Goal: Transaction & Acquisition: Purchase product/service

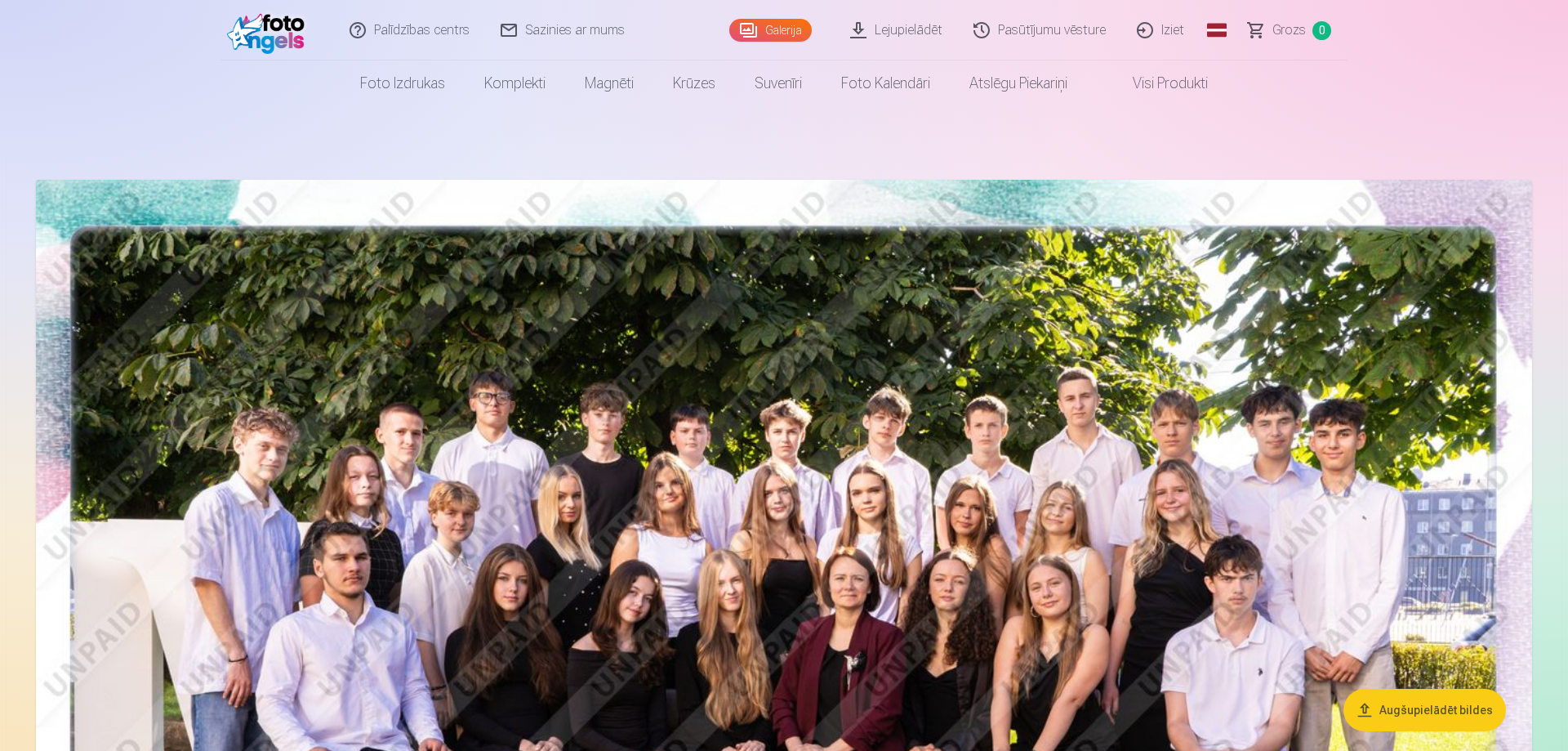
scroll to position [167, 0]
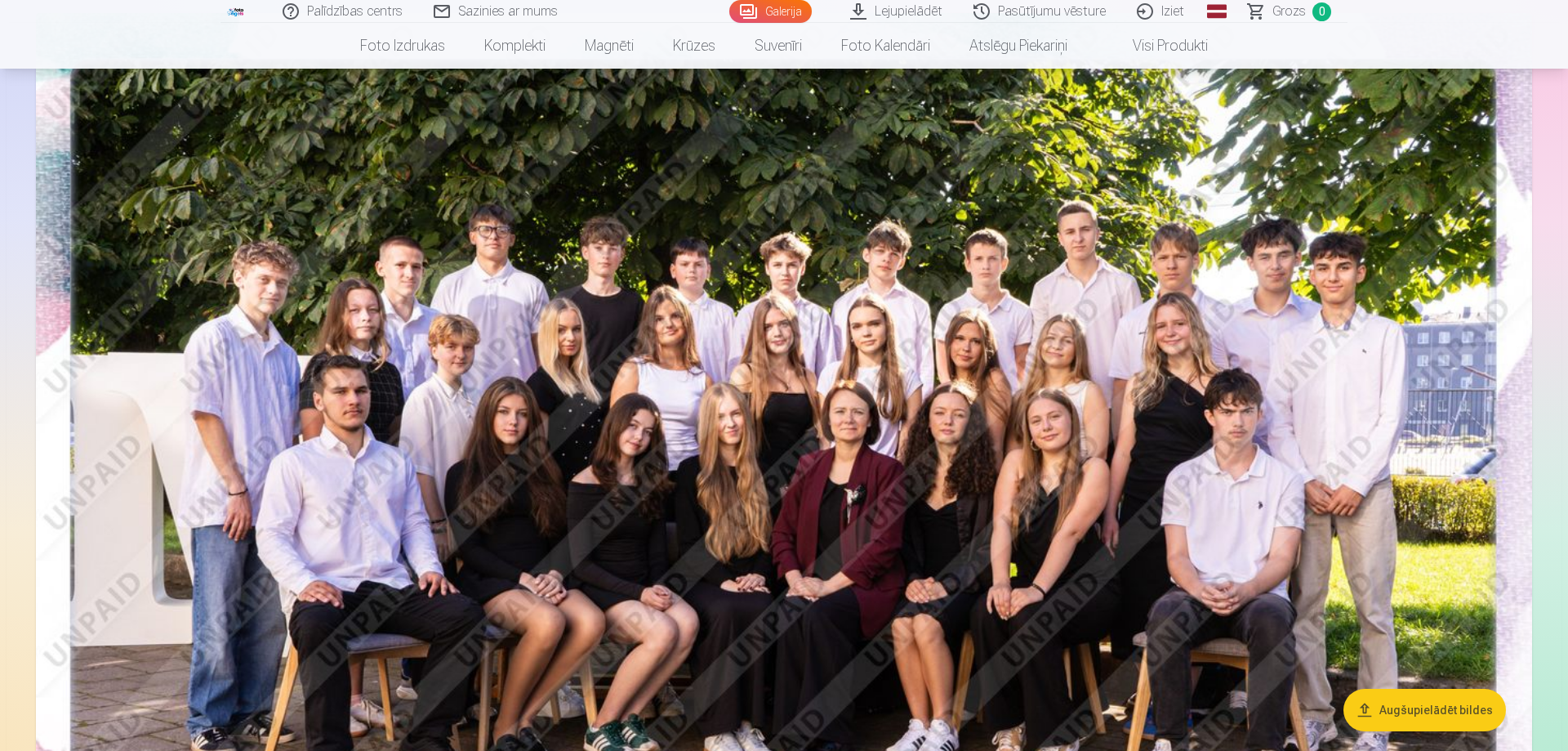
click at [1442, 723] on button "Augšupielādēt bildes" at bounding box center [1425, 710] width 163 height 43
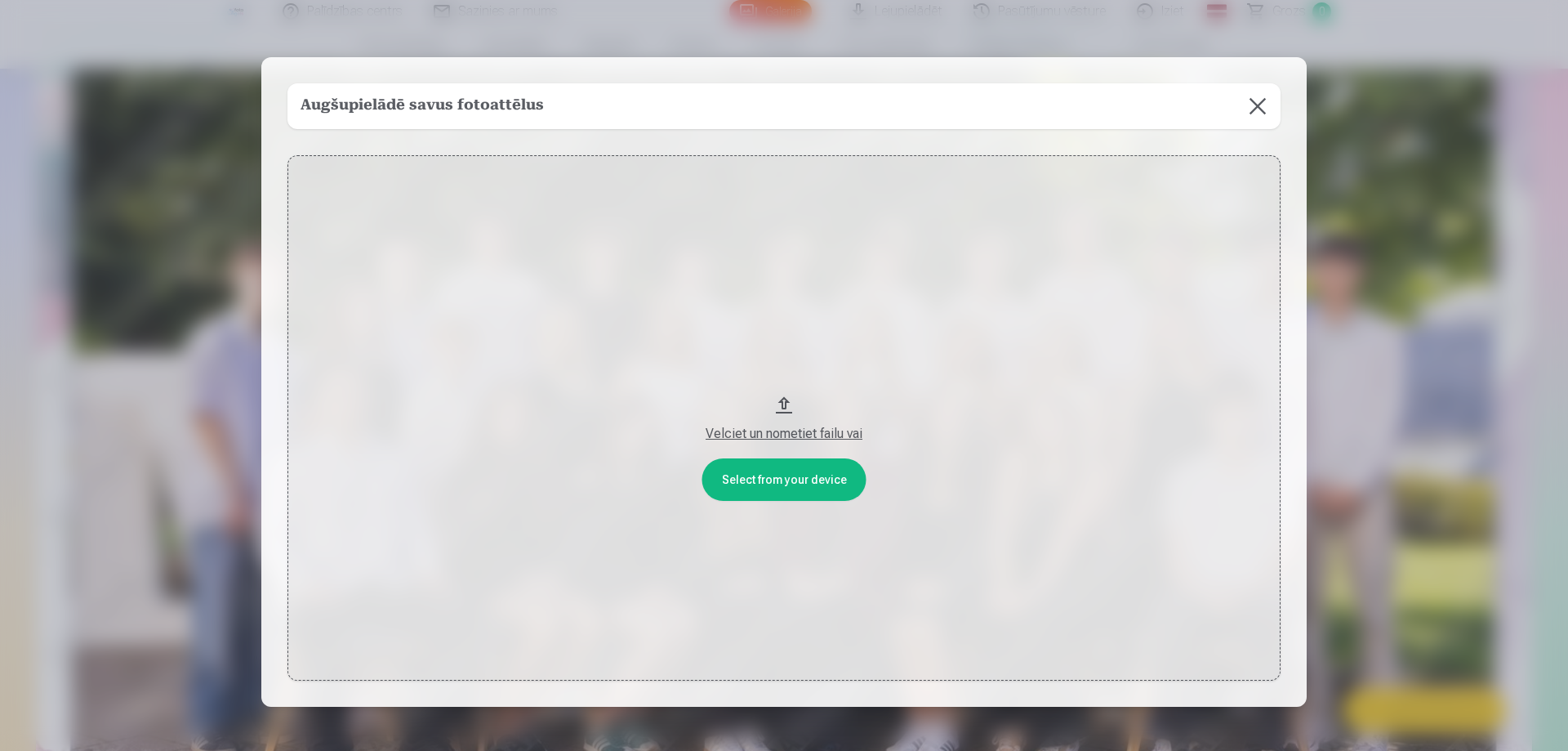
click at [548, 99] on div "Augšupielādē savus fotoattēlus" at bounding box center [784, 106] width 993 height 46
click at [802, 468] on button "Velciet un nometiet failu vai" at bounding box center [784, 418] width 993 height 526
click at [1256, 105] on button at bounding box center [1257, 106] width 46 height 46
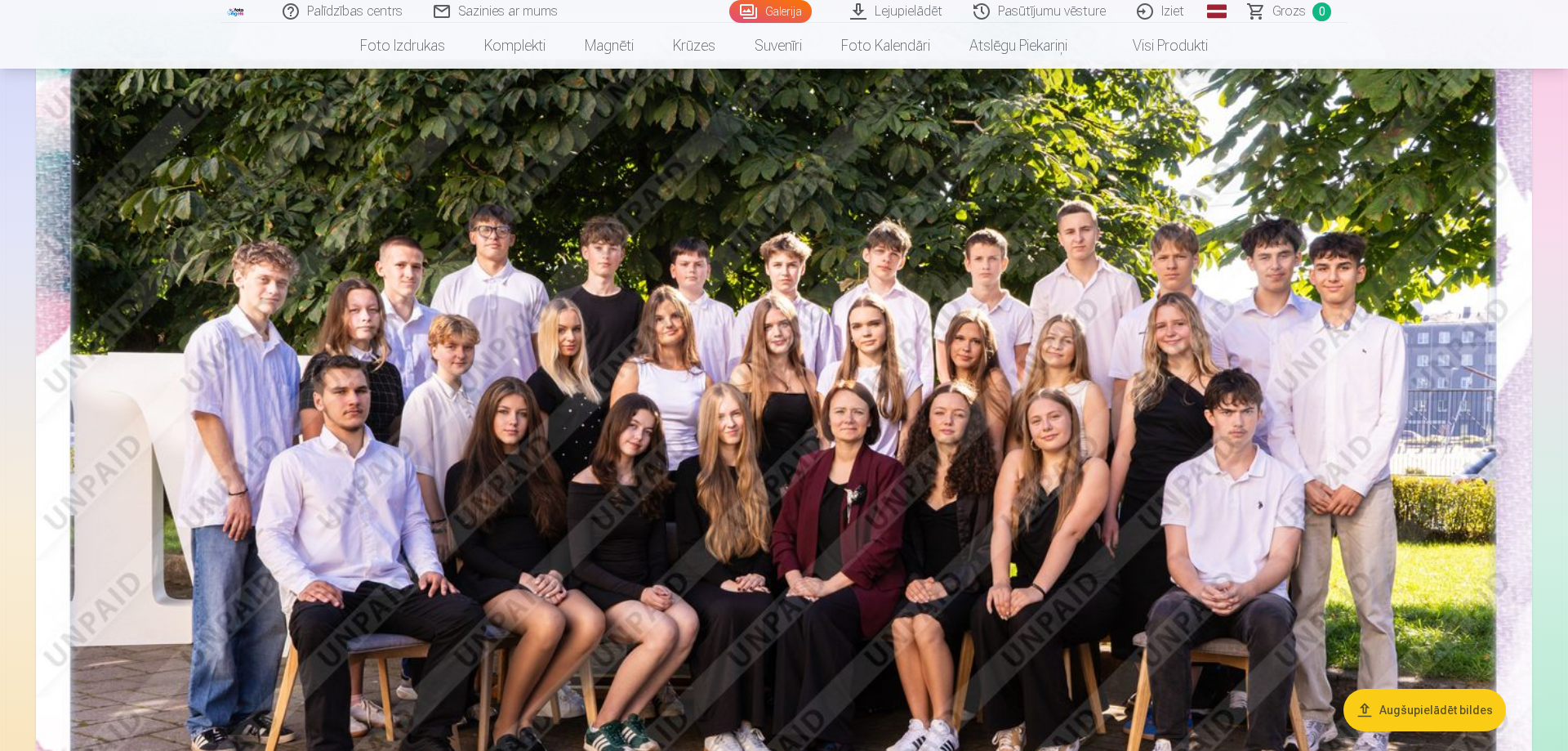
click at [1392, 707] on button "Augšupielādēt bildes" at bounding box center [1425, 710] width 163 height 43
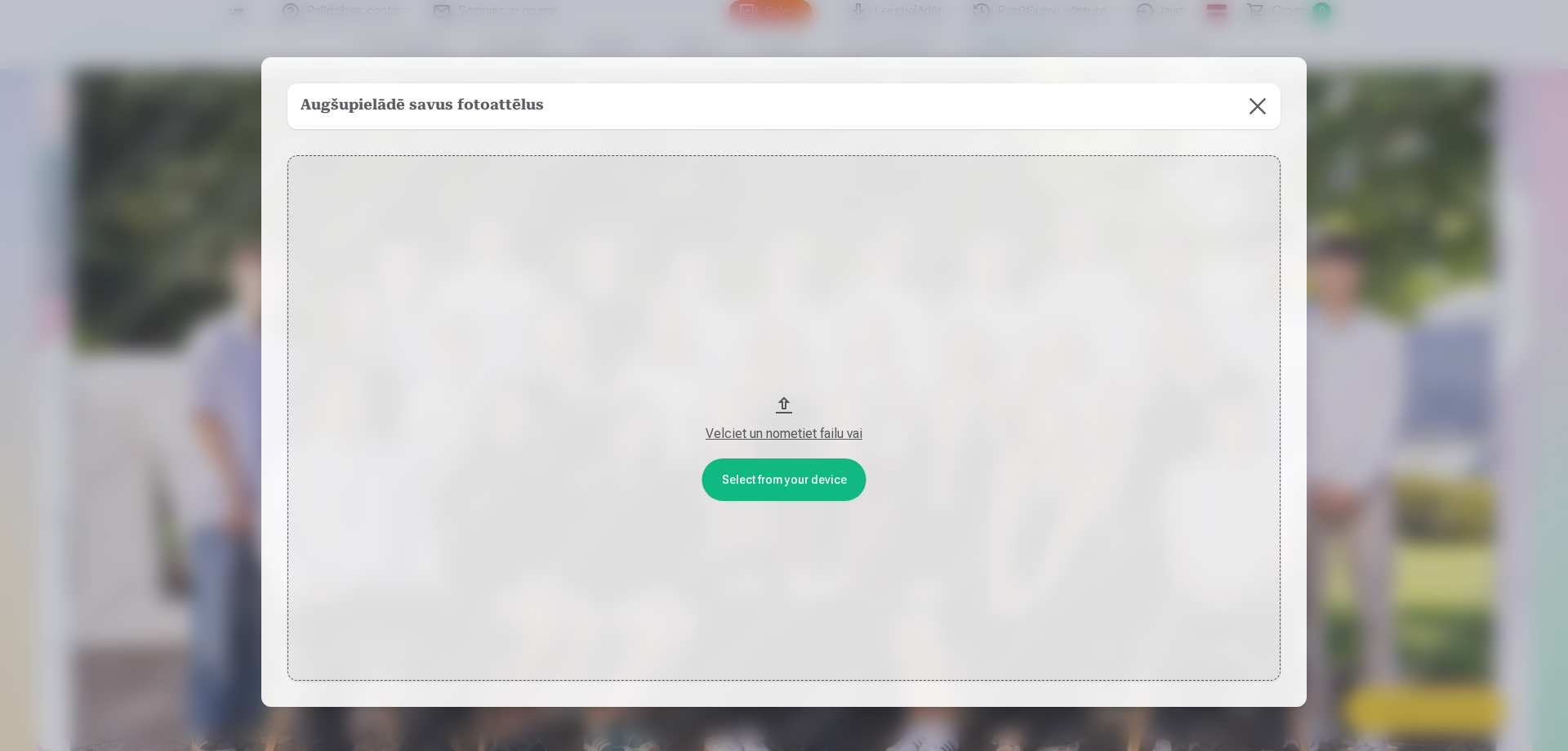
click at [814, 432] on div "Velciet un nometiet failu vai" at bounding box center [784, 433] width 960 height 20
click at [784, 399] on button "Velciet un nometiet failu vai" at bounding box center [784, 418] width 993 height 526
click at [1264, 98] on button at bounding box center [1257, 106] width 46 height 46
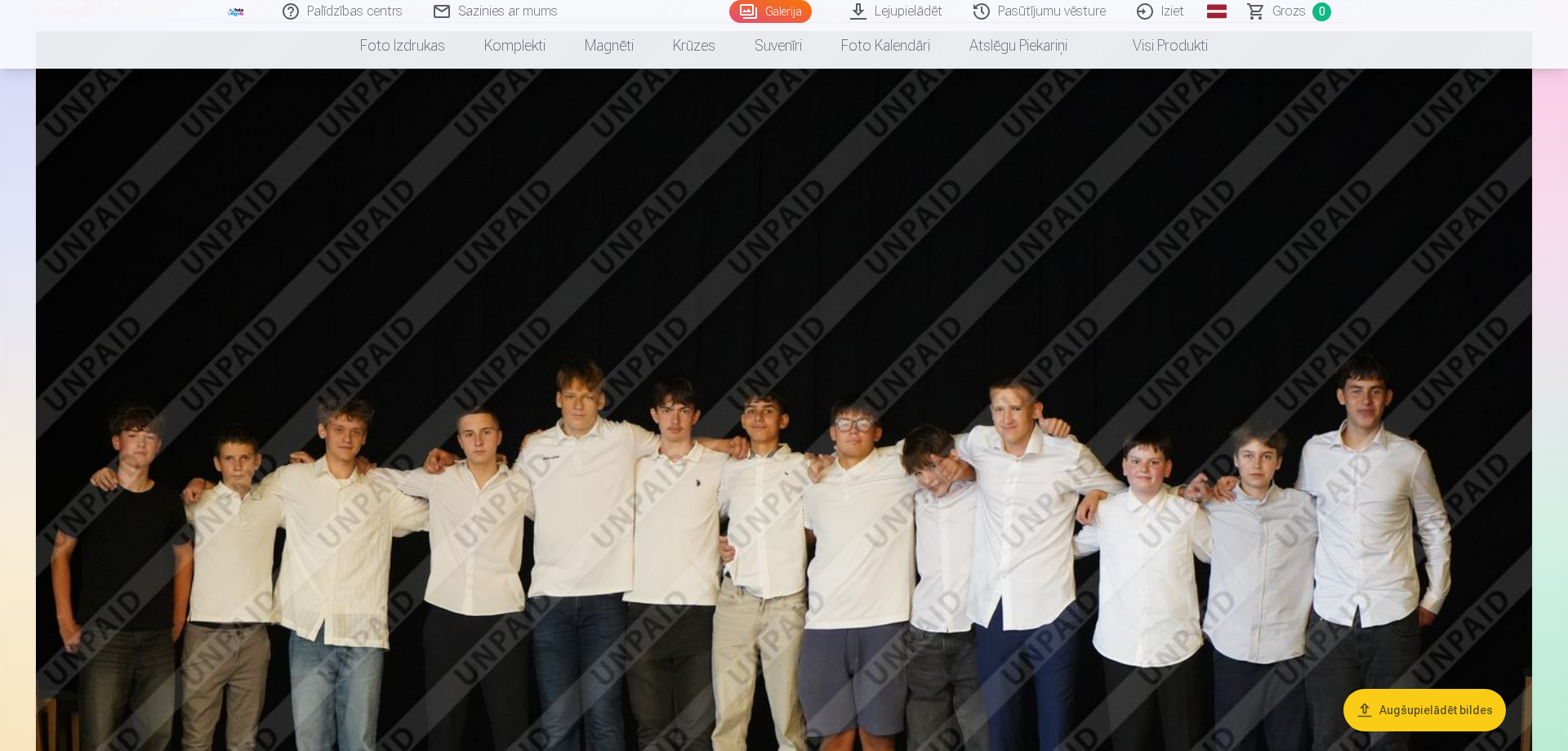
scroll to position [999, 0]
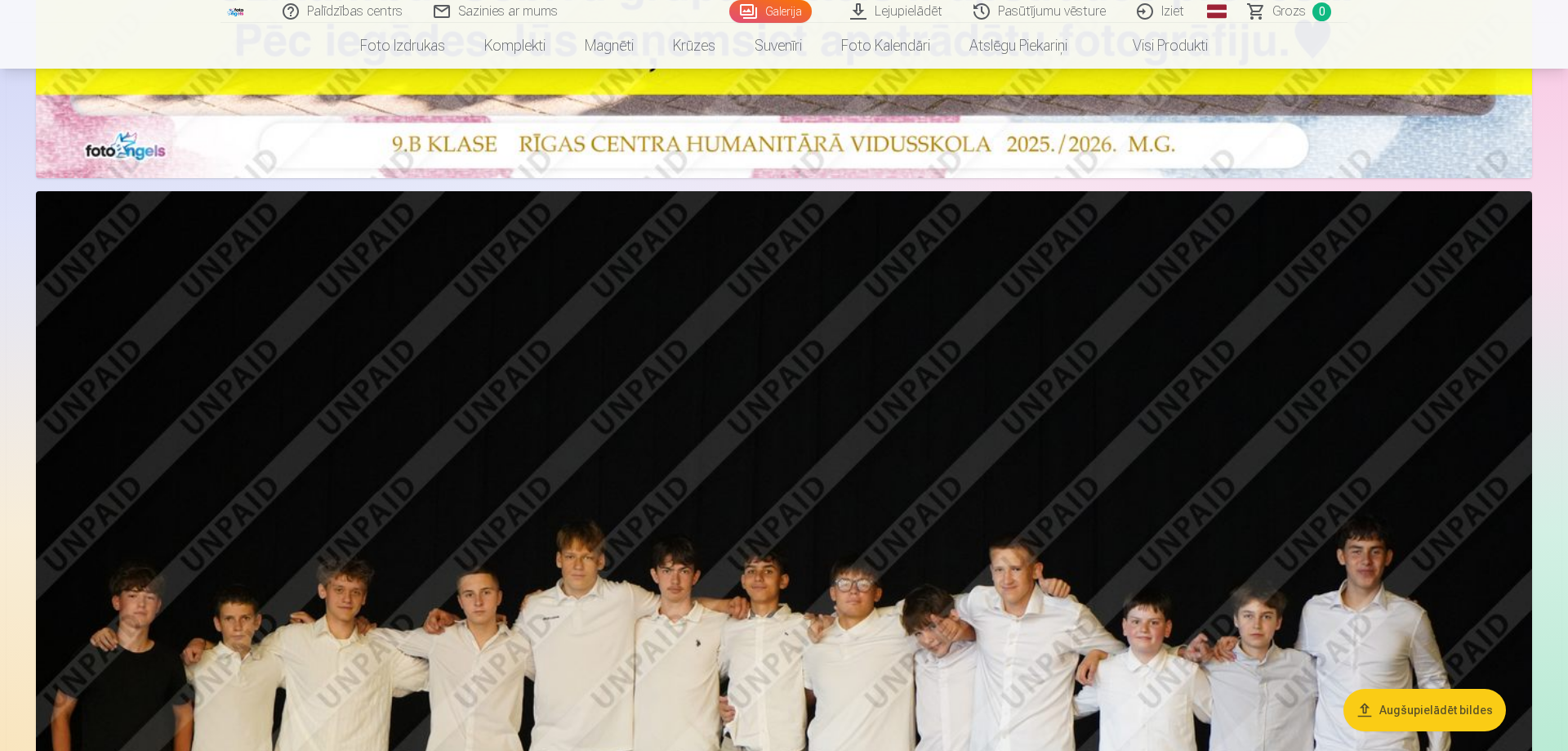
click at [775, 5] on link "Galerija" at bounding box center [770, 12] width 82 height 23
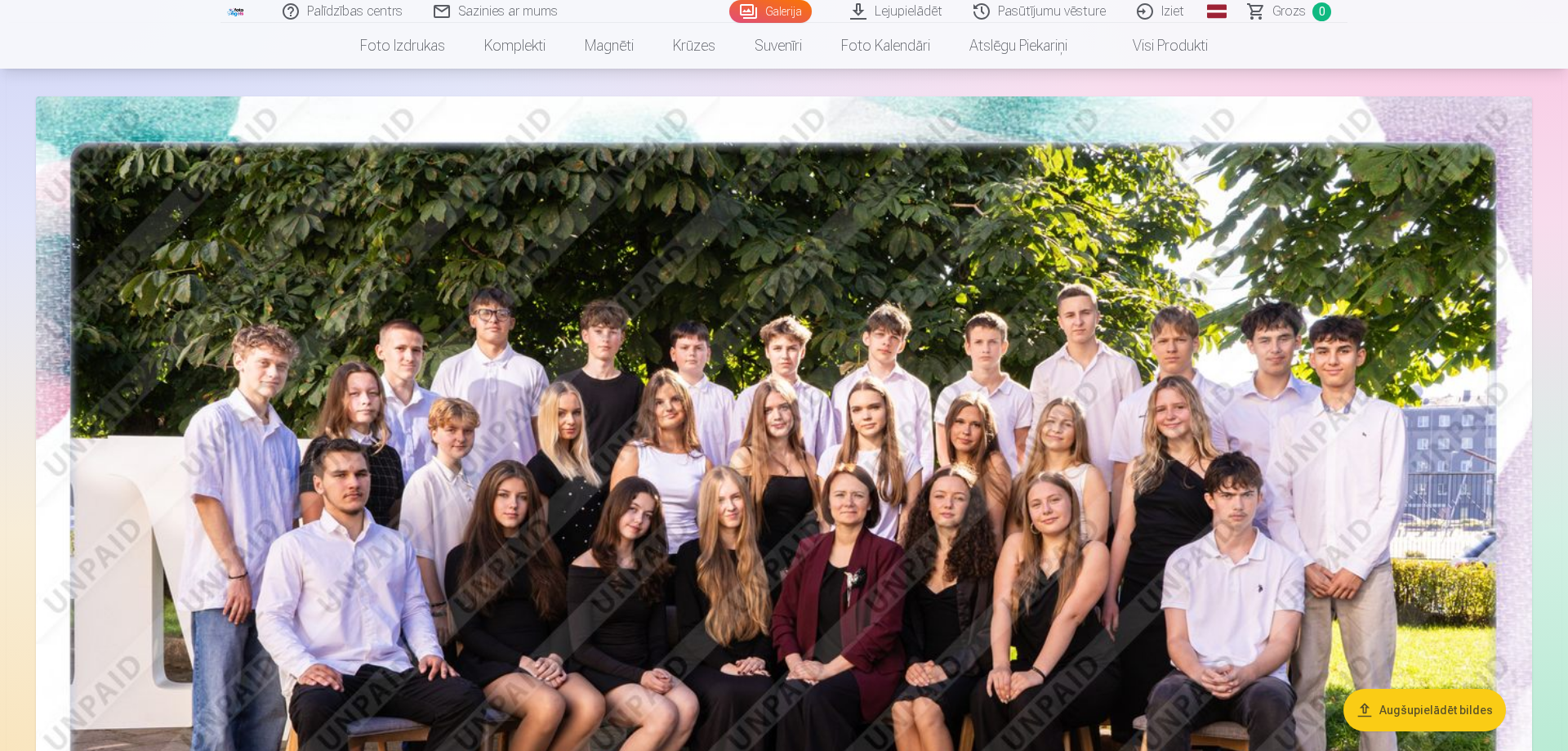
scroll to position [0, 0]
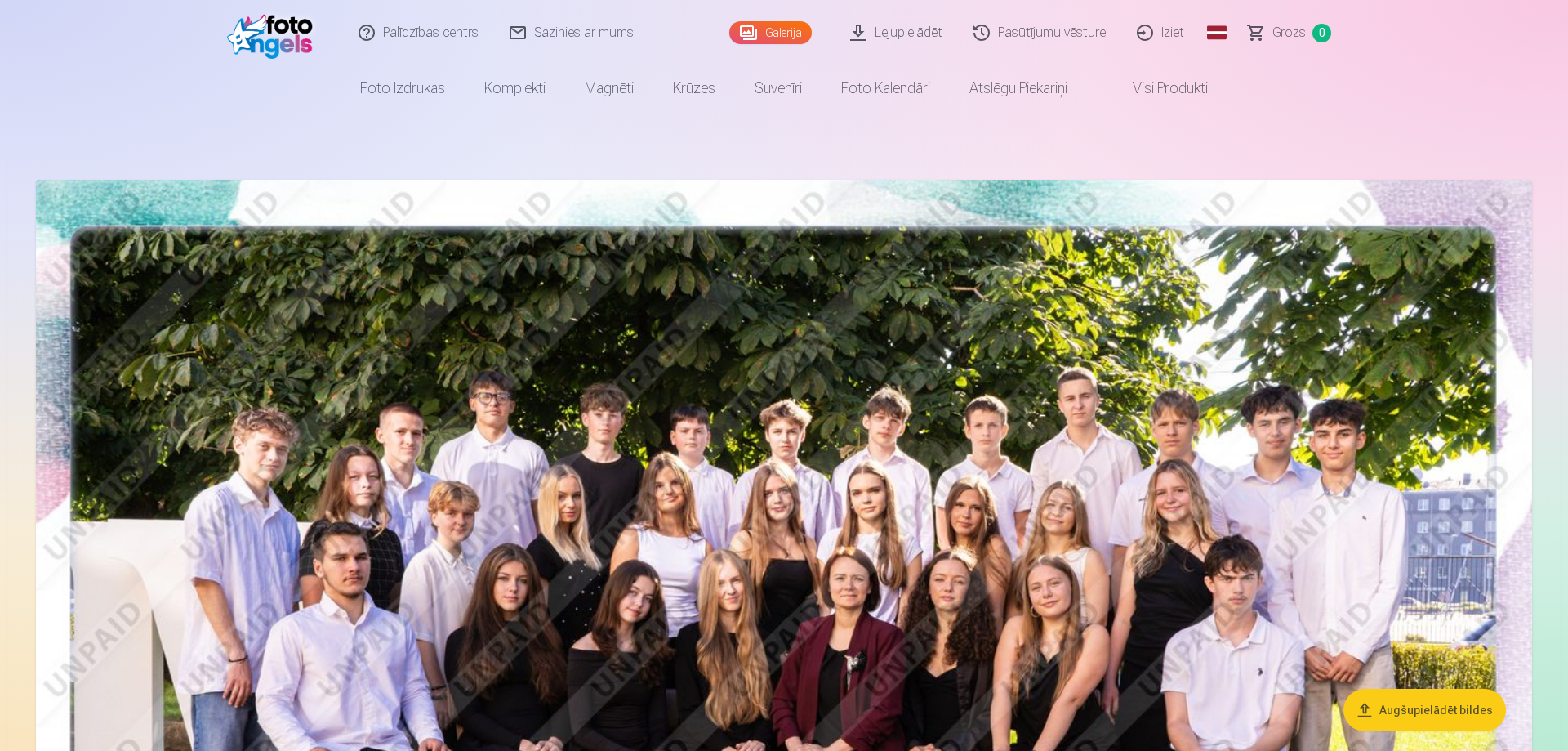
click at [1161, 86] on link "Visi produkti" at bounding box center [1157, 88] width 141 height 46
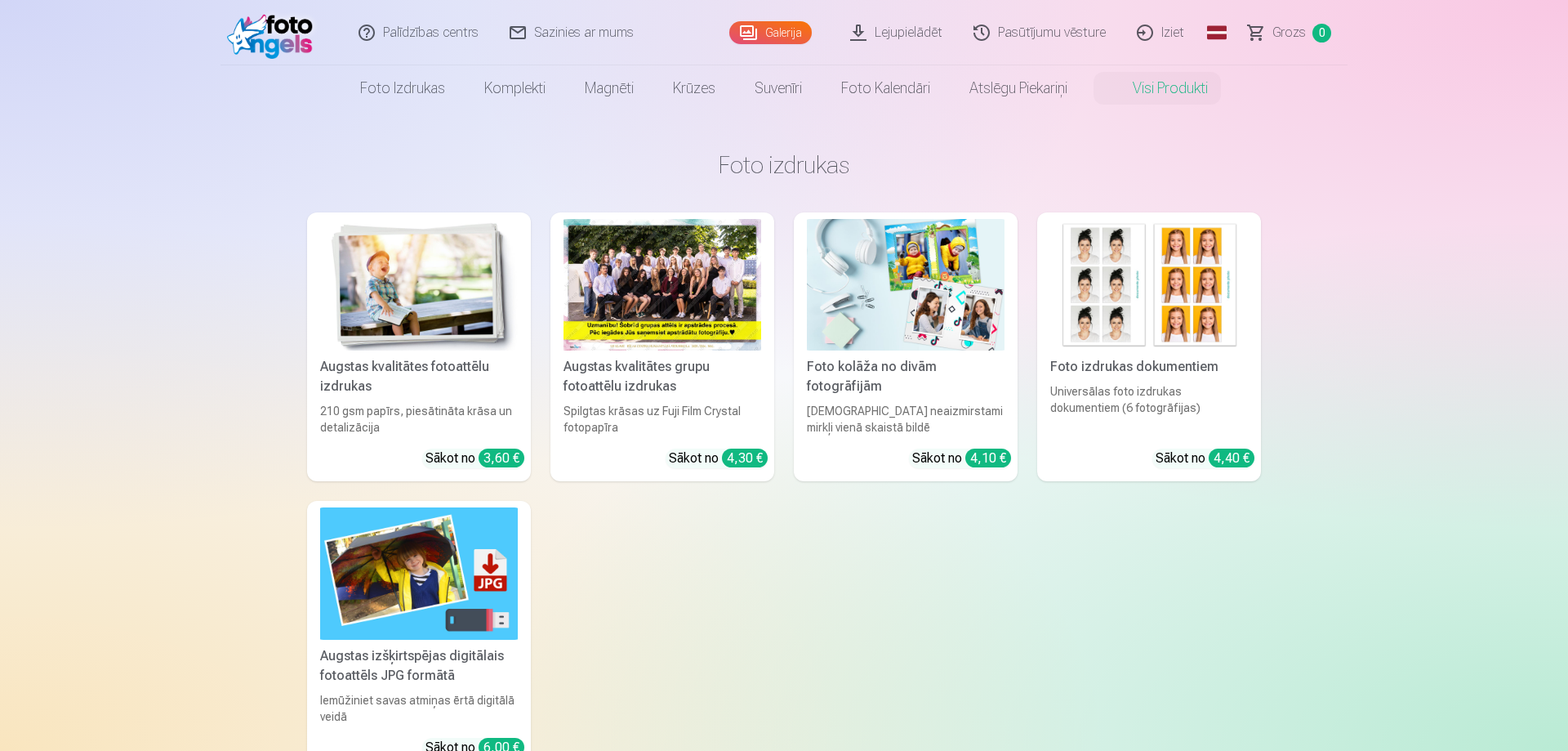
click at [644, 286] on div at bounding box center [662, 285] width 197 height 132
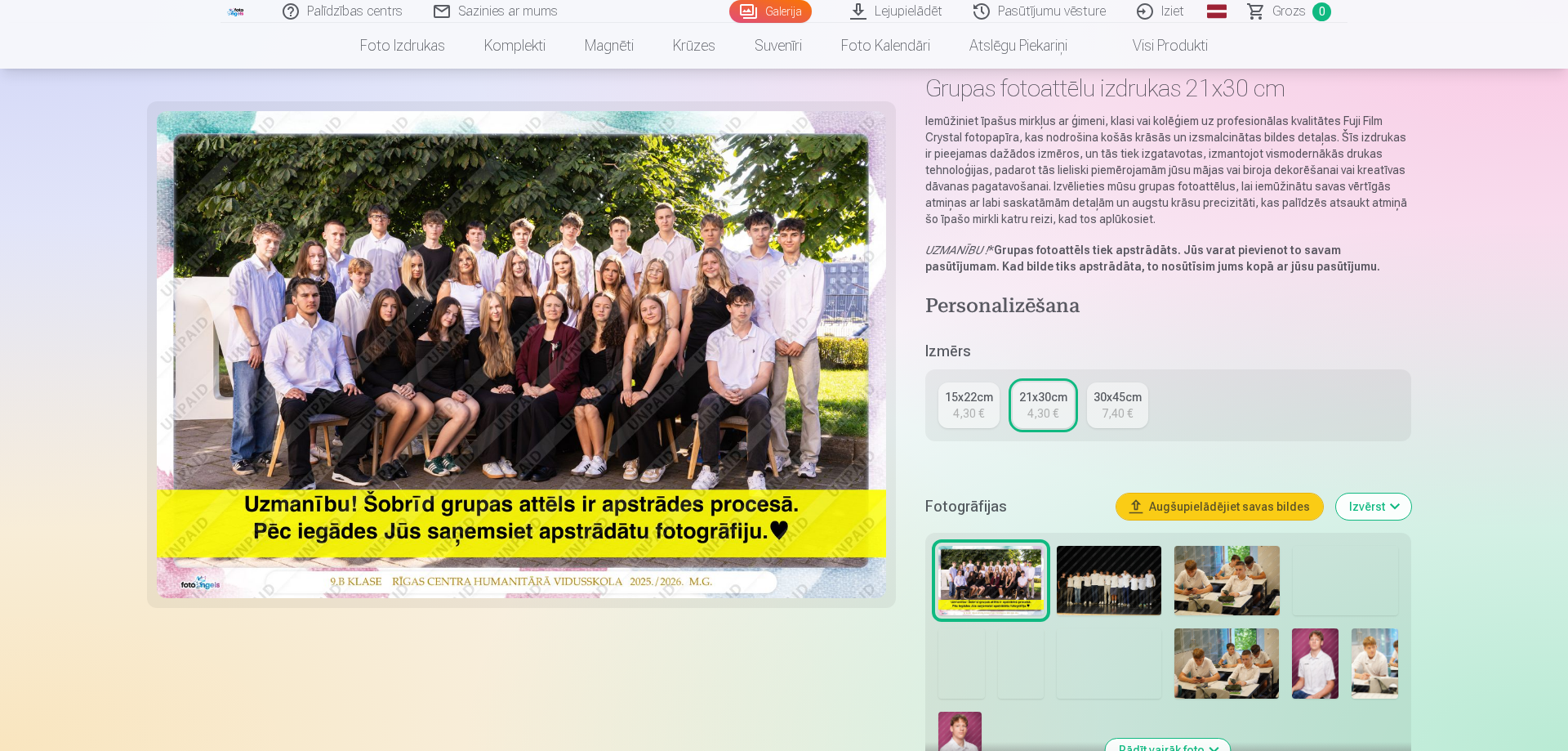
scroll to position [333, 0]
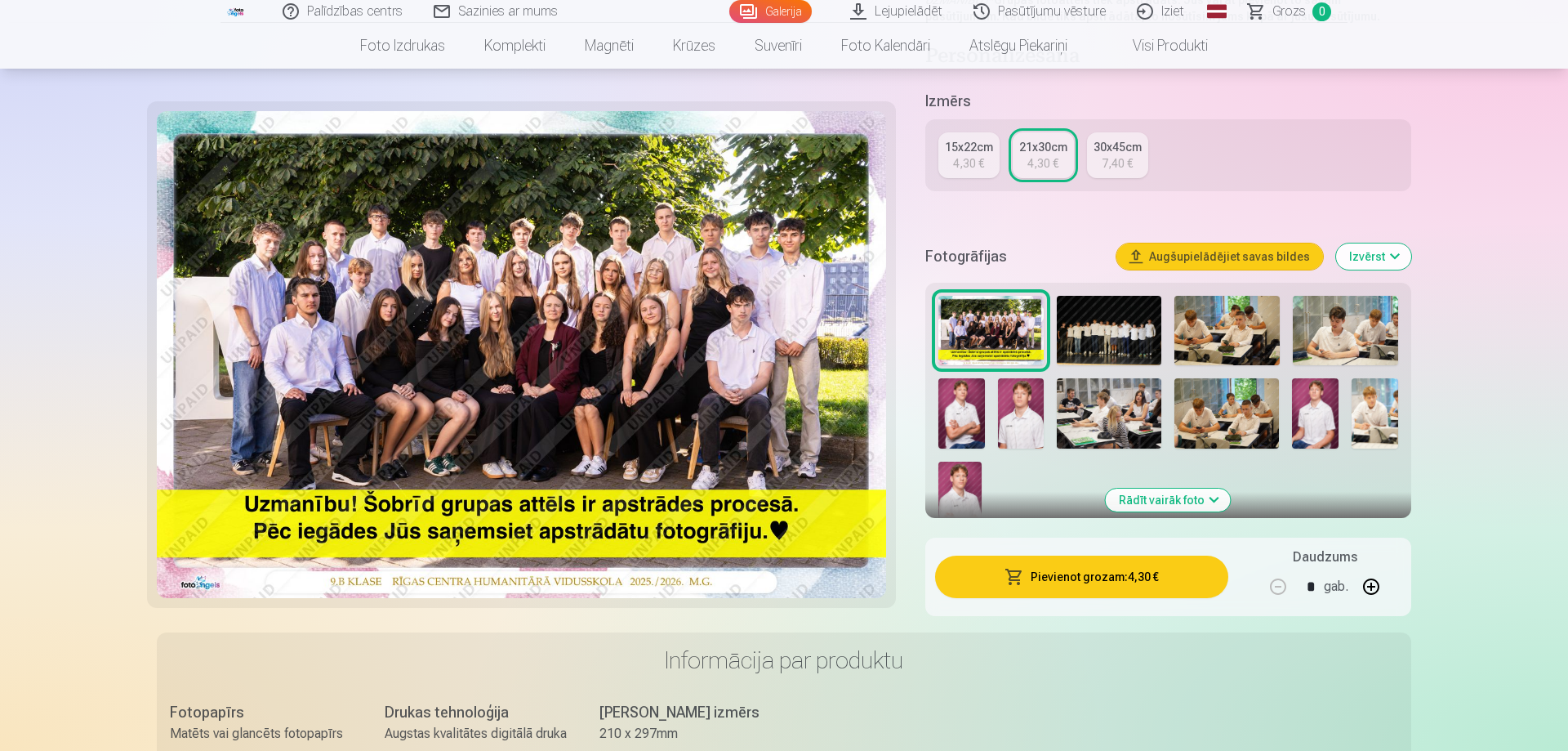
click at [1066, 577] on button "Pievienot grozam : 4,30 €" at bounding box center [1081, 577] width 293 height 43
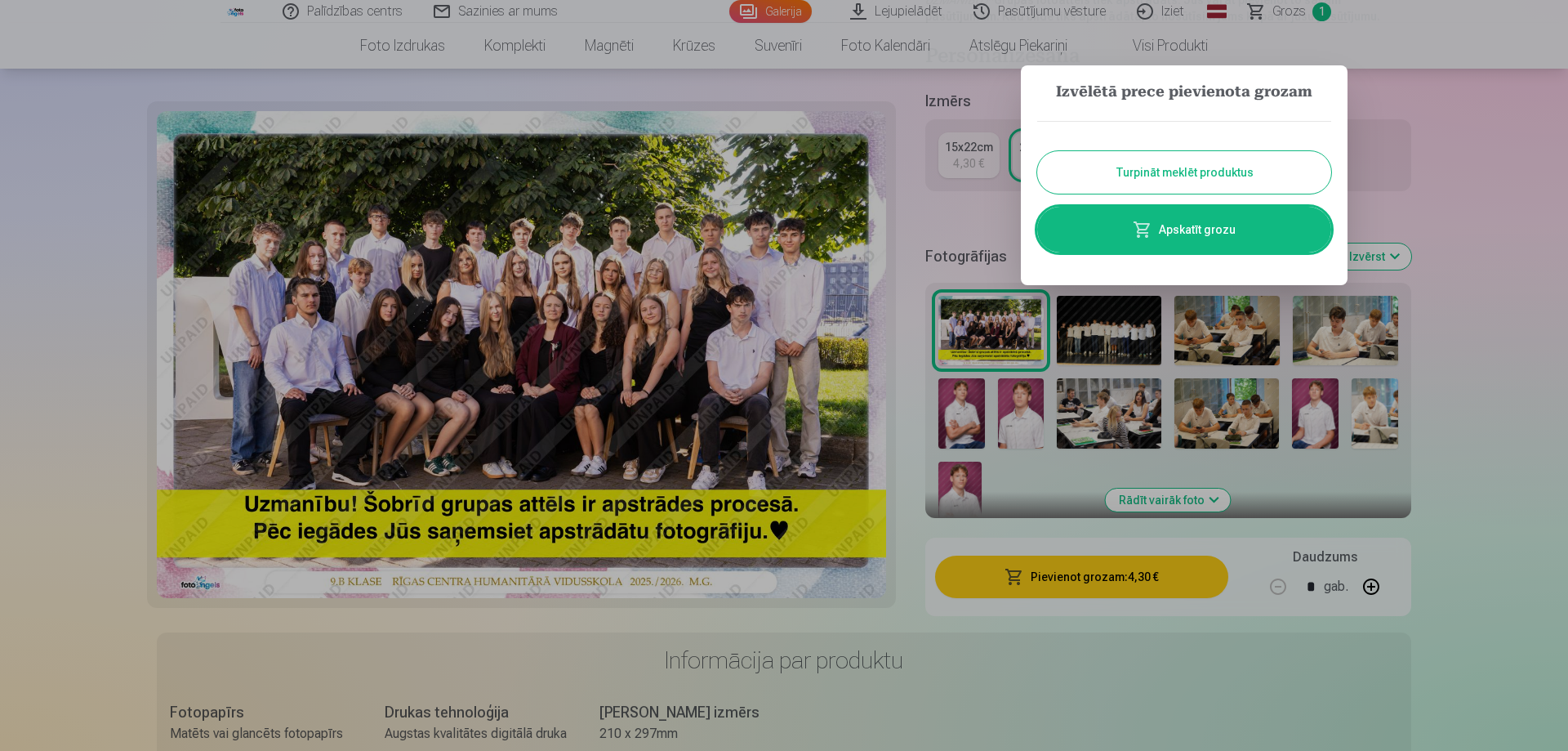
click at [1240, 169] on button "Turpināt meklēt produktus" at bounding box center [1183, 173] width 294 height 43
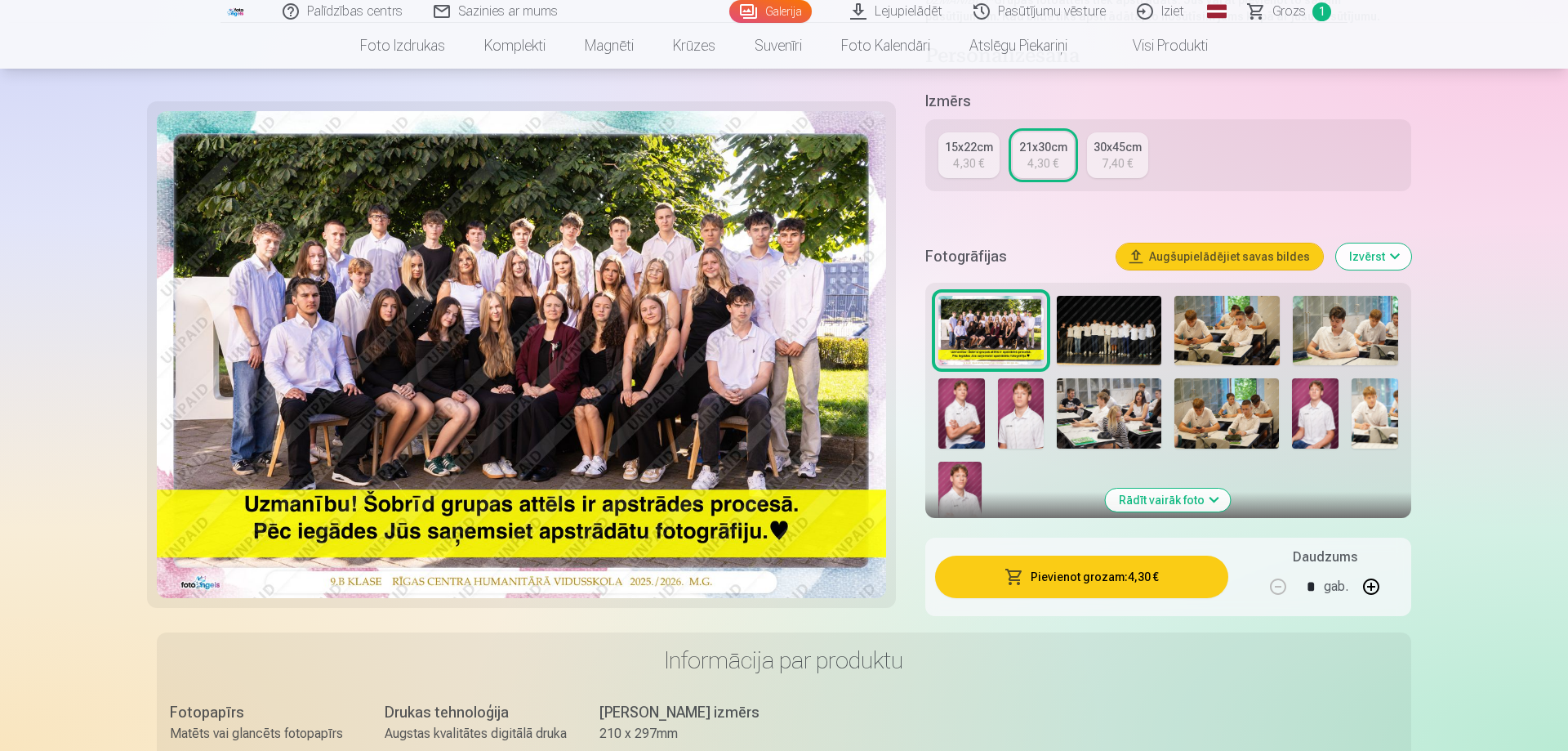
click at [1104, 333] on img at bounding box center [1109, 330] width 105 height 70
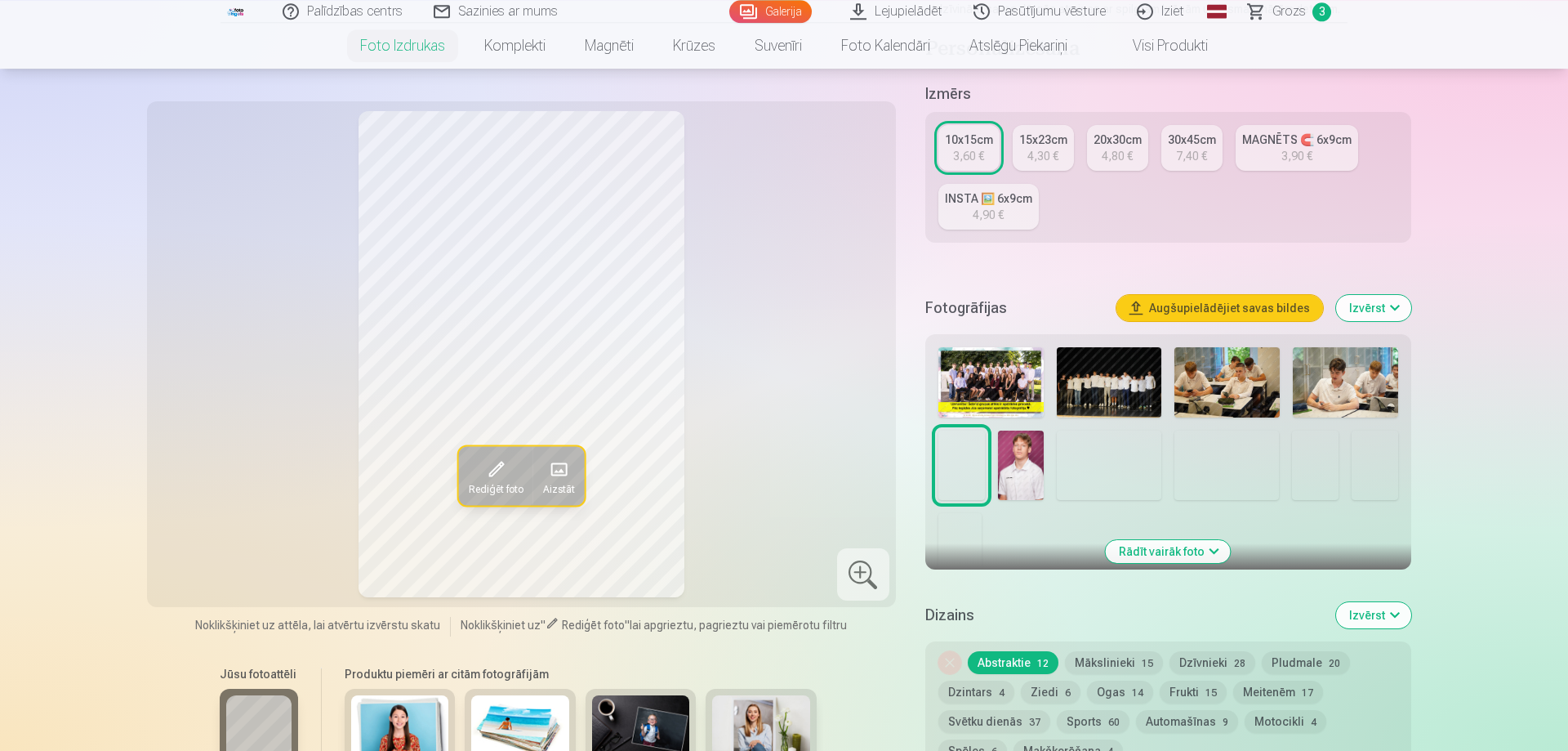
scroll to position [250, 0]
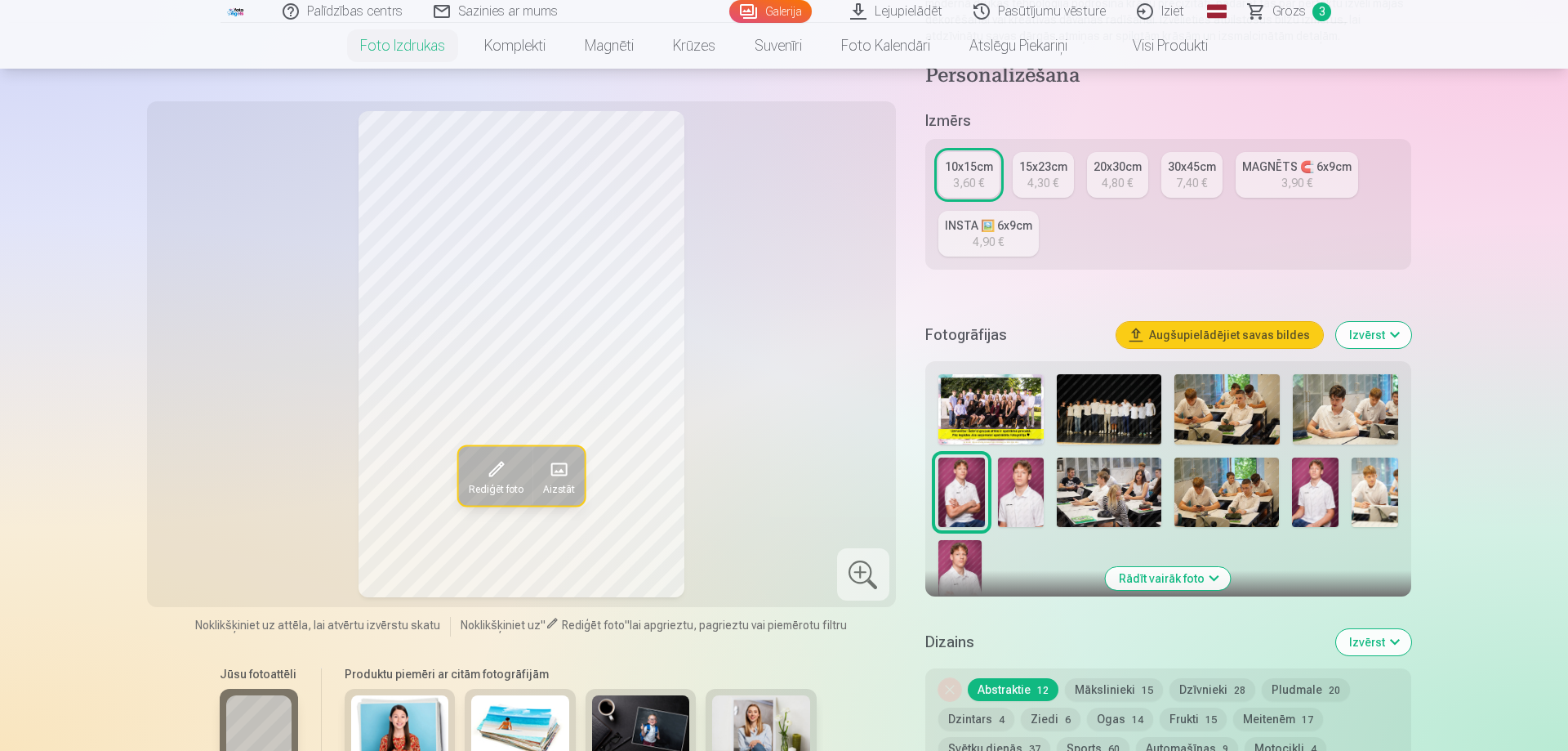
click at [1112, 410] on img at bounding box center [1109, 409] width 105 height 70
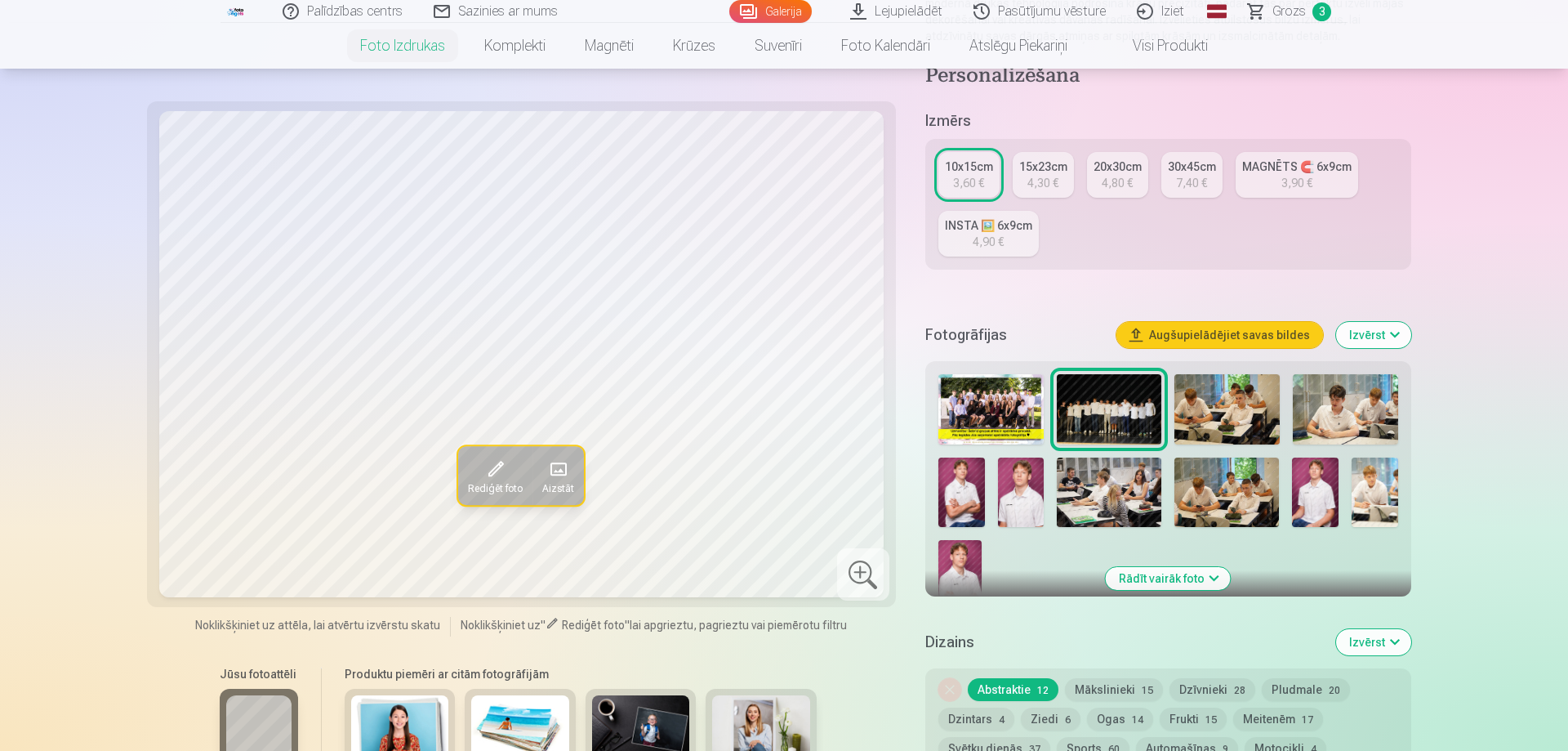
click at [1052, 175] on div "4,30 €" at bounding box center [1043, 183] width 31 height 16
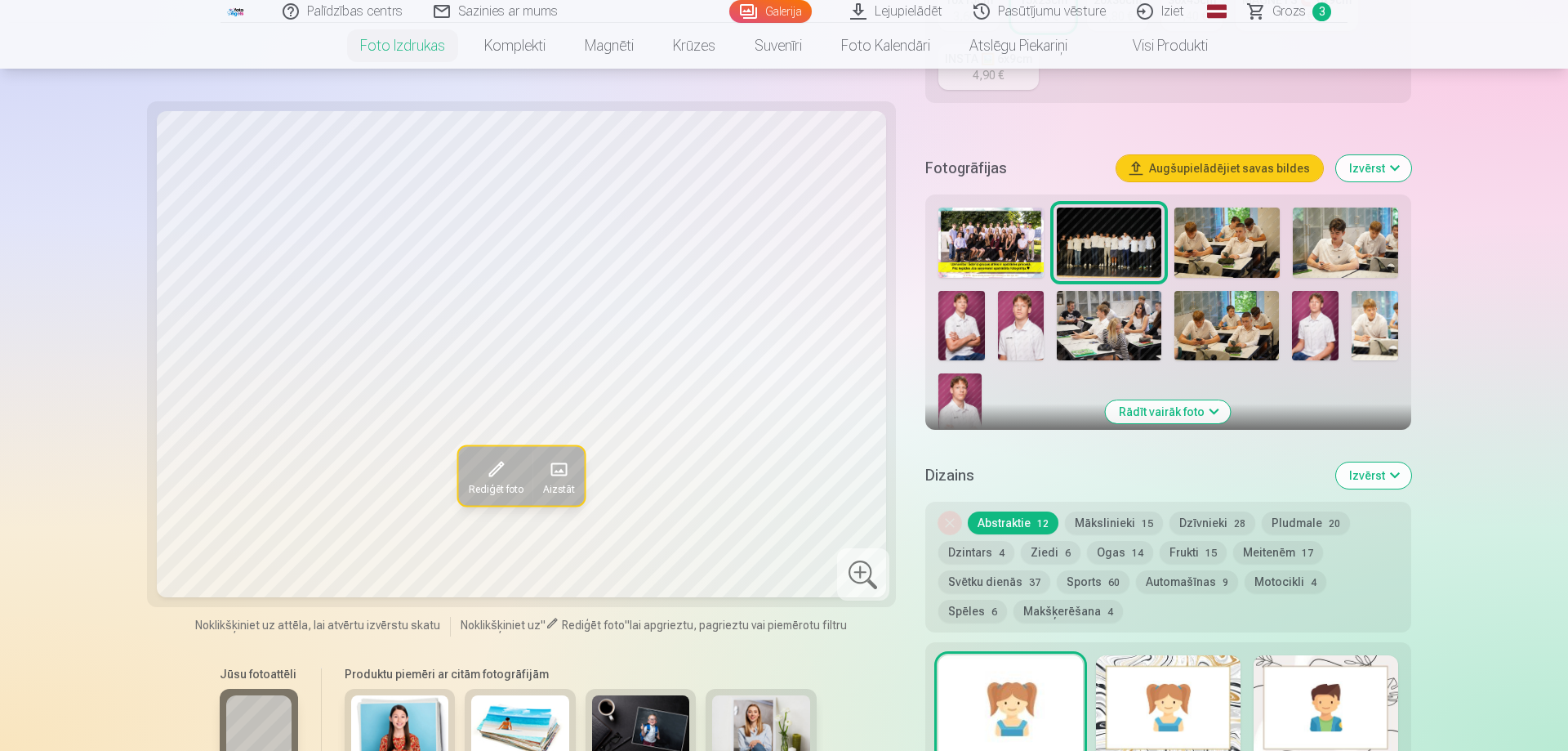
scroll to position [833, 0]
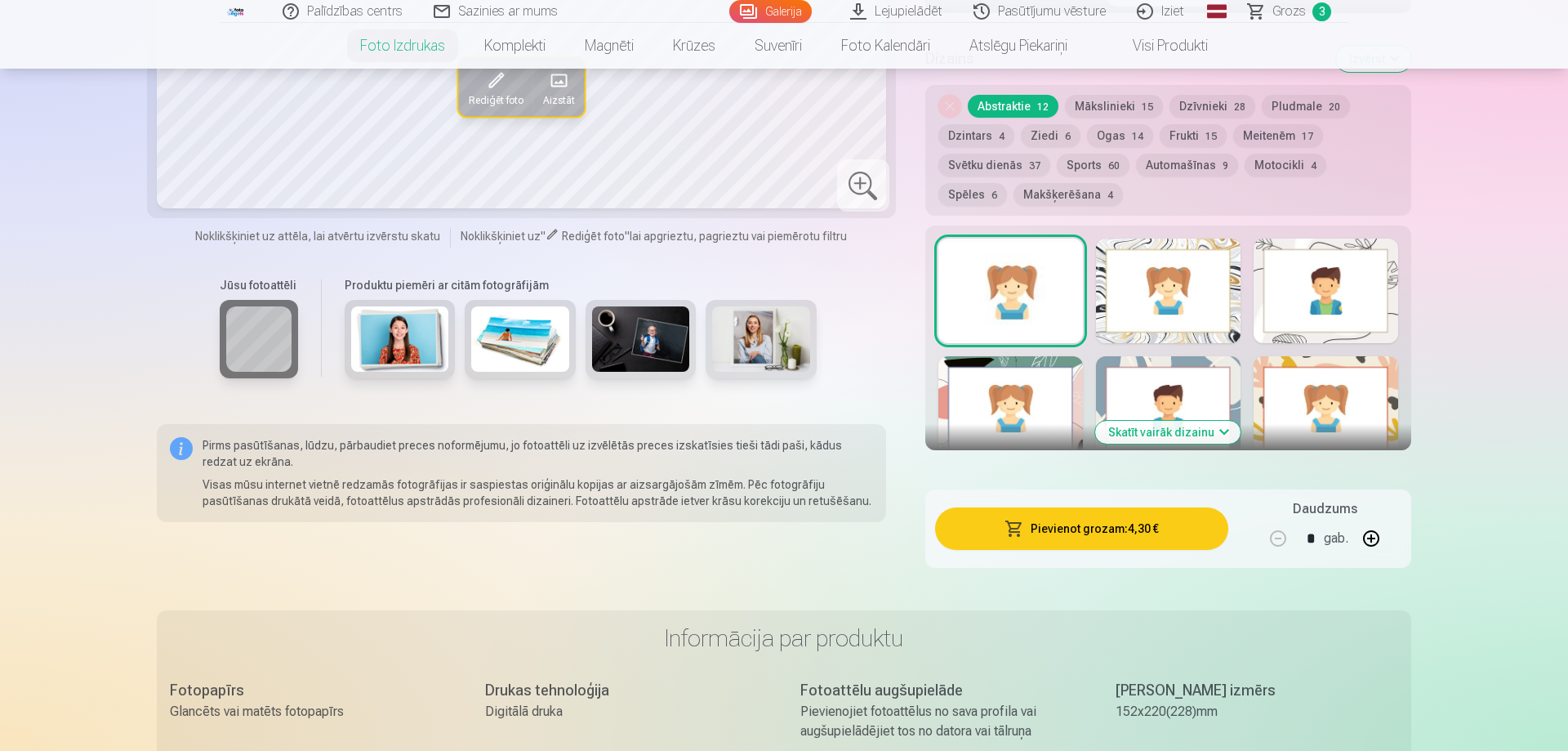
click at [1108, 535] on button "Pievienot grozam : 4,30 €" at bounding box center [1081, 529] width 293 height 43
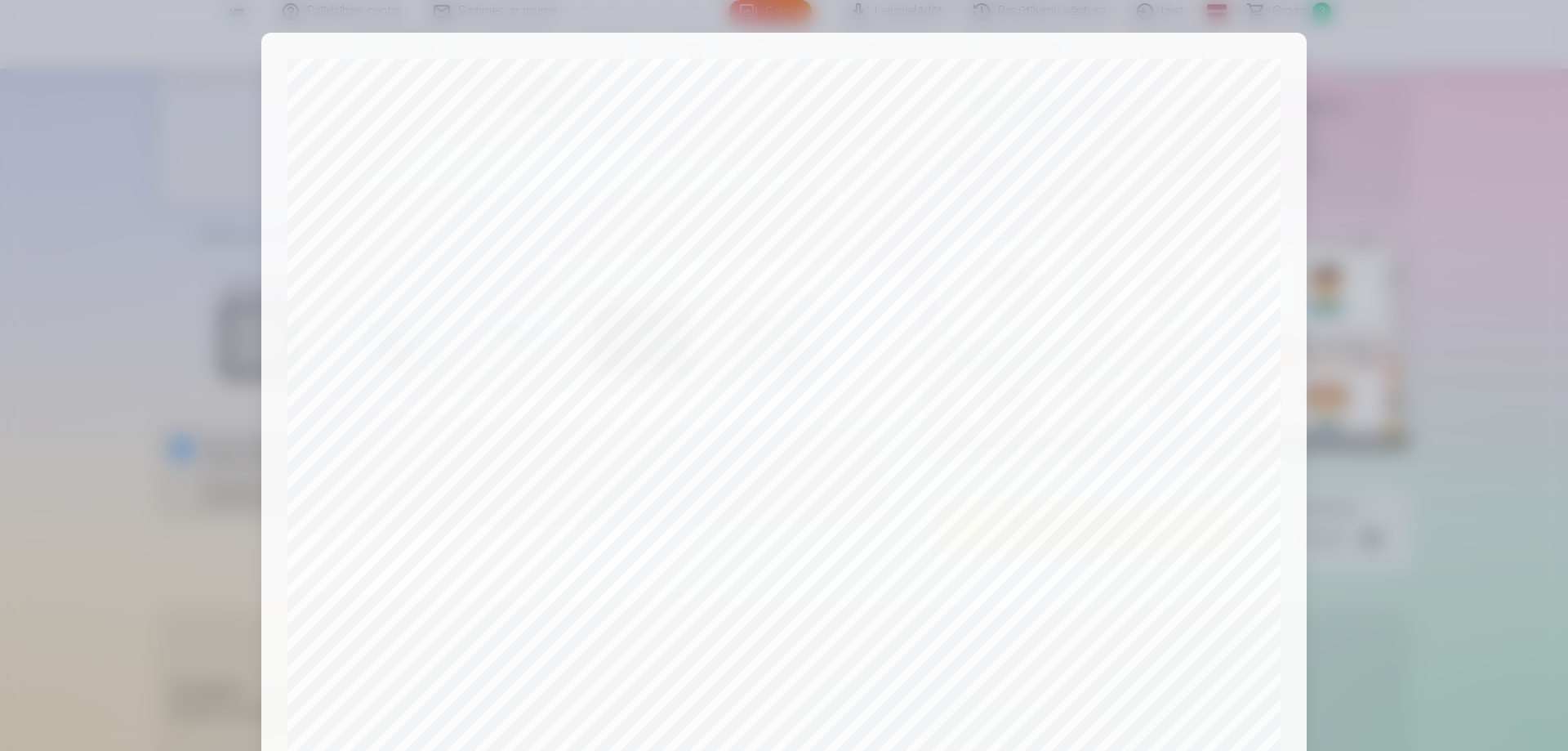
scroll to position [103, 0]
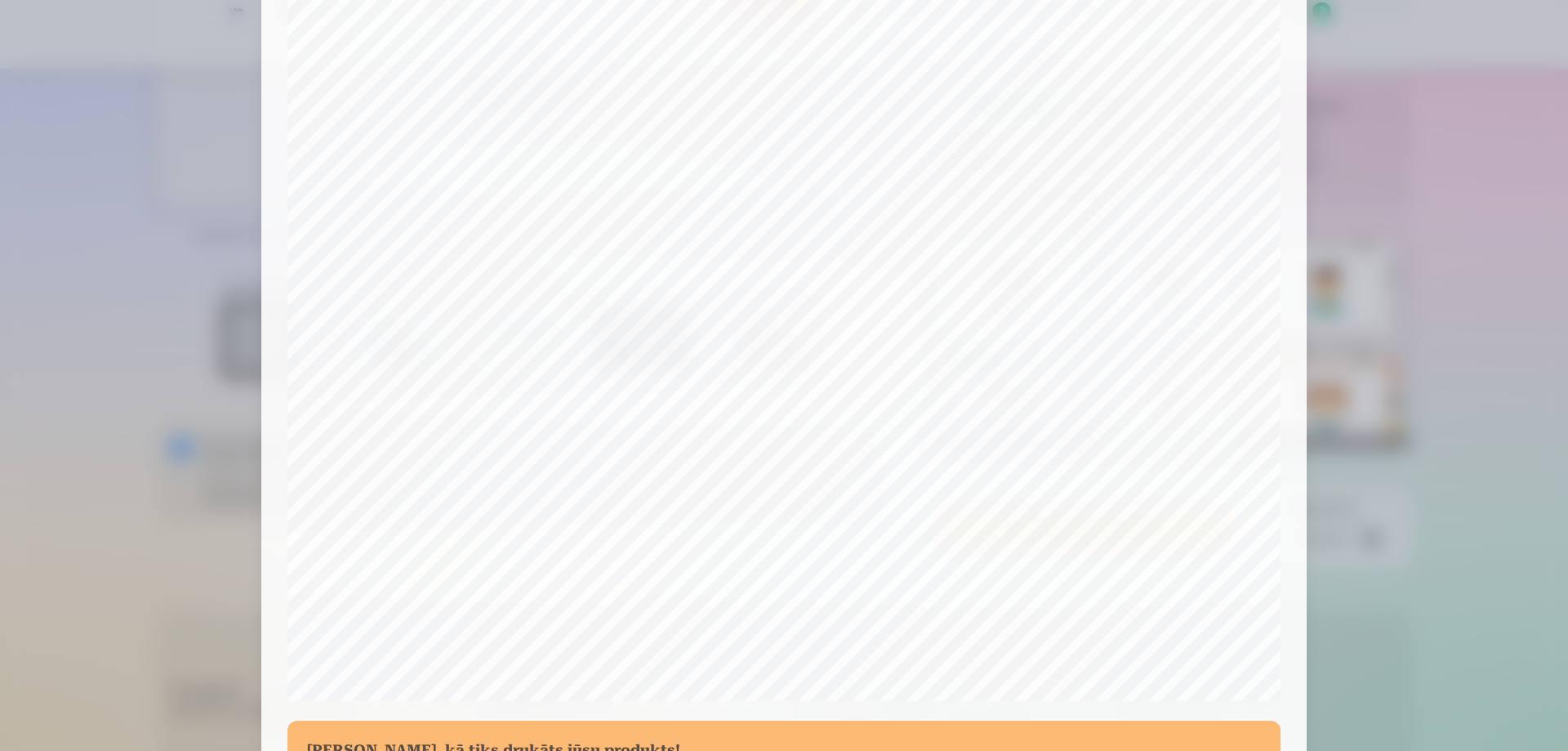
click at [1459, 484] on div at bounding box center [784, 375] width 1568 height 751
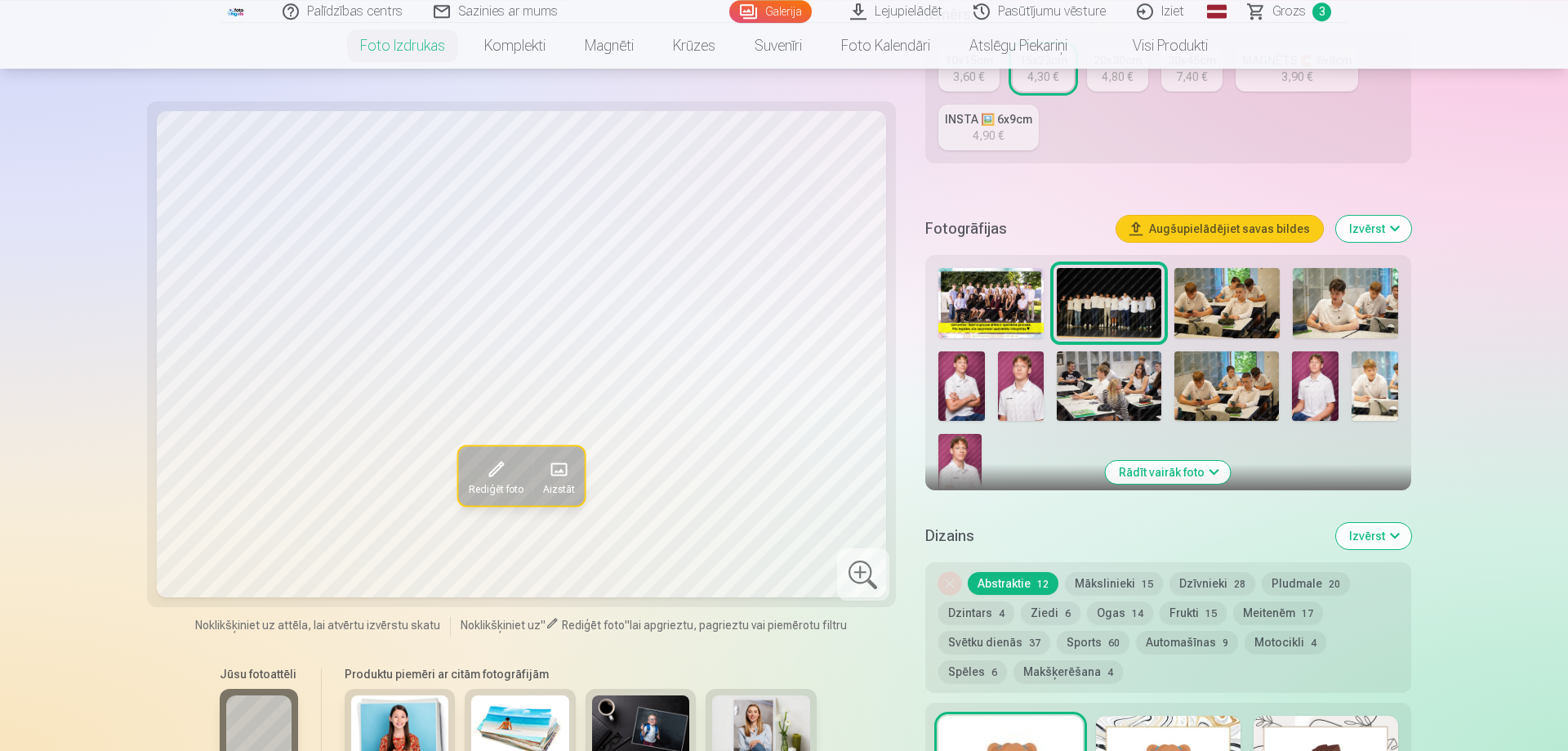
scroll to position [250, 0]
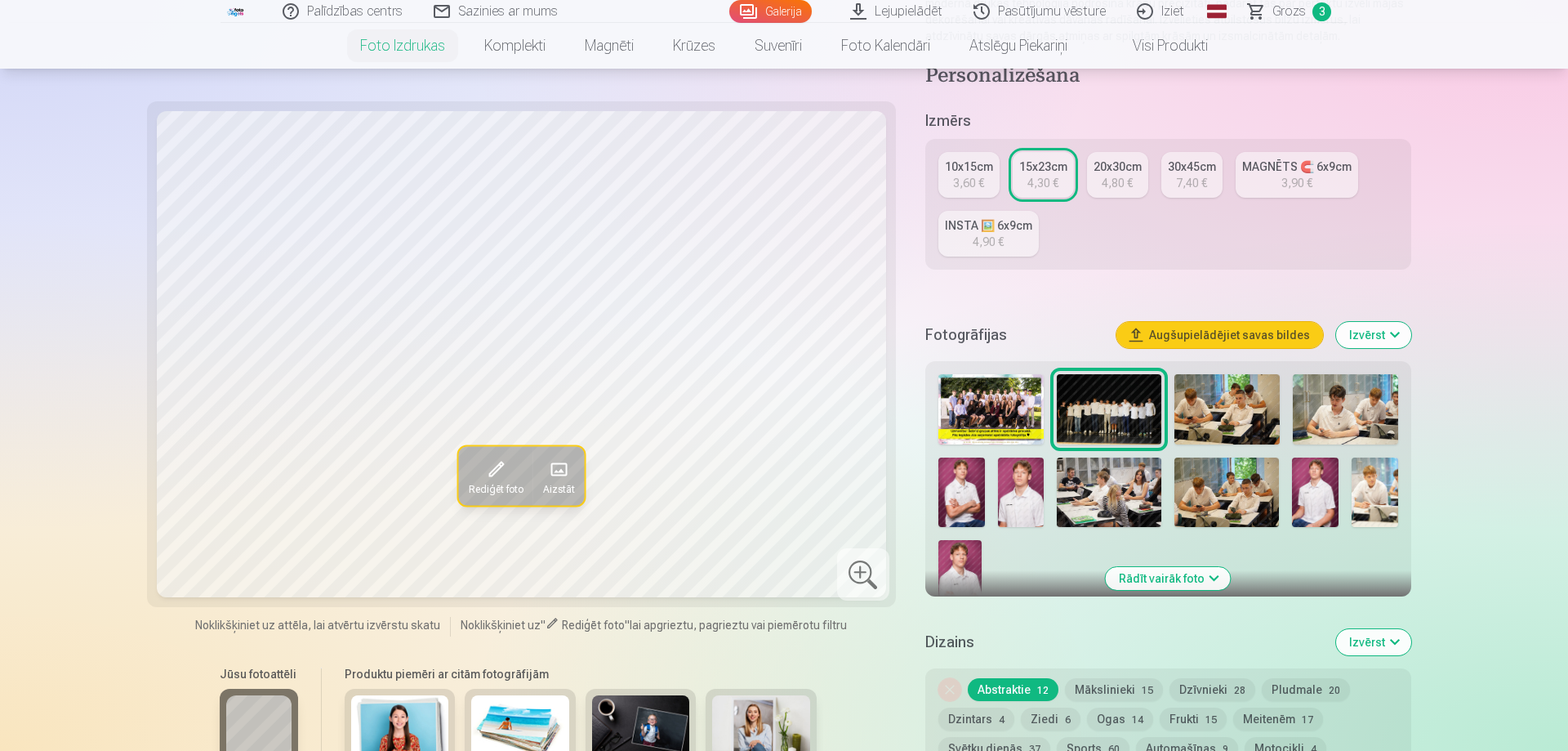
click at [955, 486] on img at bounding box center [961, 492] width 47 height 69
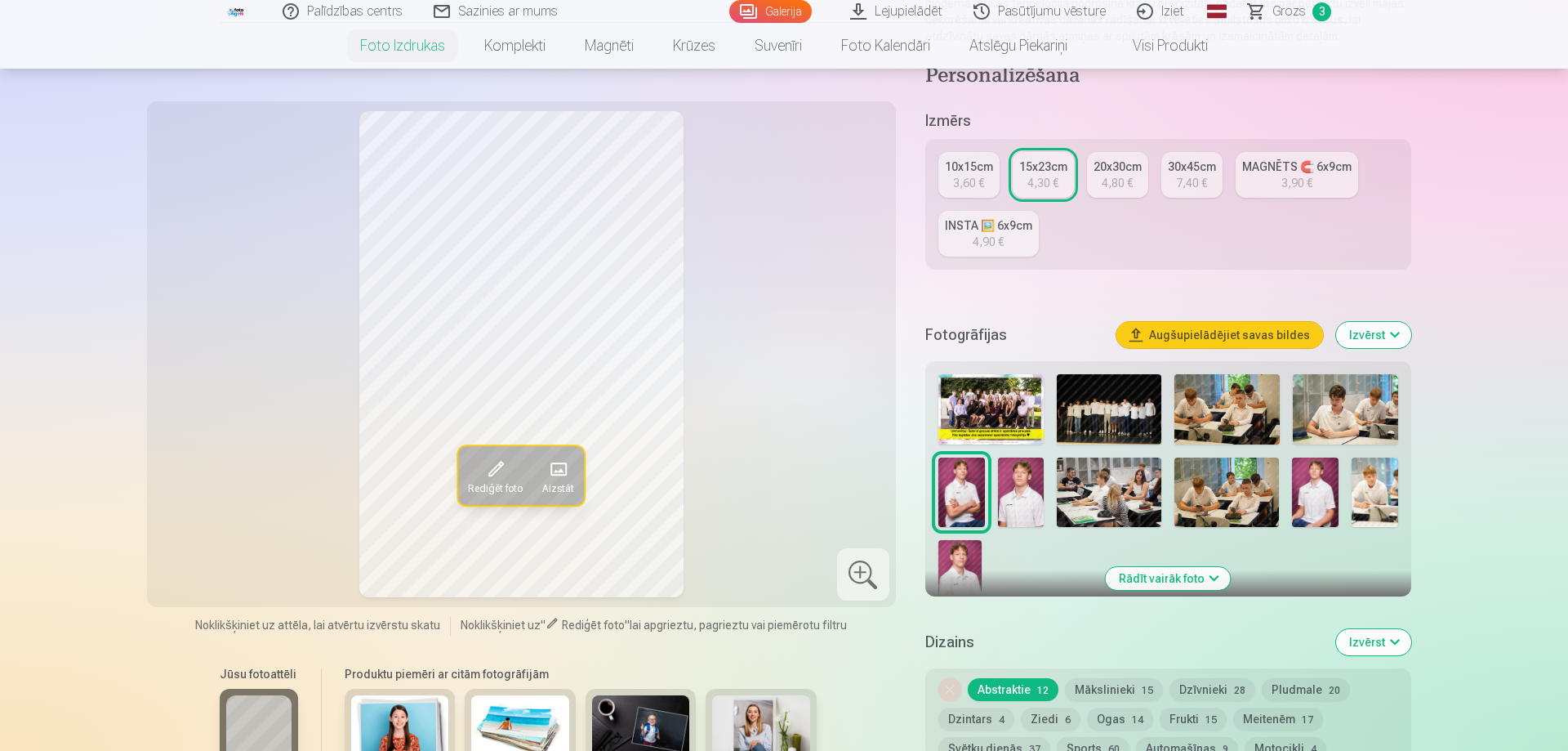
click at [967, 177] on div "3,60 €" at bounding box center [969, 183] width 31 height 16
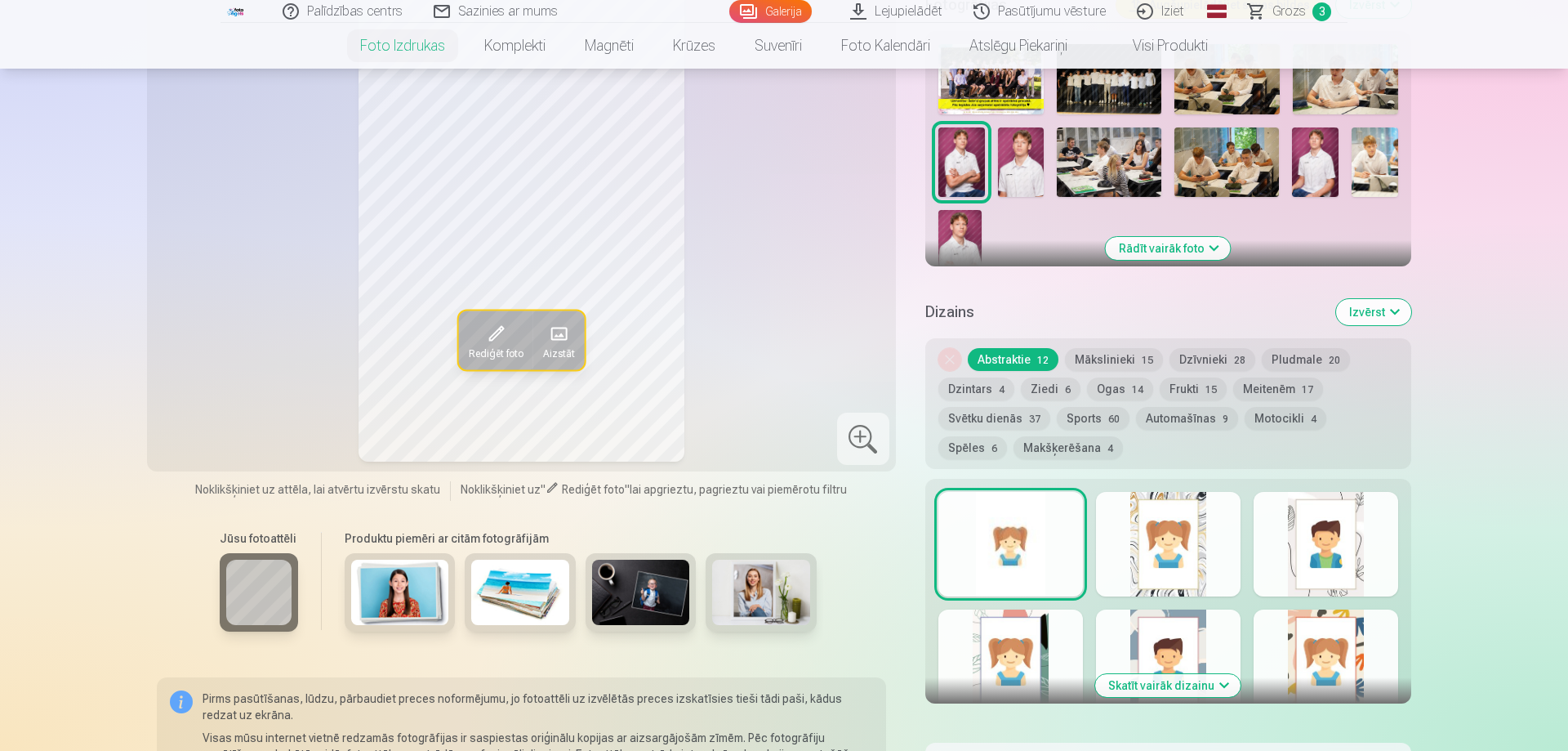
scroll to position [666, 0]
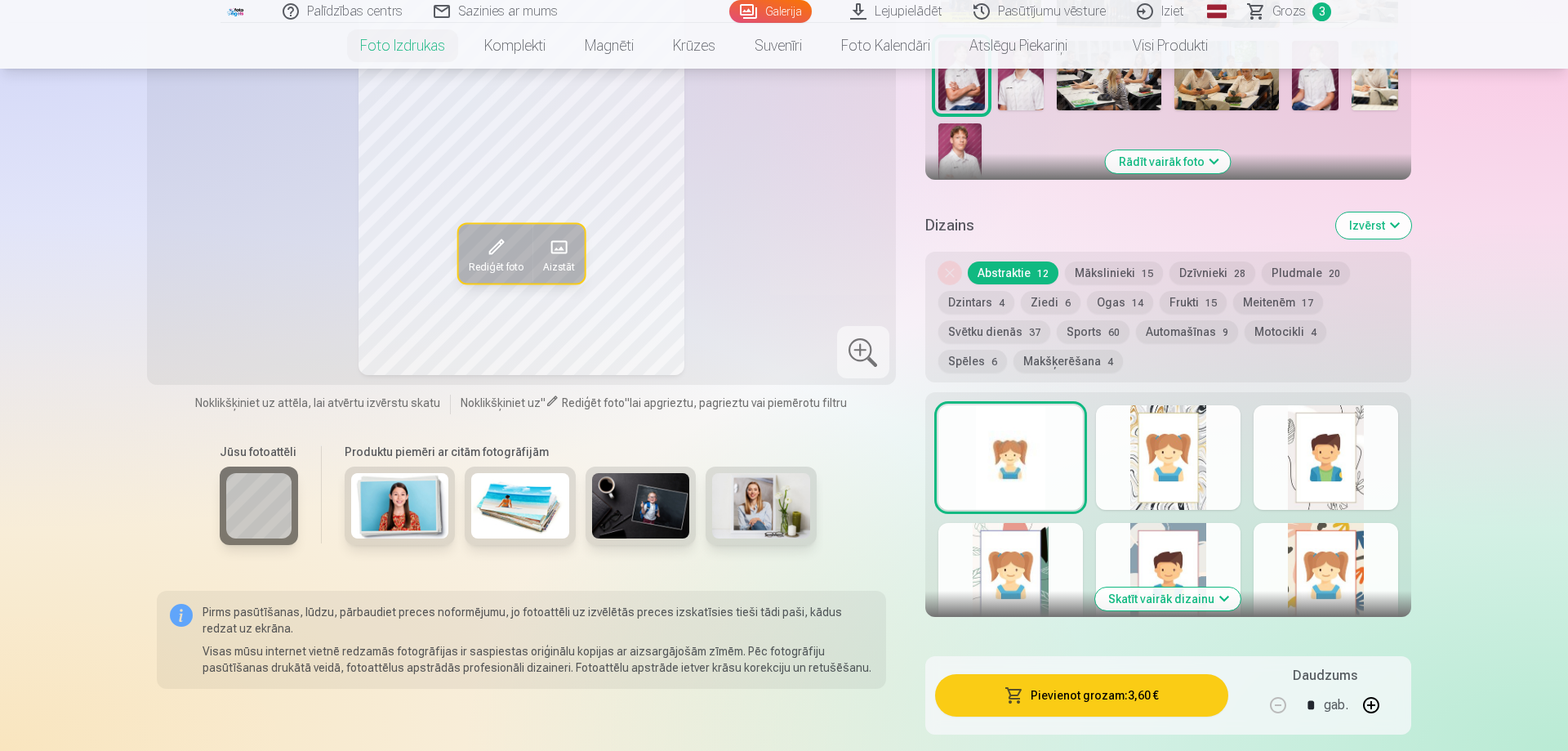
click at [1093, 707] on button "Pievienot grozam : 3,60 €" at bounding box center [1081, 695] width 293 height 43
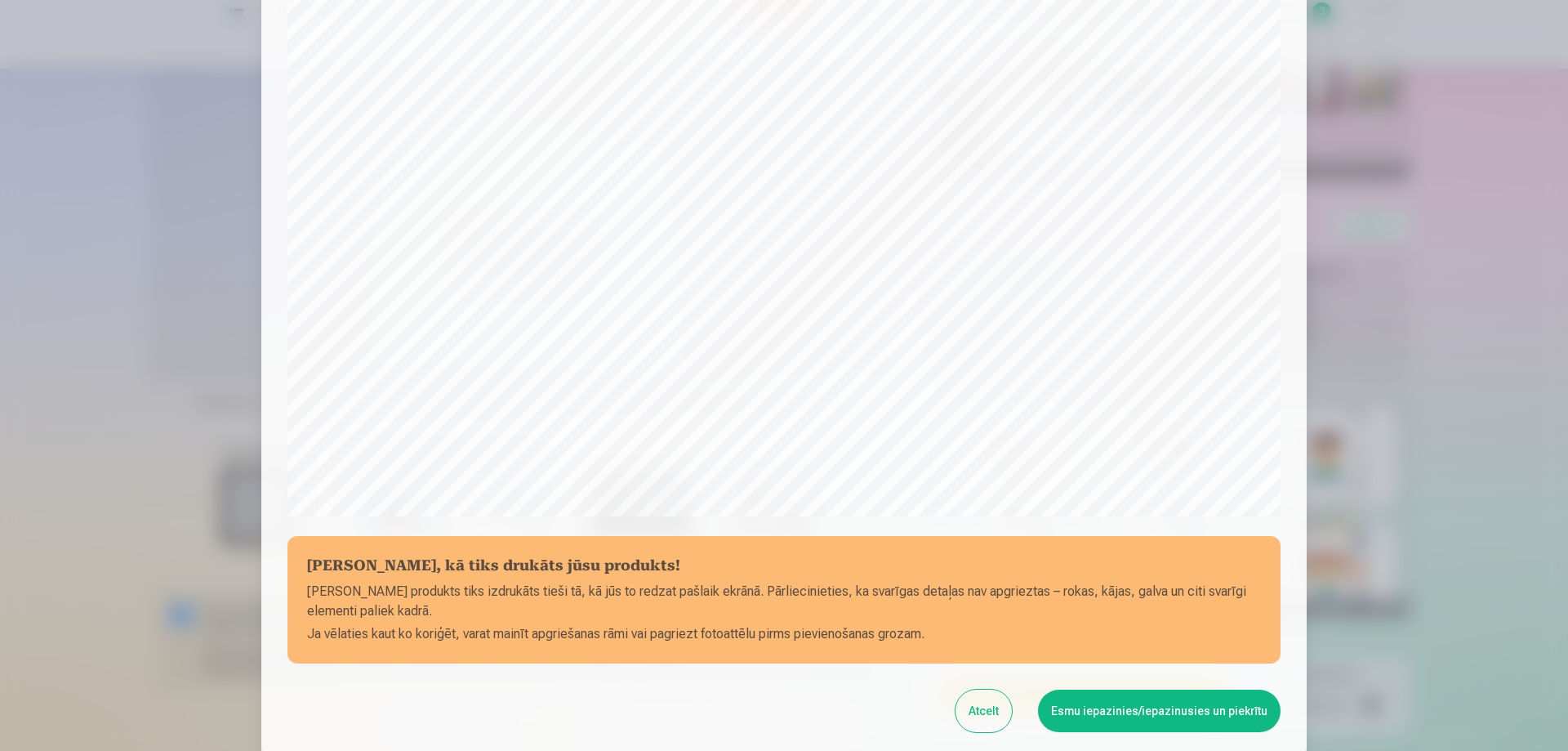
scroll to position [322, 0]
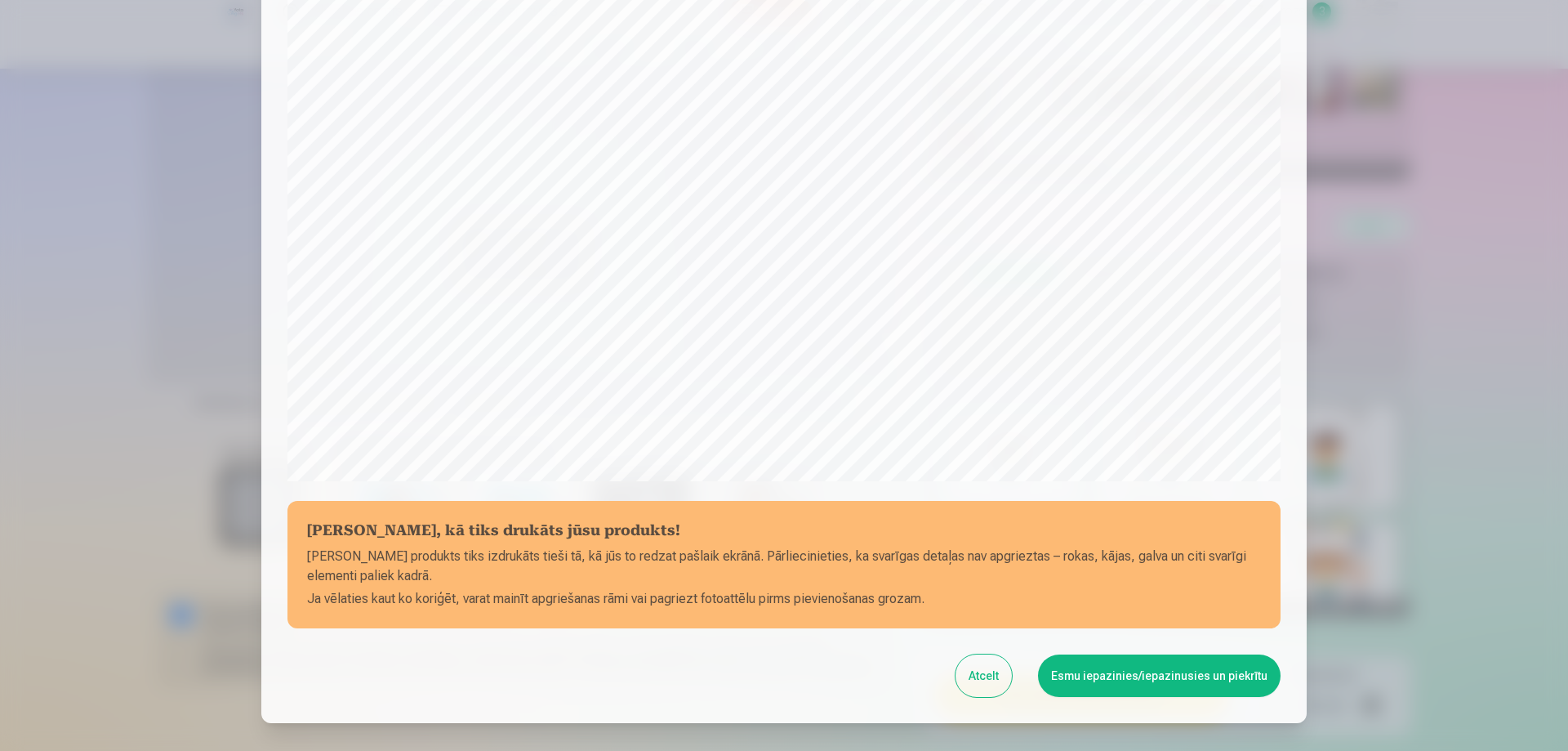
click at [1182, 681] on button "Esmu iepazinies/iepazinusies un piekrītu" at bounding box center [1159, 675] width 243 height 43
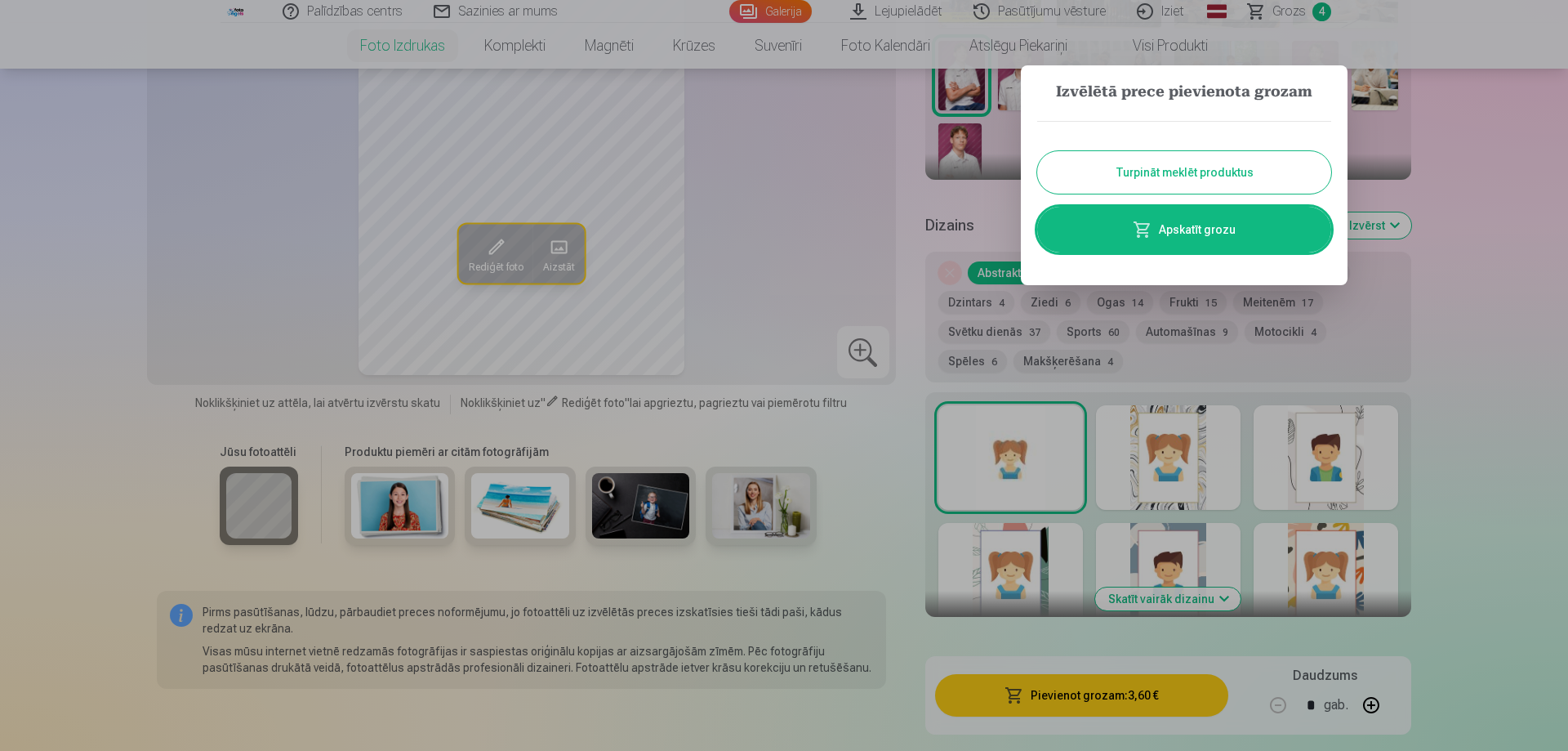
click at [1149, 172] on button "Turpināt meklēt produktus" at bounding box center [1183, 173] width 294 height 43
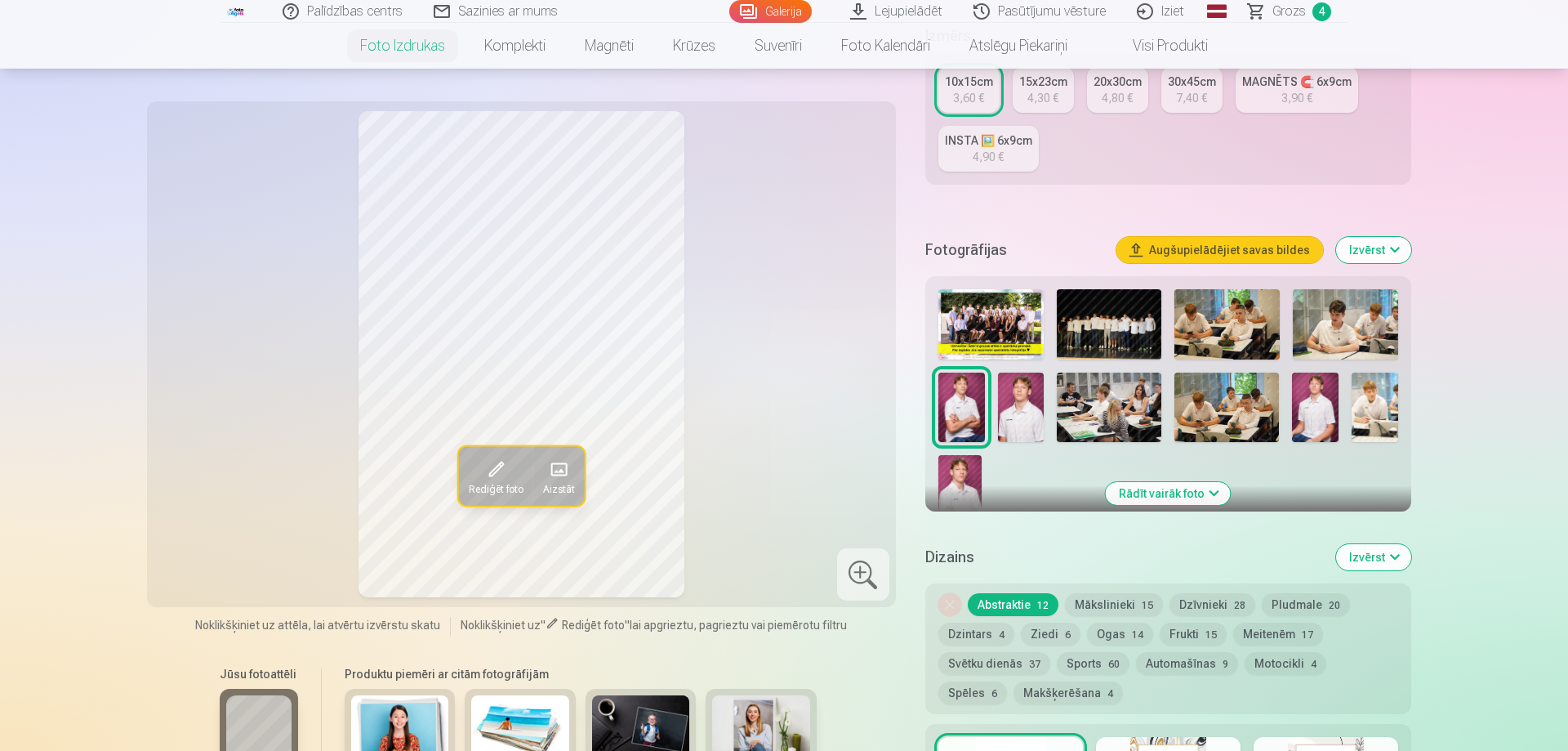
scroll to position [333, 0]
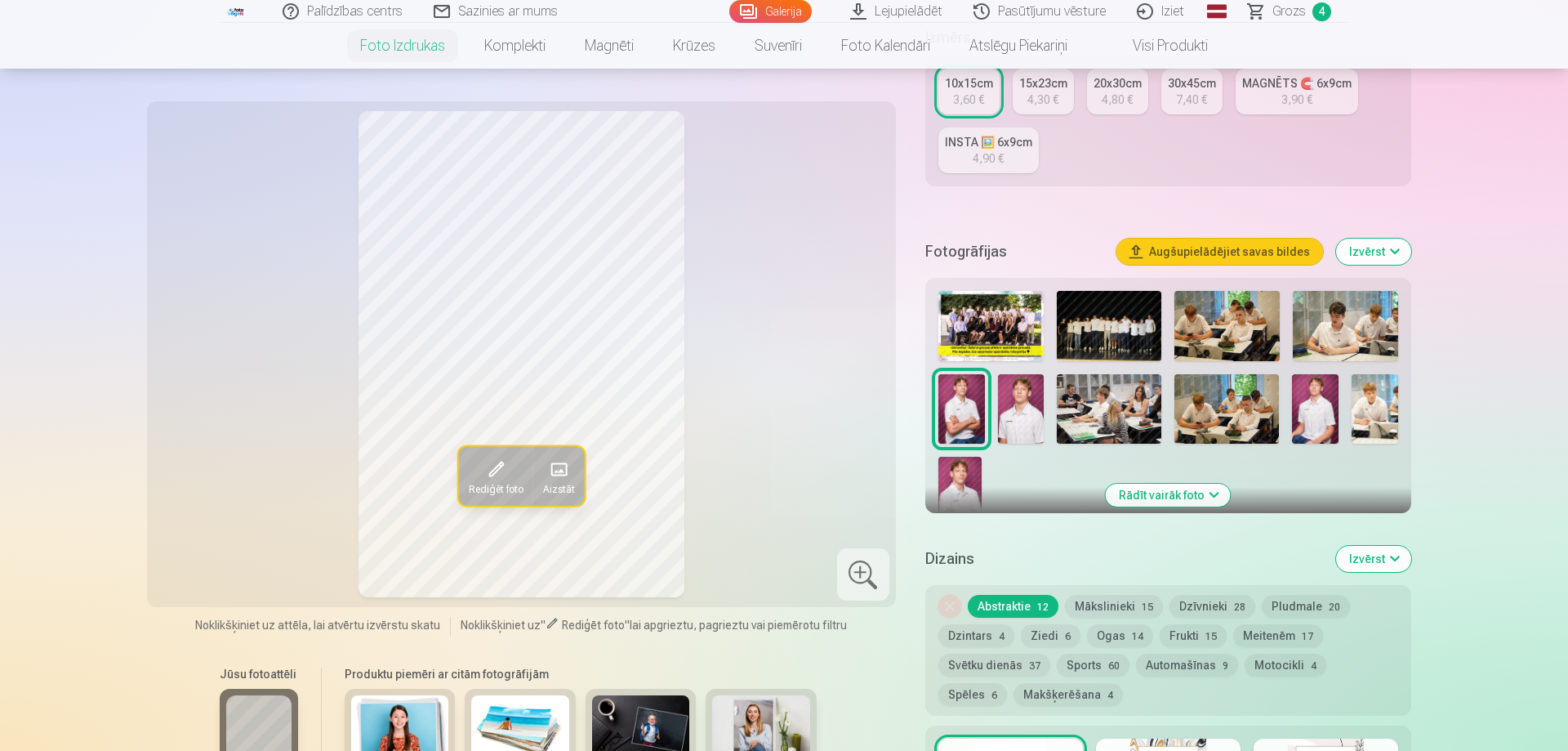
click at [1042, 404] on img at bounding box center [1020, 409] width 47 height 69
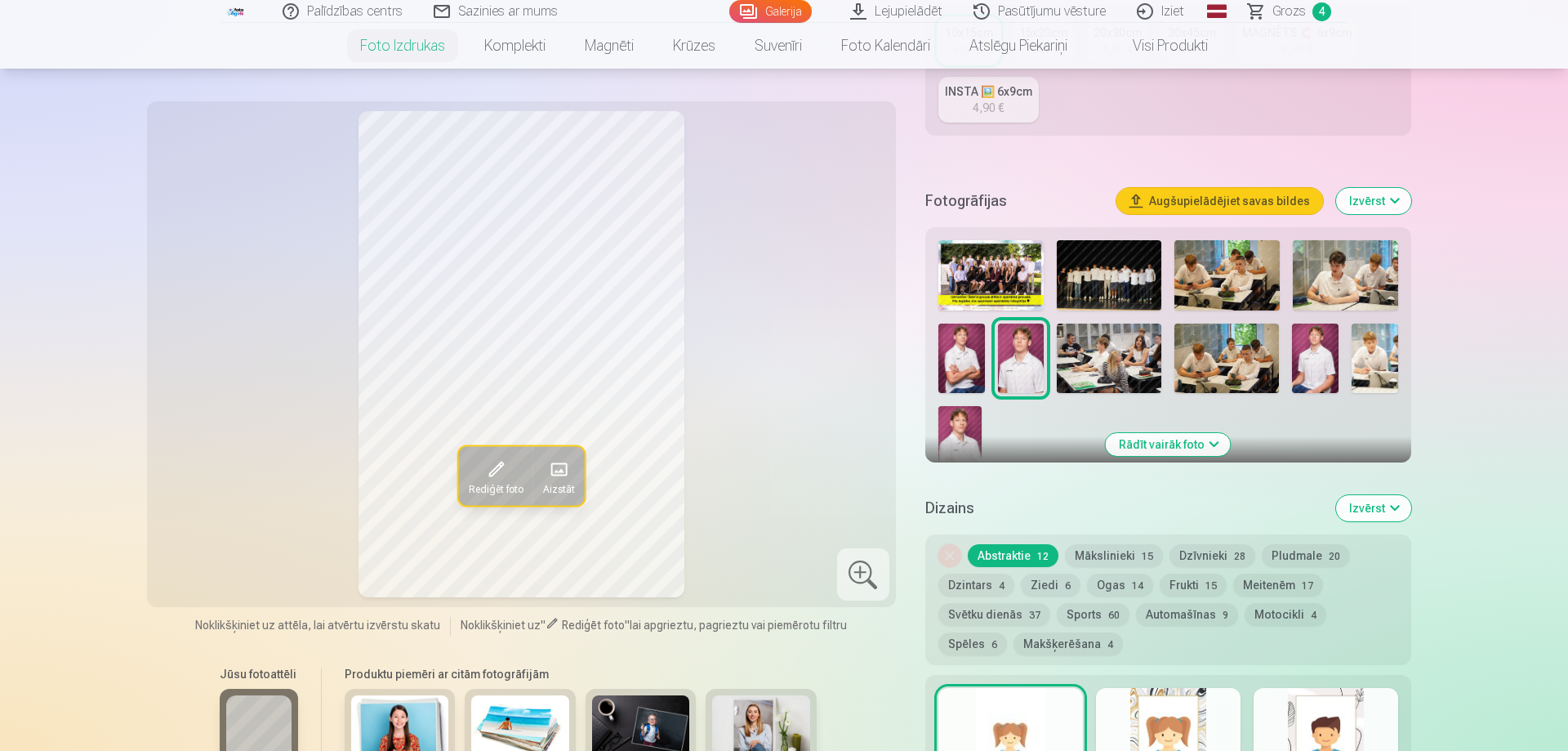
scroll to position [666, 0]
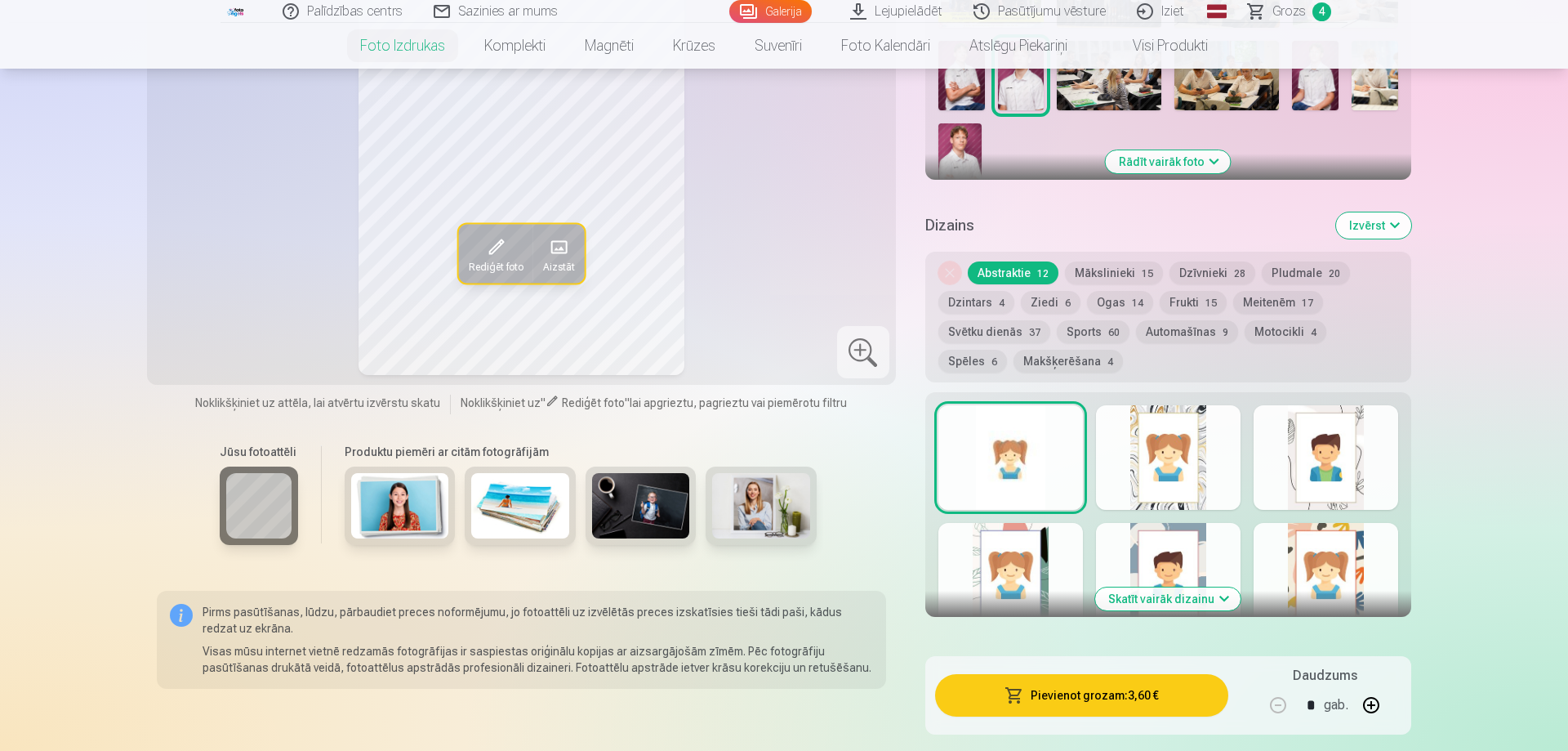
click at [1111, 688] on button "Pievienot grozam : 3,60 €" at bounding box center [1081, 695] width 293 height 43
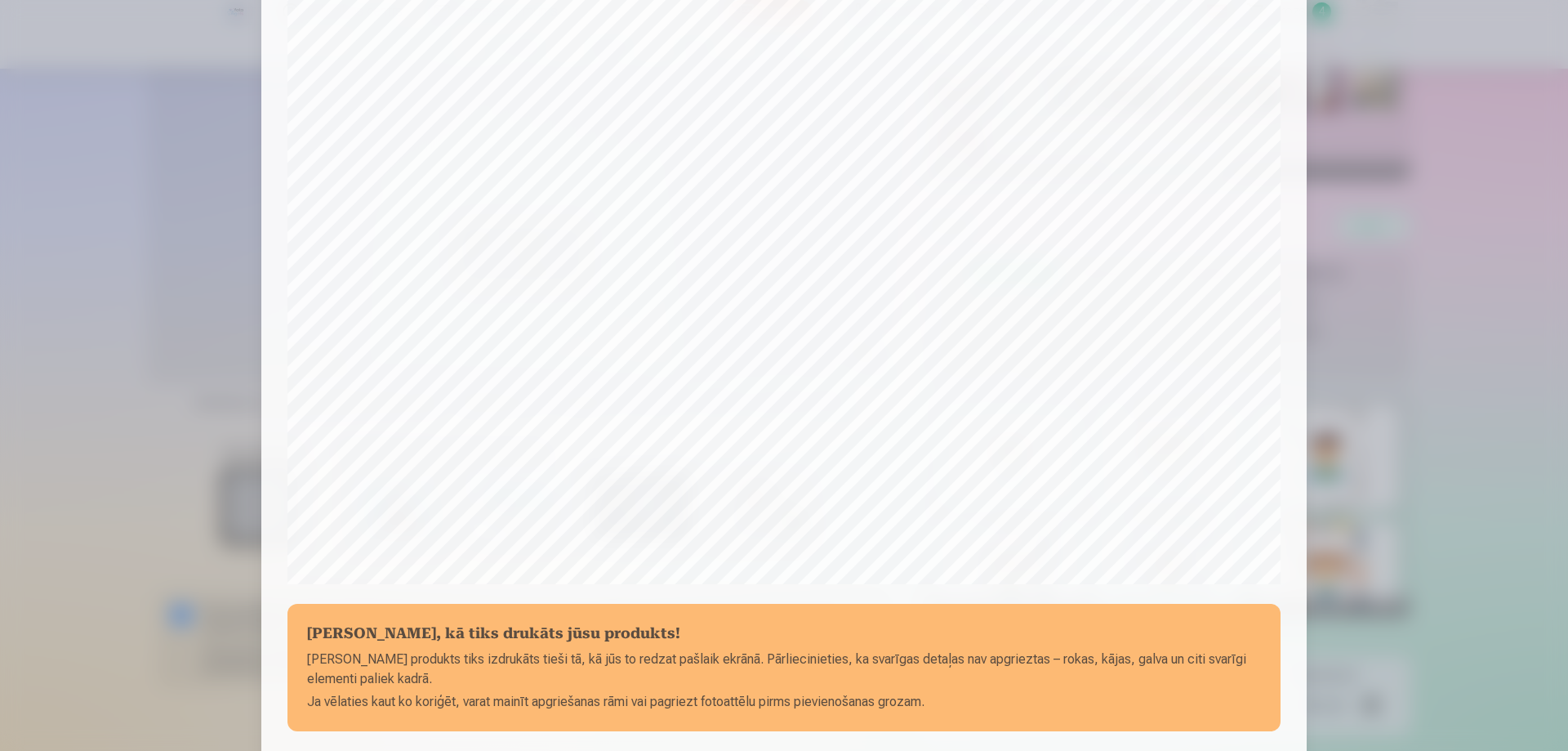
scroll to position [425, 0]
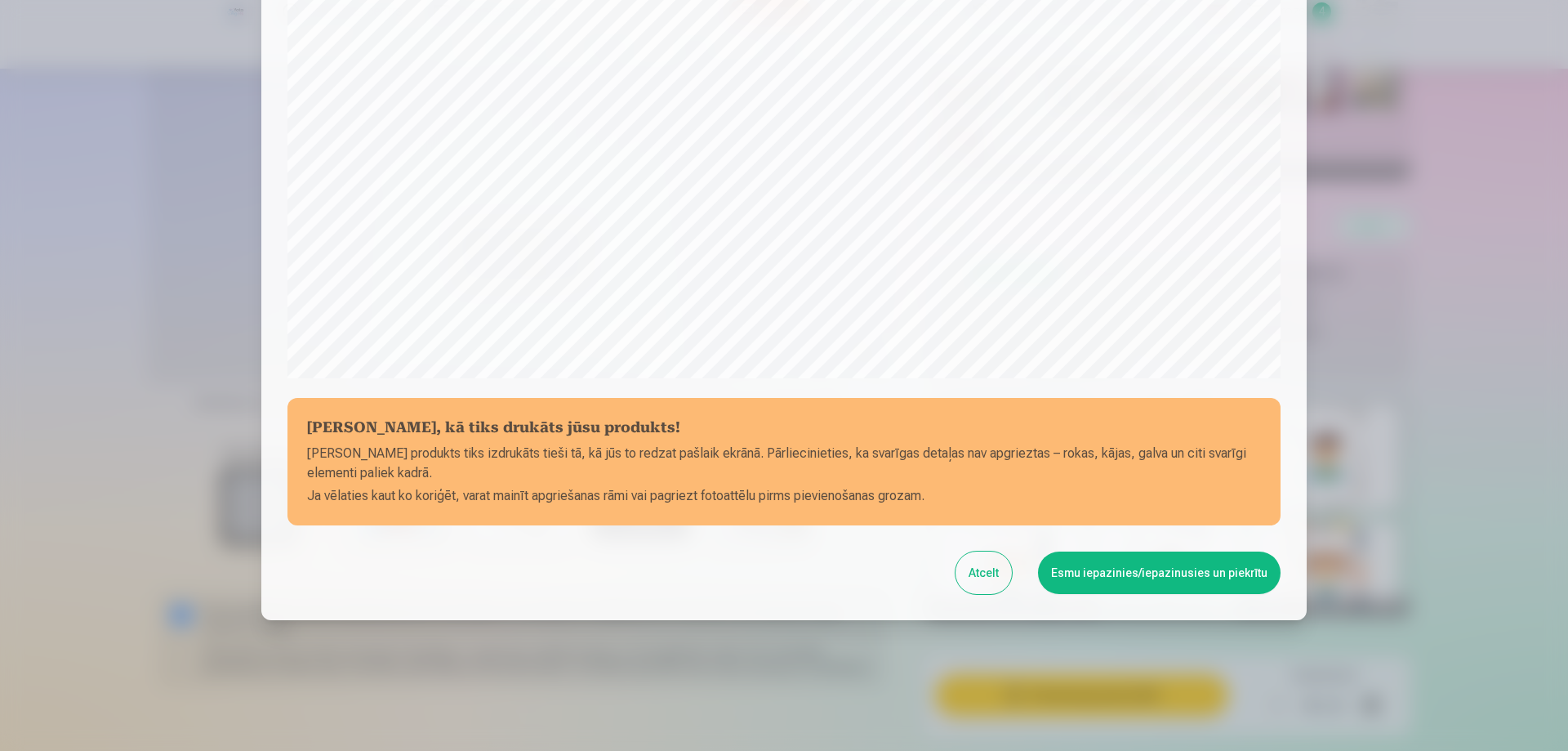
click at [1161, 577] on button "Esmu iepazinies/iepazinusies un piekrītu" at bounding box center [1159, 573] width 243 height 43
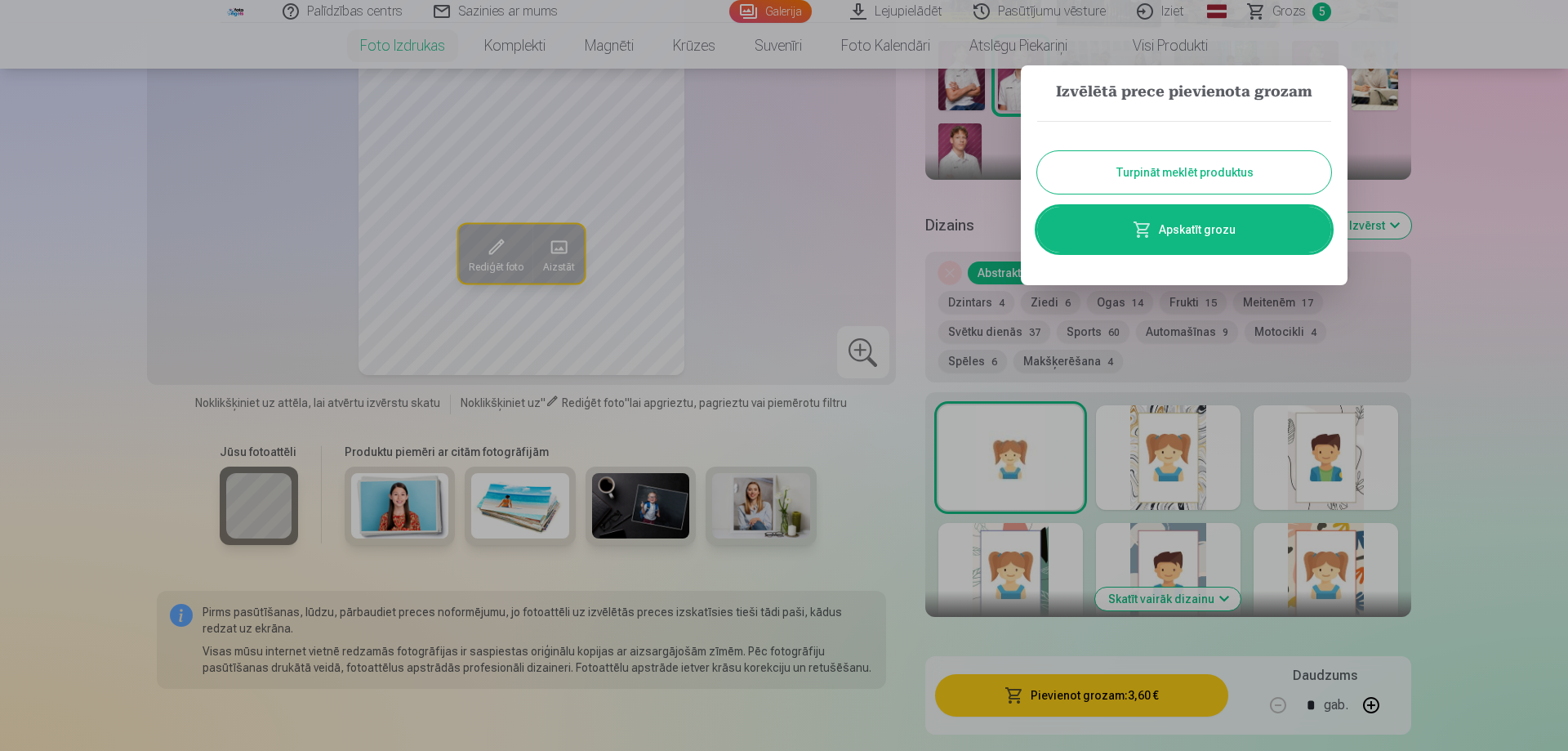
click at [1156, 164] on button "Turpināt meklēt produktus" at bounding box center [1183, 173] width 294 height 43
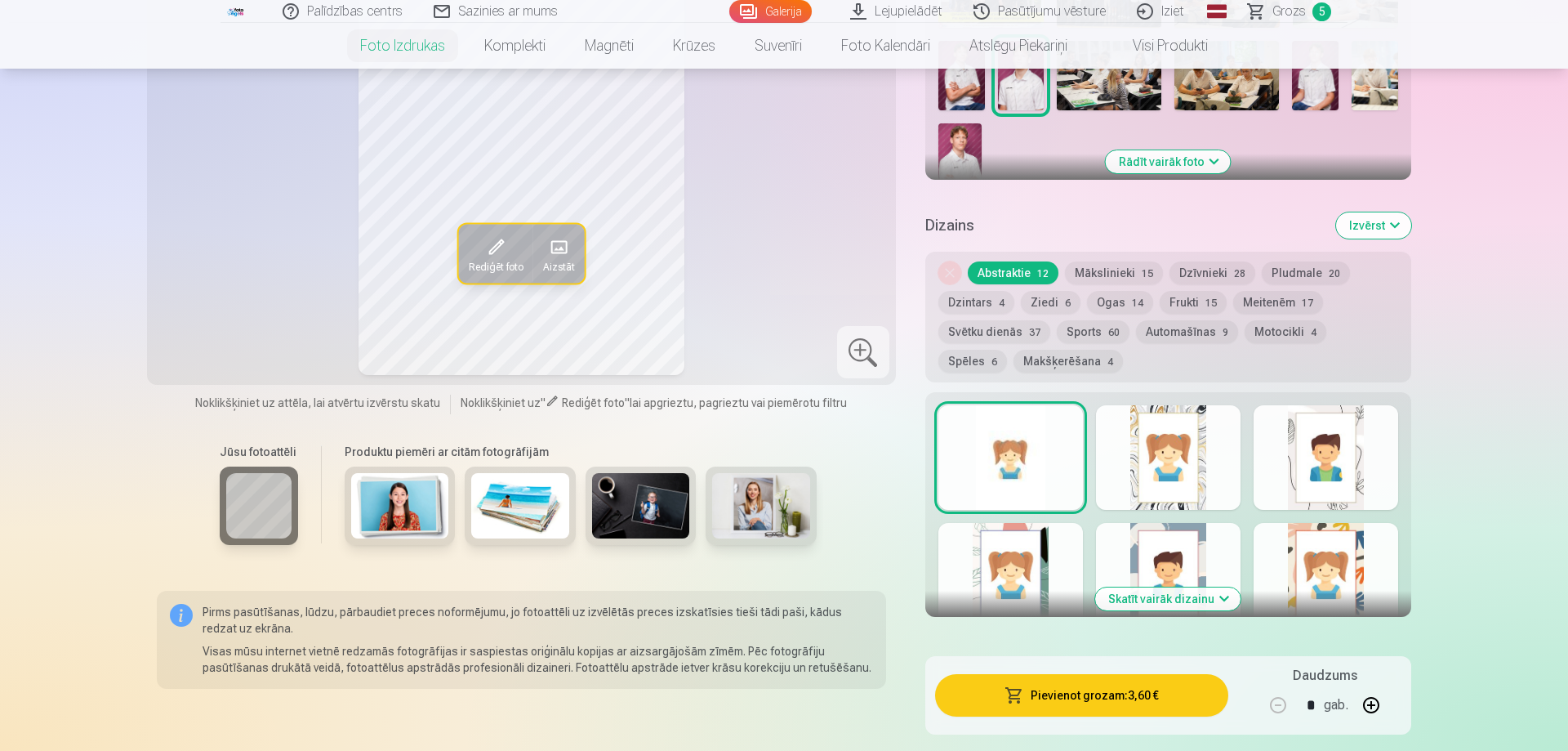
scroll to position [333, 0]
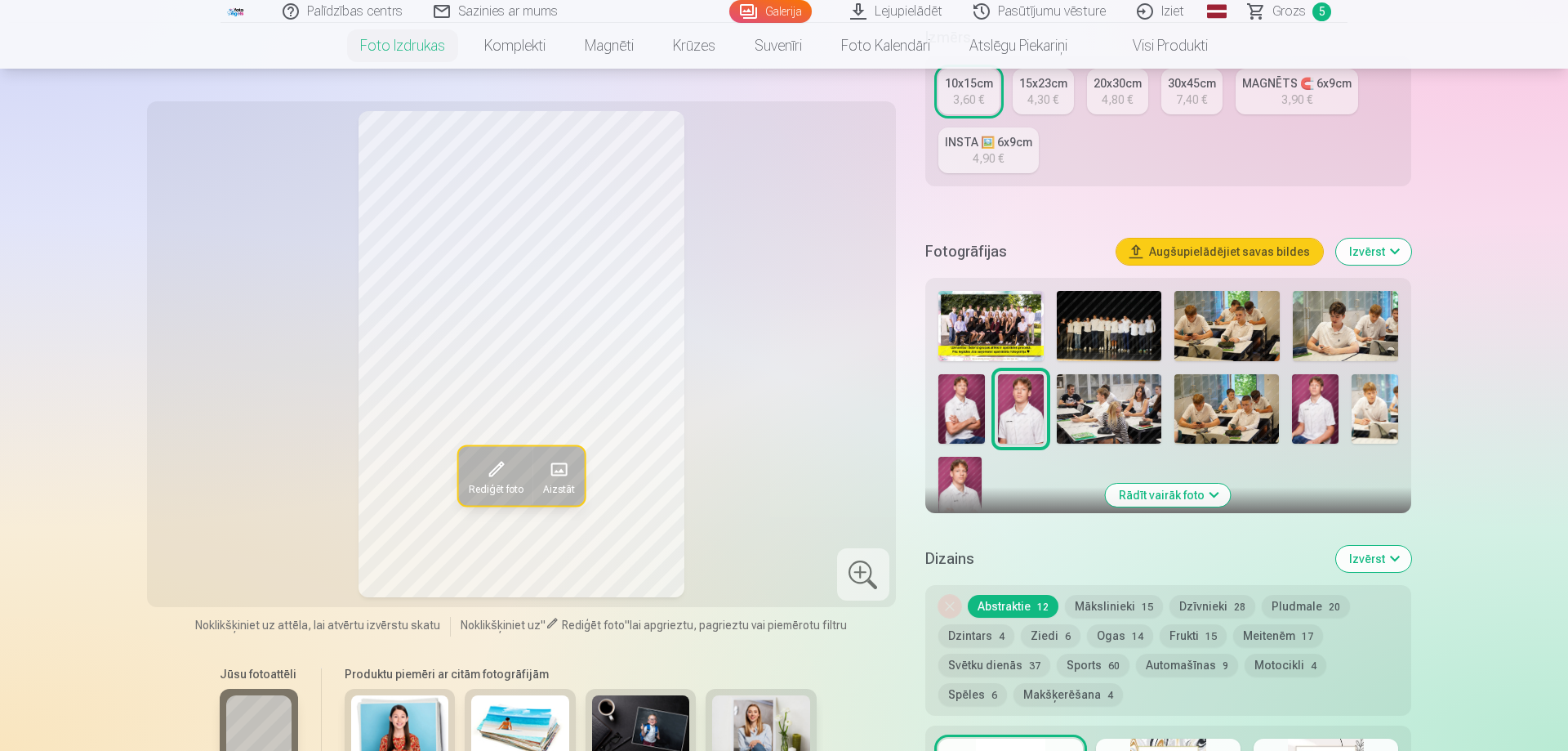
click at [1321, 410] on img at bounding box center [1315, 409] width 47 height 69
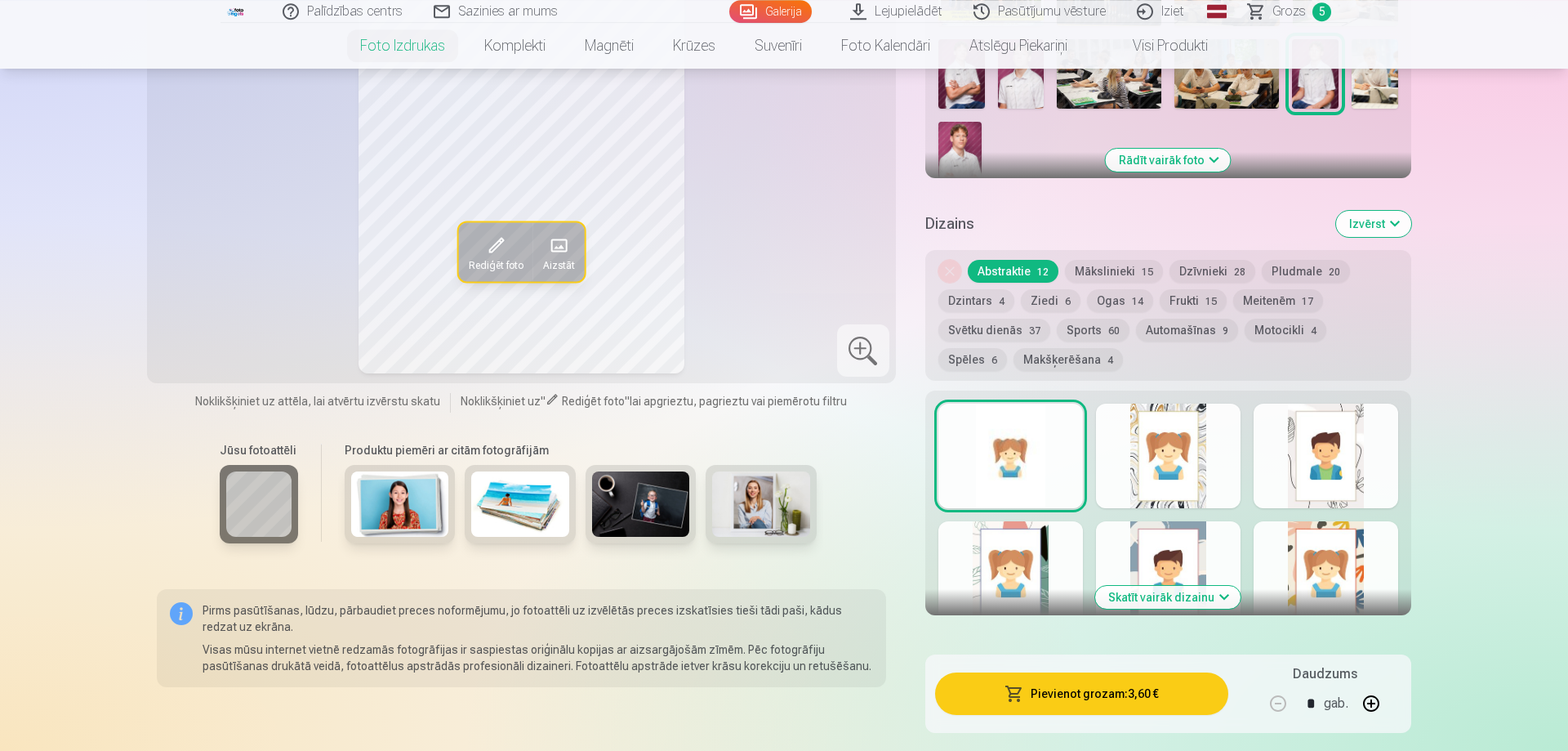
scroll to position [750, 0]
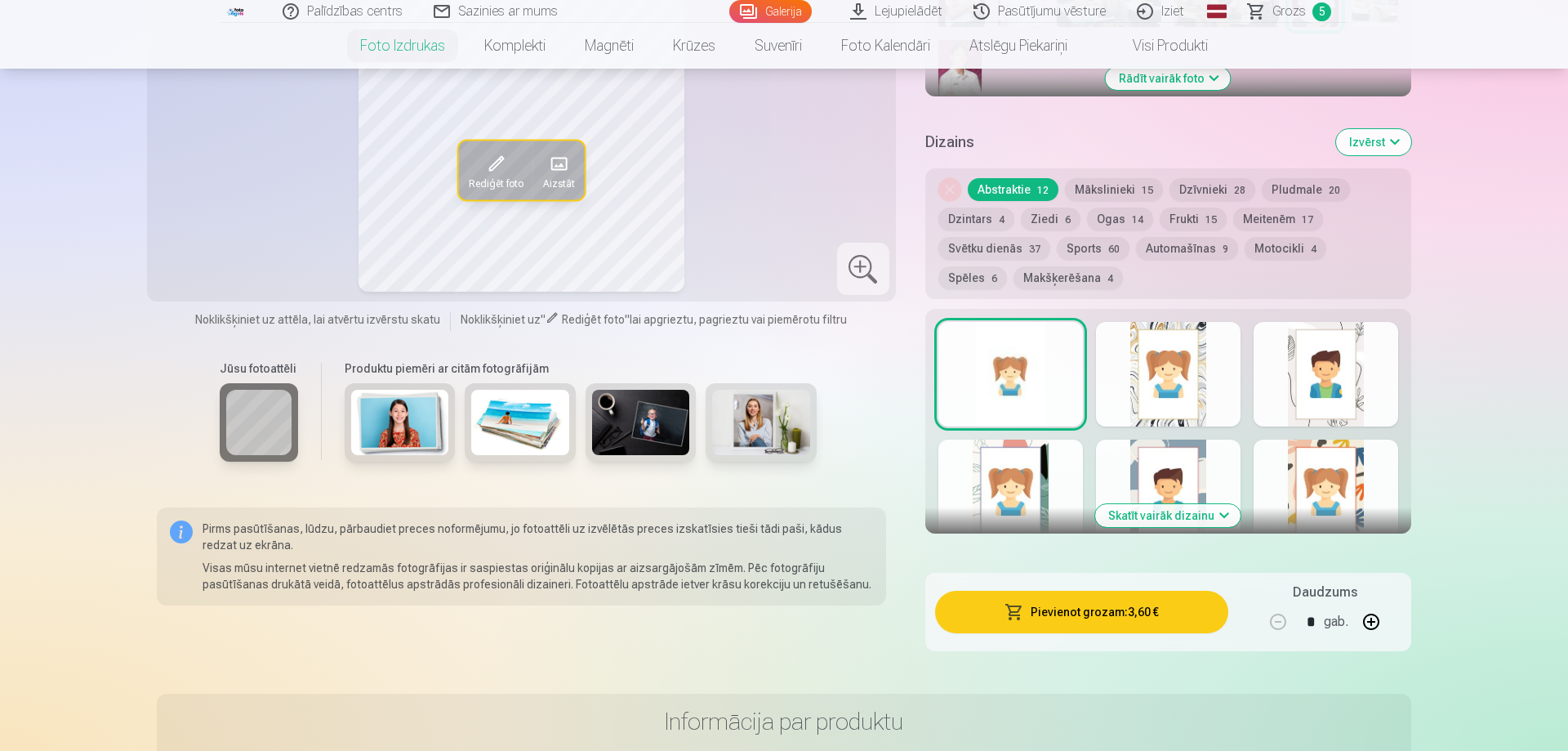
click at [1092, 610] on button "Pievienot grozam : 3,60 €" at bounding box center [1081, 612] width 293 height 43
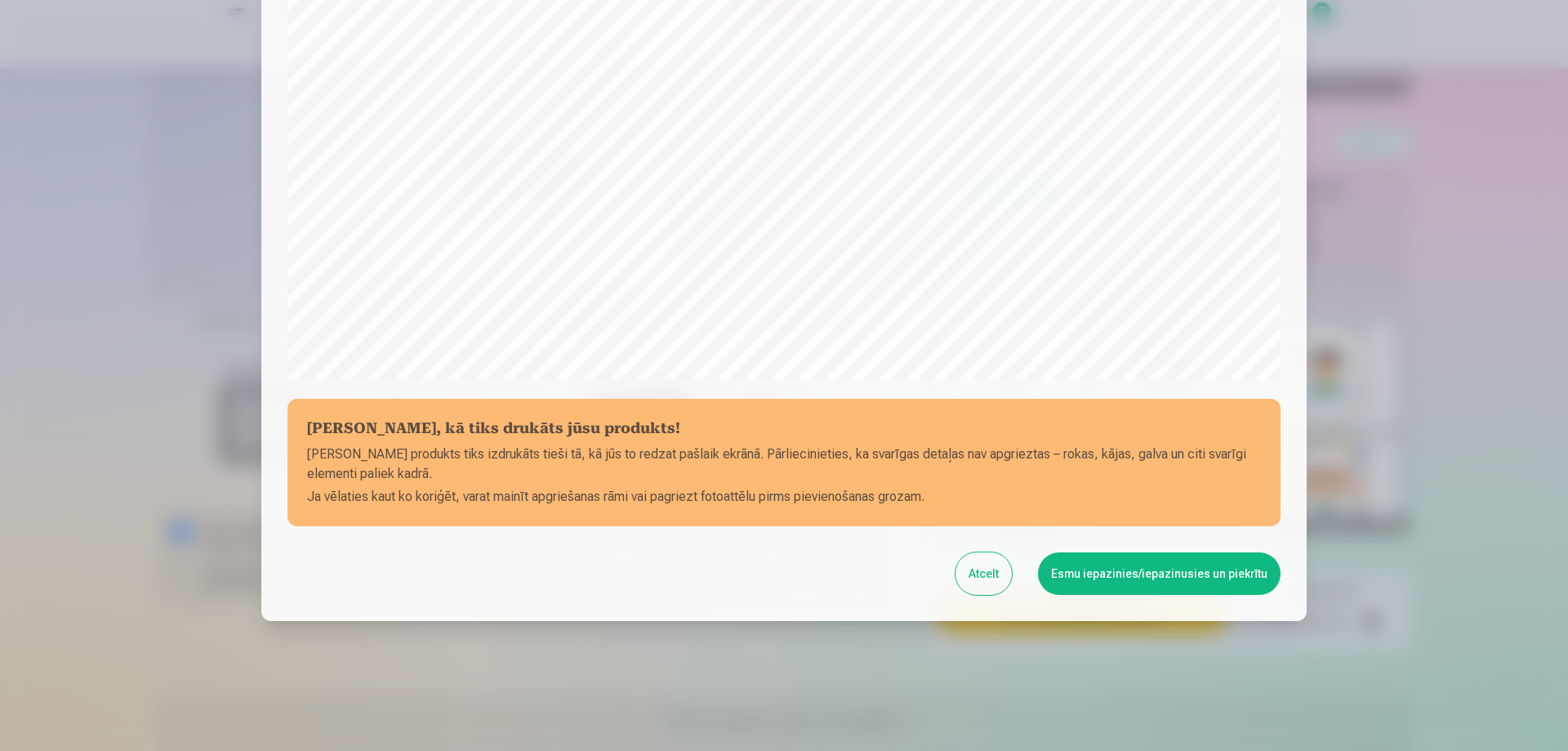
scroll to position [425, 0]
click at [1134, 573] on button "Esmu iepazinies/iepazinusies un piekrītu" at bounding box center [1159, 573] width 243 height 43
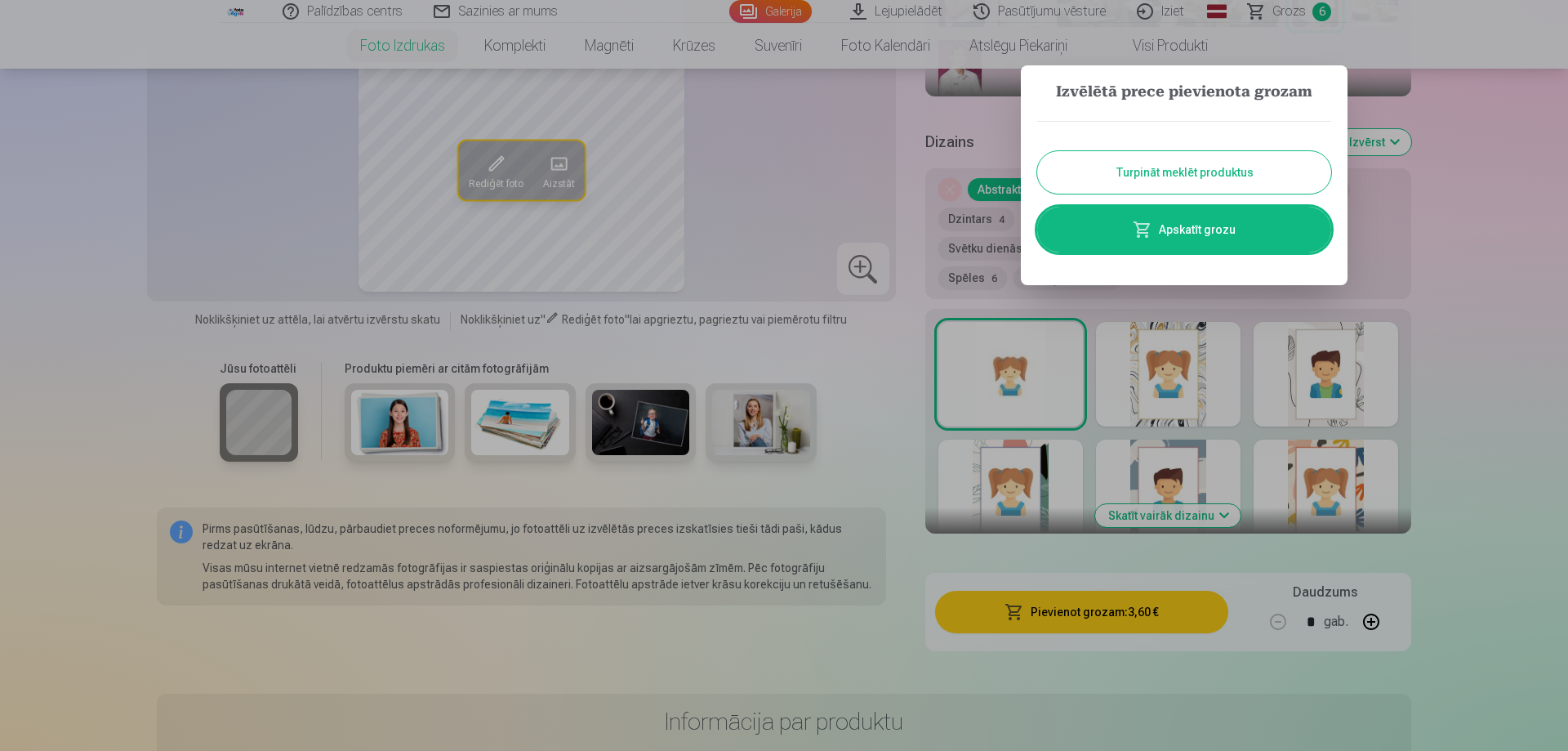
drag, startPoint x: 1153, startPoint y: 166, endPoint x: 1163, endPoint y: 166, distance: 10.0
click at [1157, 166] on button "Turpināt meklēt produktus" at bounding box center [1183, 173] width 294 height 43
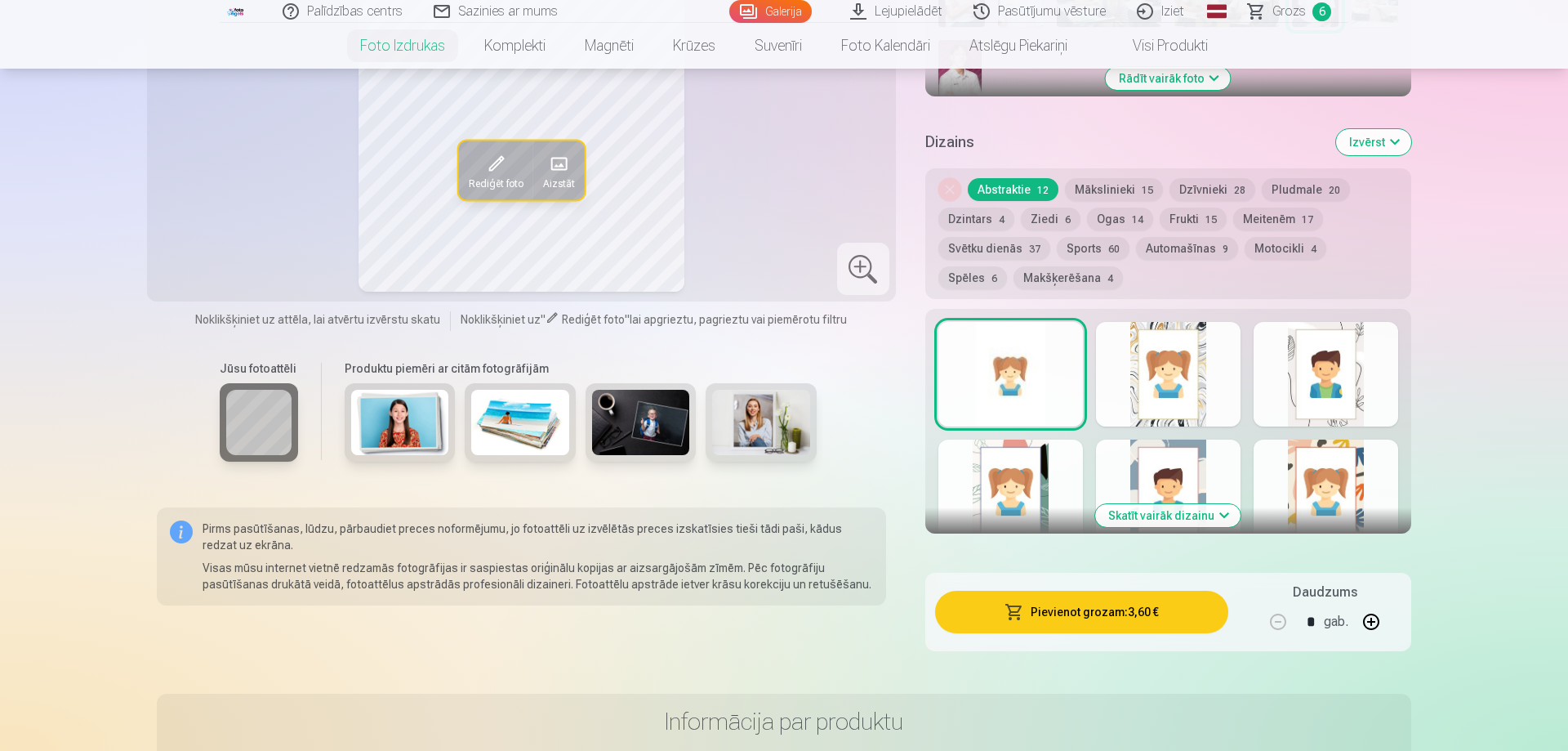
scroll to position [416, 0]
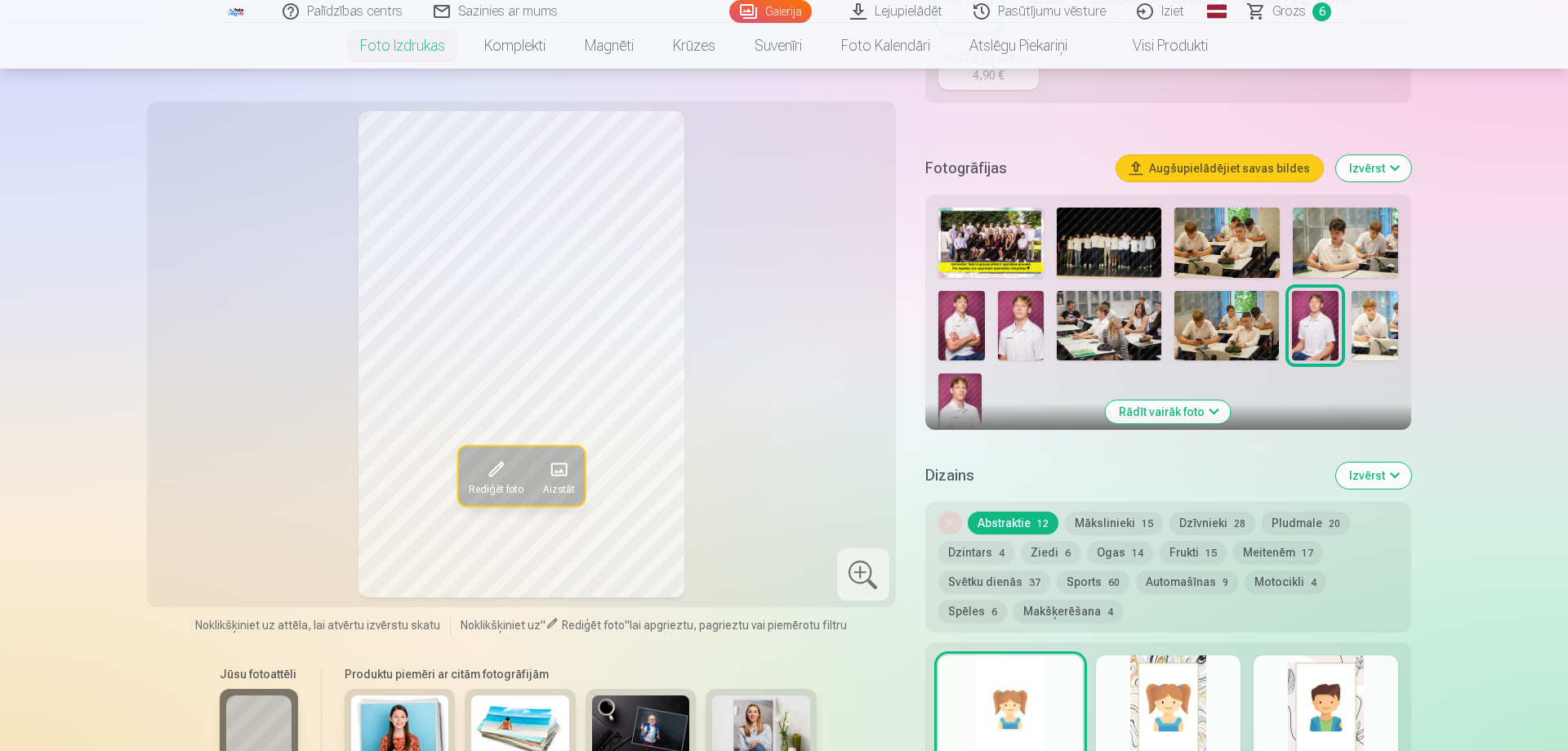
click at [1375, 318] on img at bounding box center [1374, 326] width 47 height 69
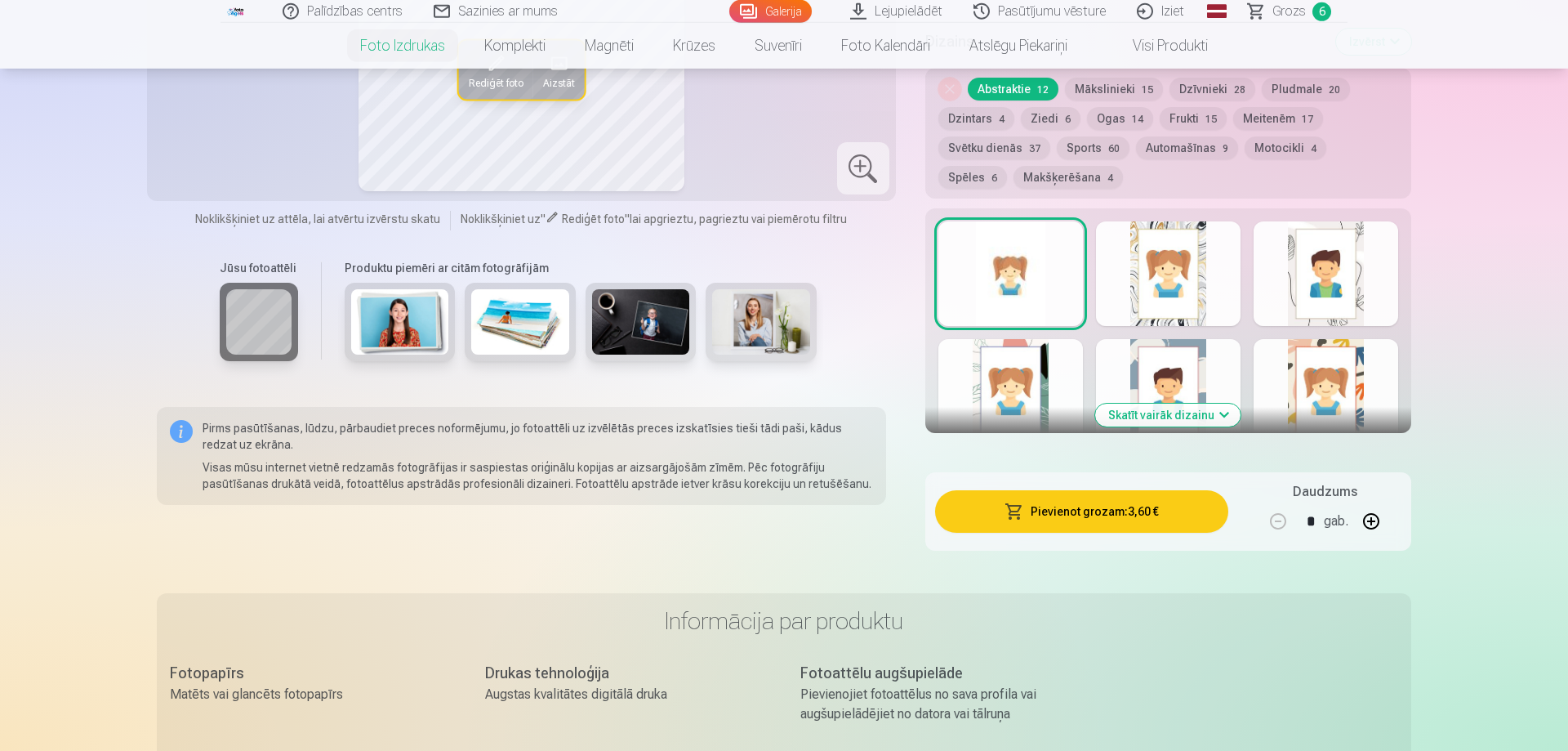
scroll to position [916, 0]
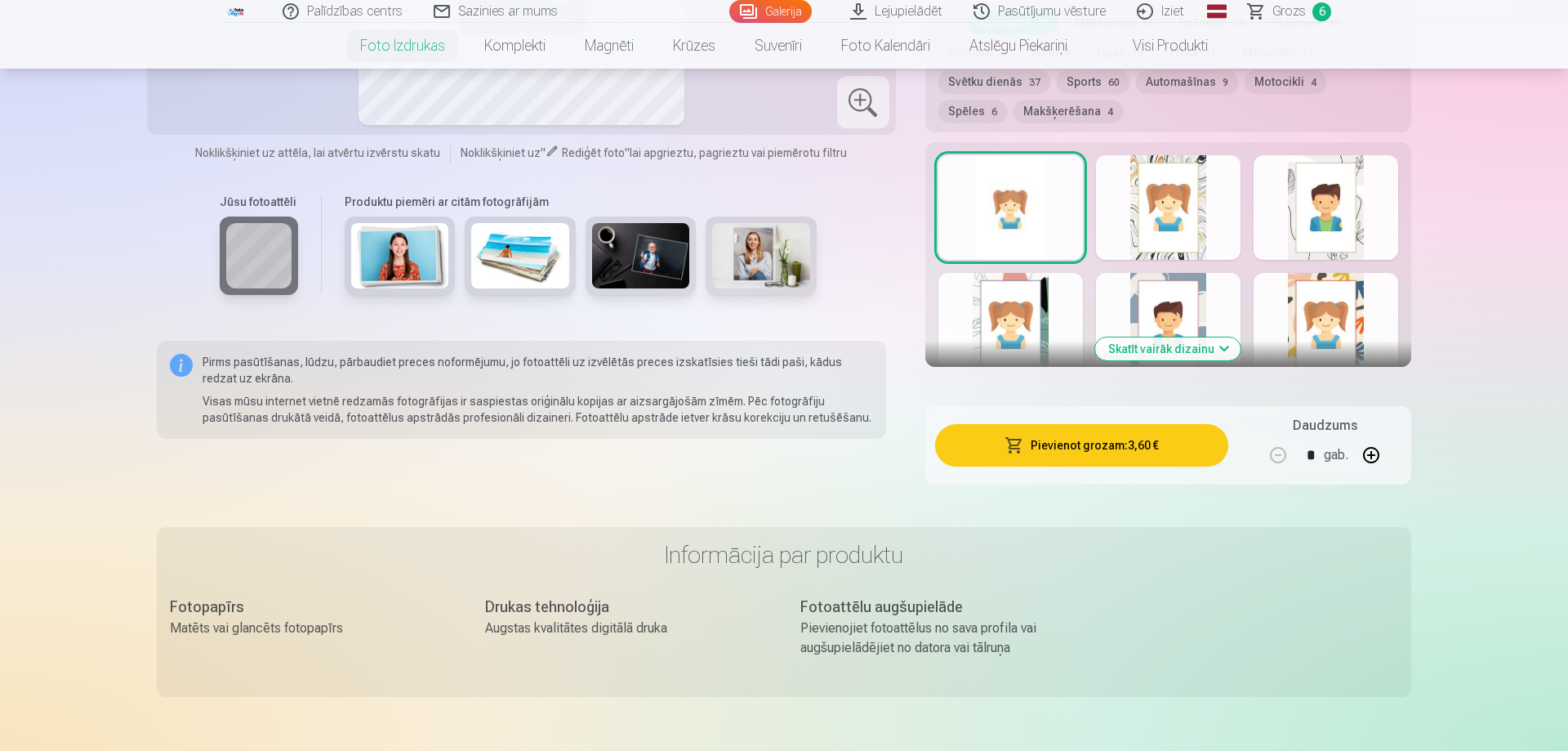
click at [1013, 445] on span "button" at bounding box center [1014, 445] width 20 height 16
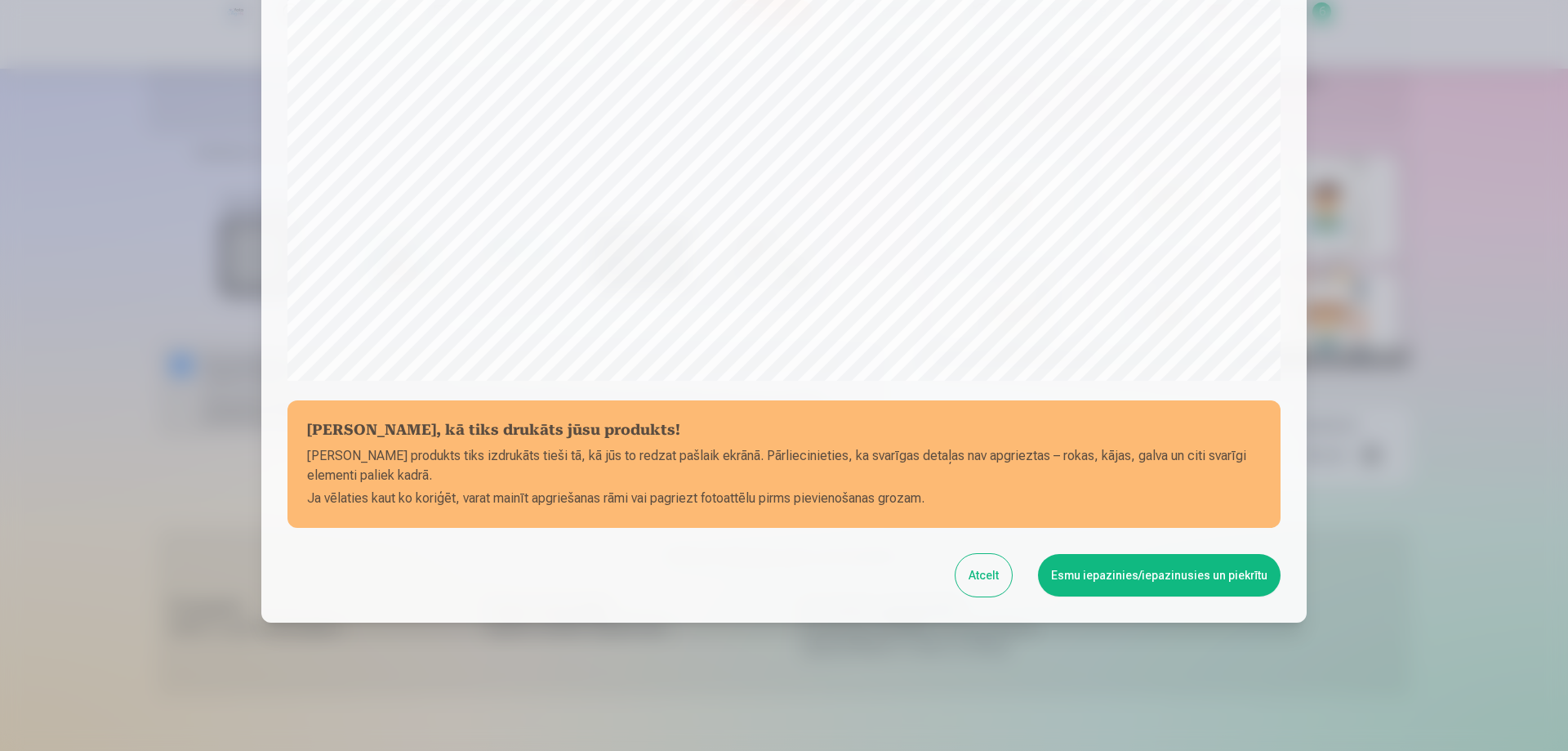
scroll to position [425, 0]
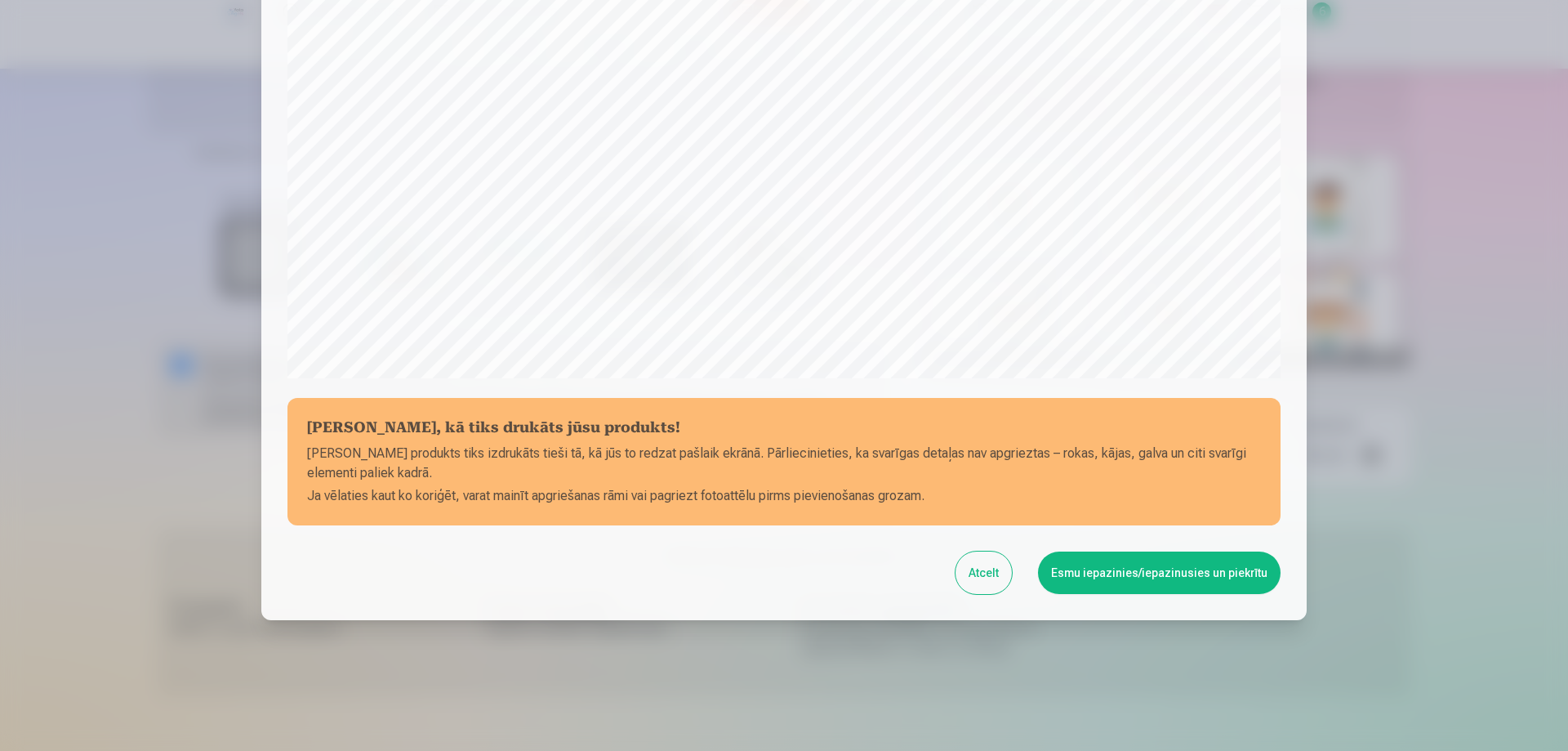
click at [1202, 566] on button "Esmu iepazinies/iepazinusies un piekrītu" at bounding box center [1159, 573] width 243 height 43
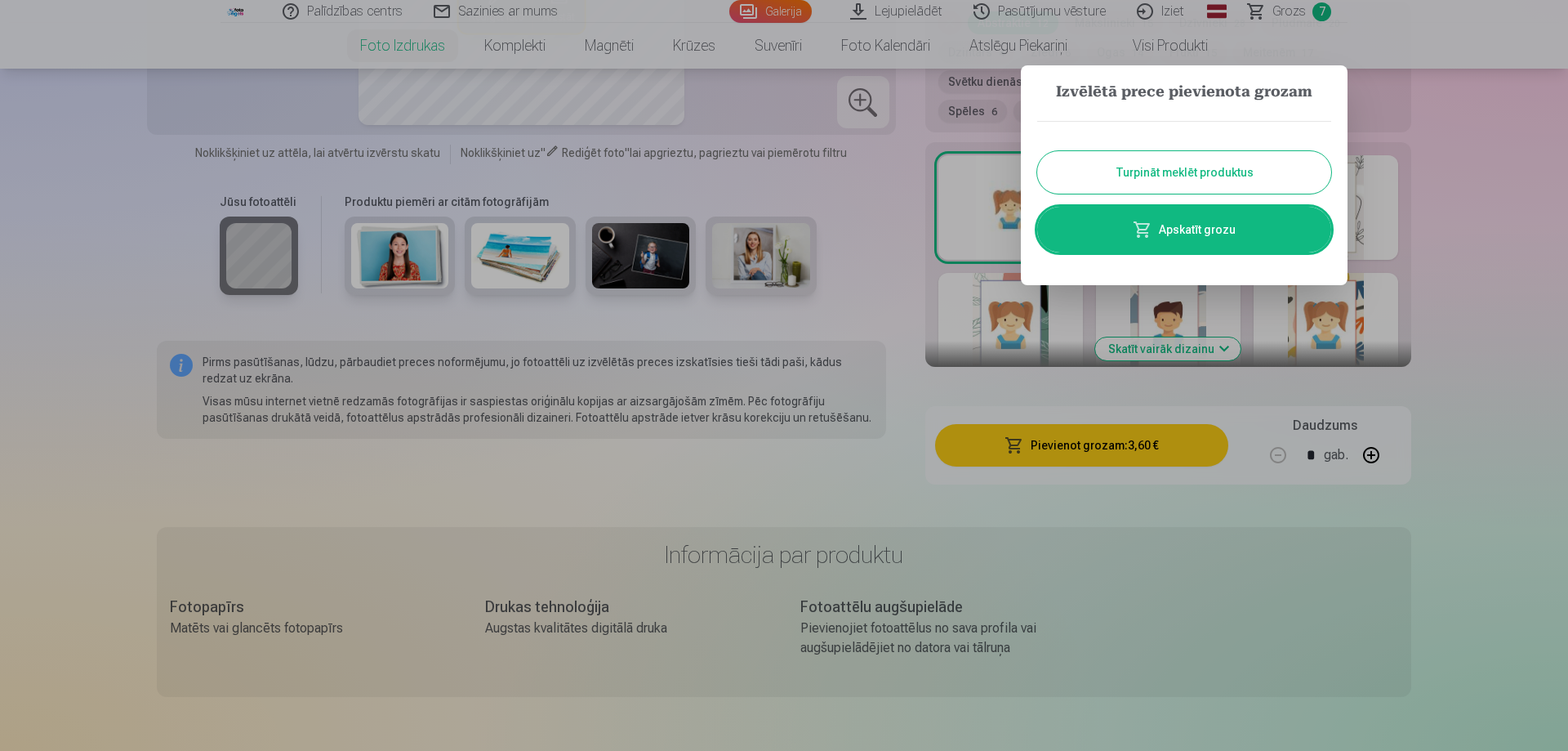
click at [1256, 165] on button "Turpināt meklēt produktus" at bounding box center [1183, 173] width 294 height 43
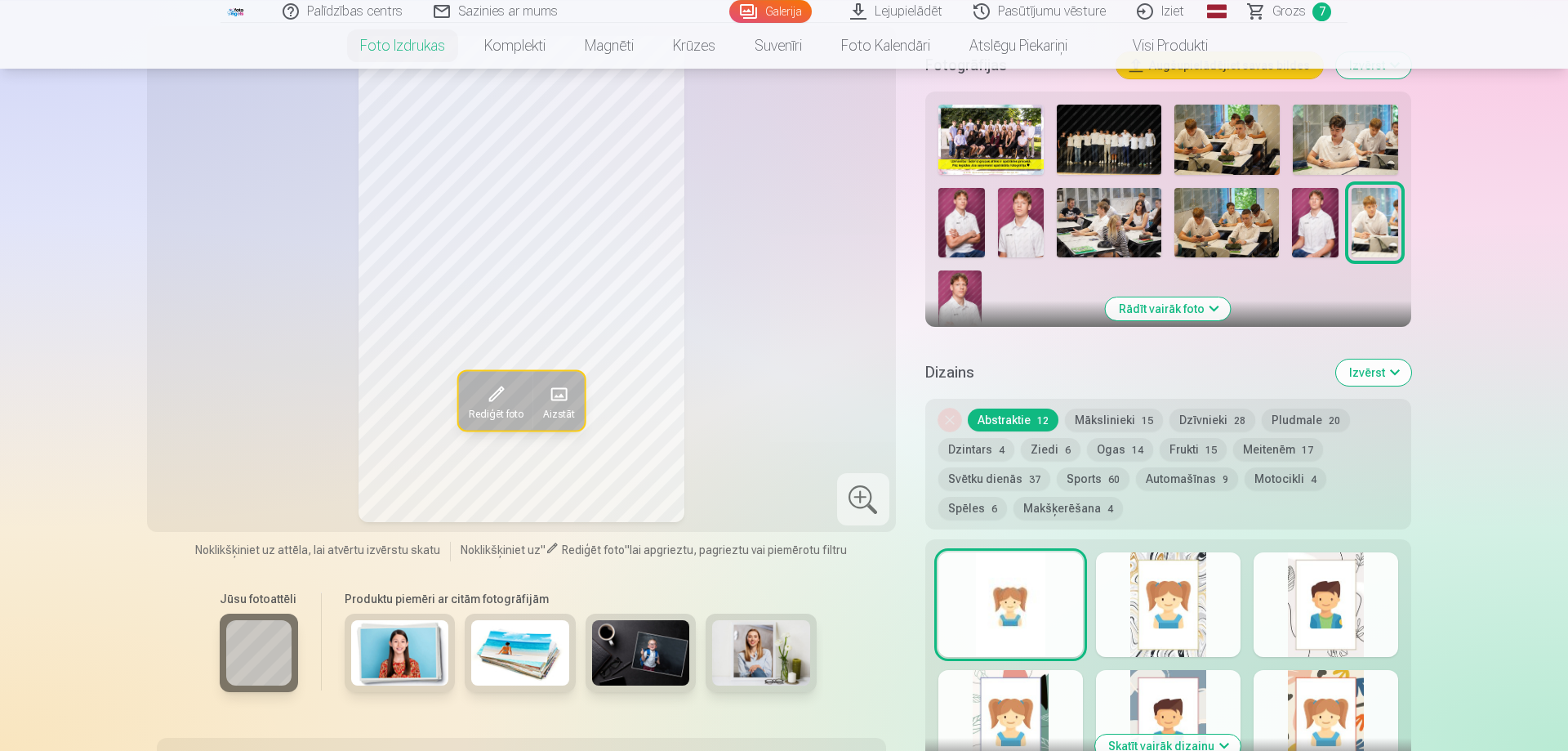
scroll to position [500, 0]
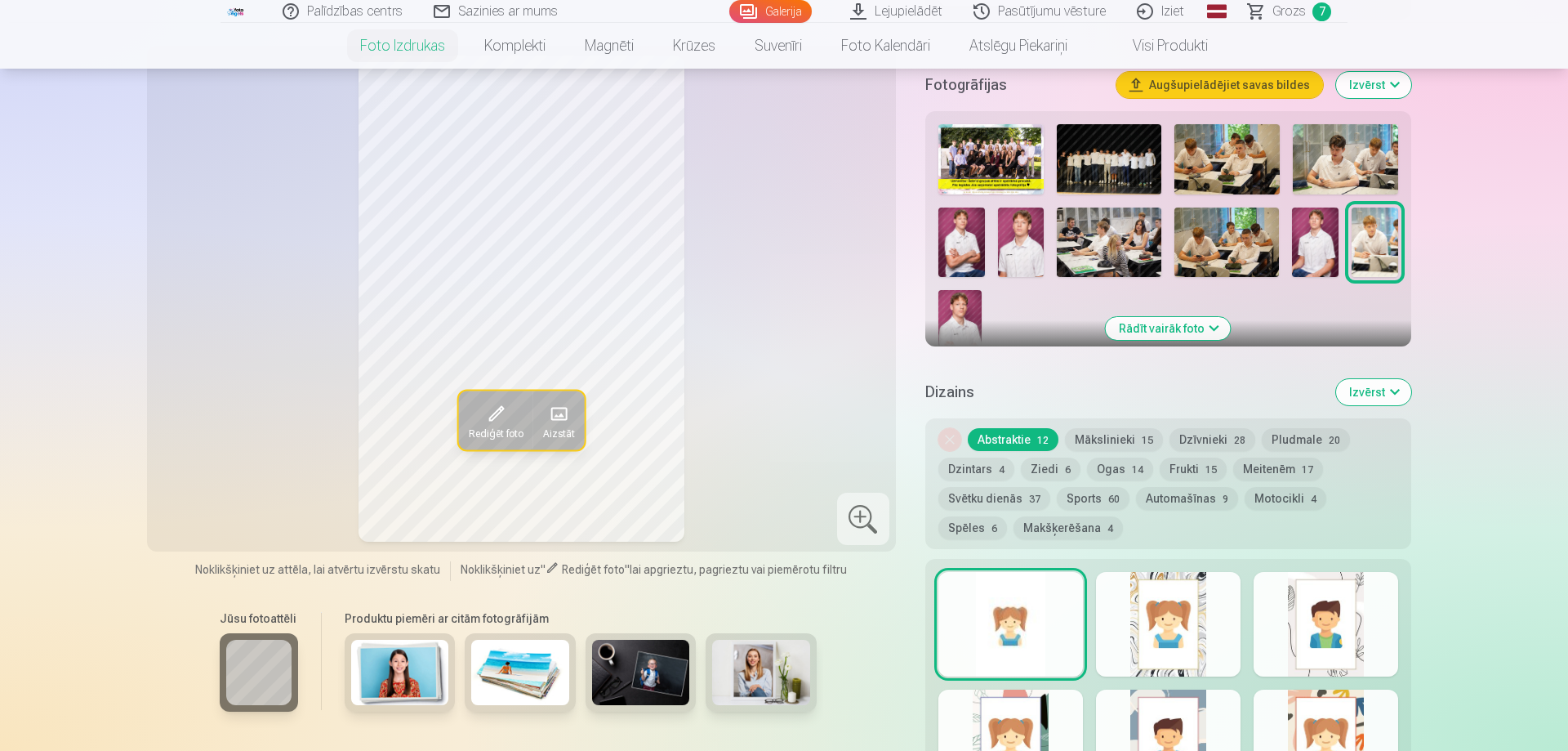
click at [951, 312] on img at bounding box center [960, 322] width 44 height 65
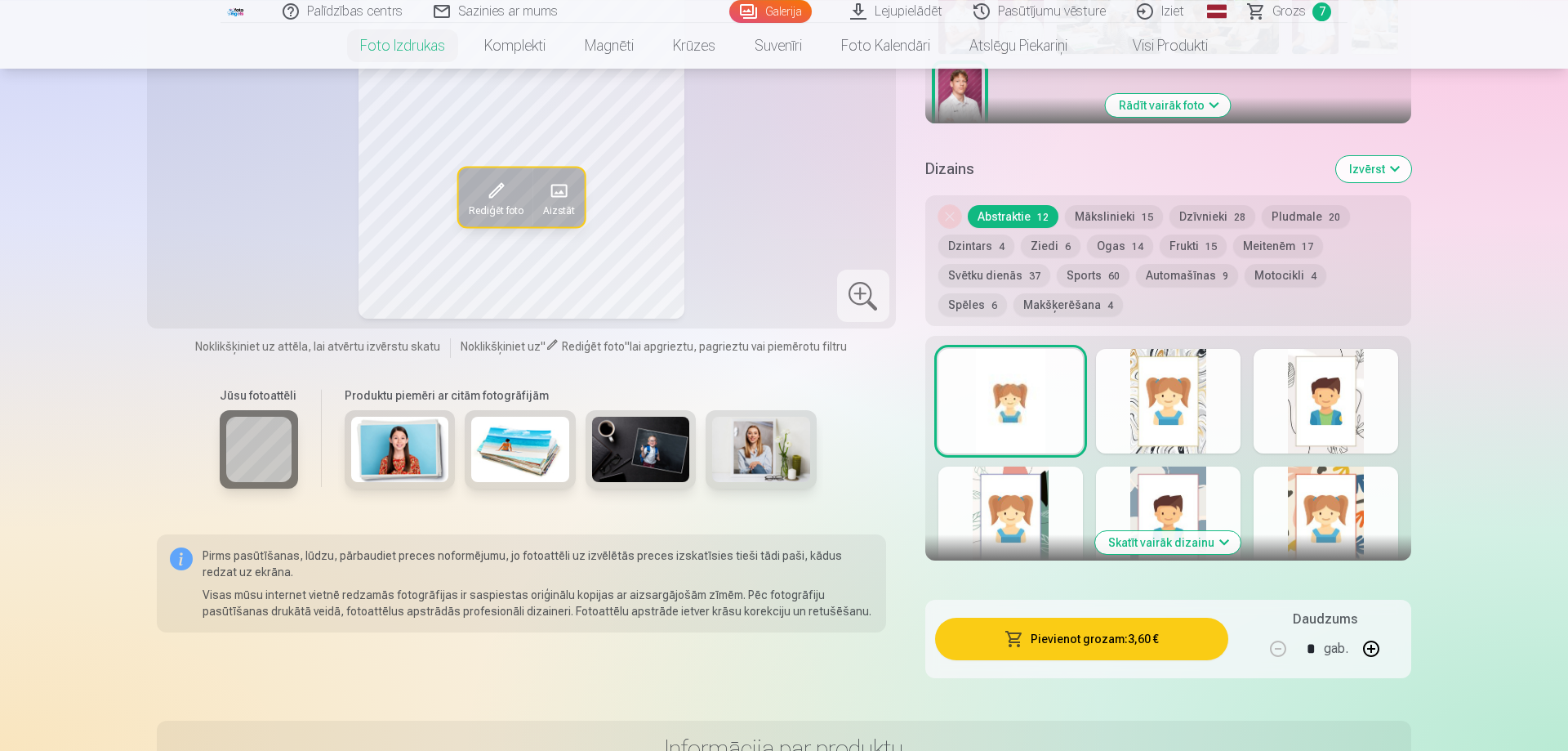
scroll to position [750, 0]
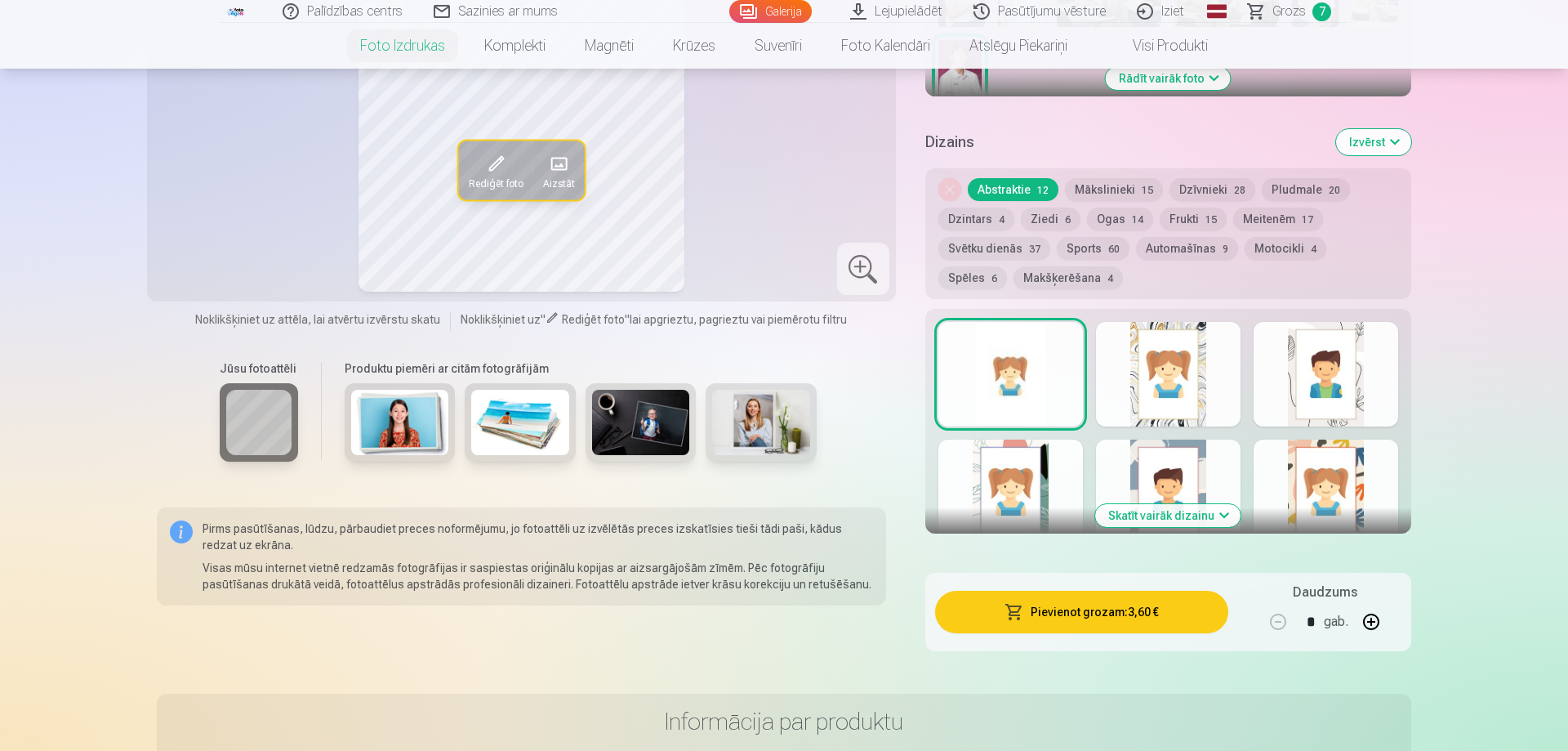
click at [1110, 605] on button "Pievienot grozam : 3,60 €" at bounding box center [1081, 612] width 293 height 43
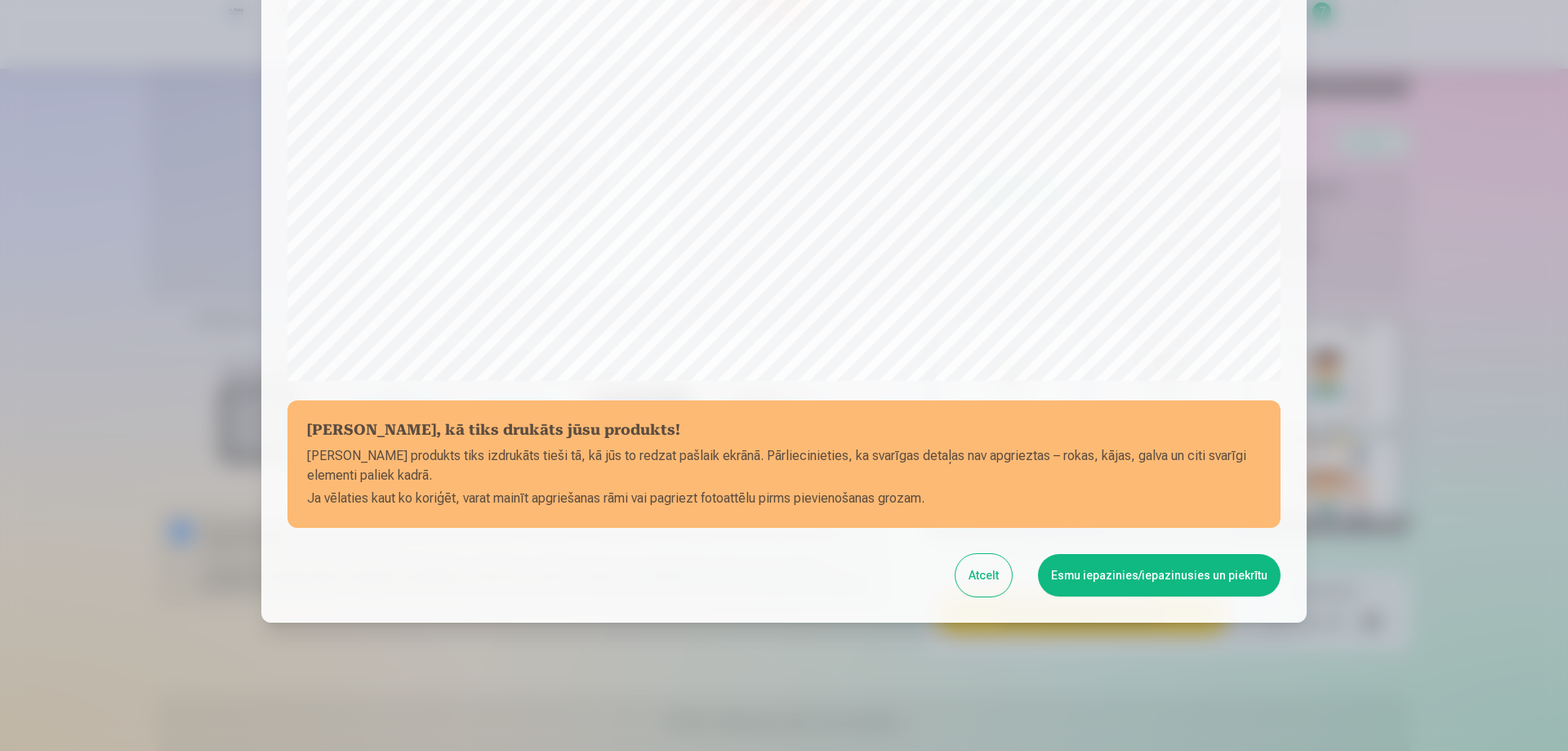
scroll to position [425, 0]
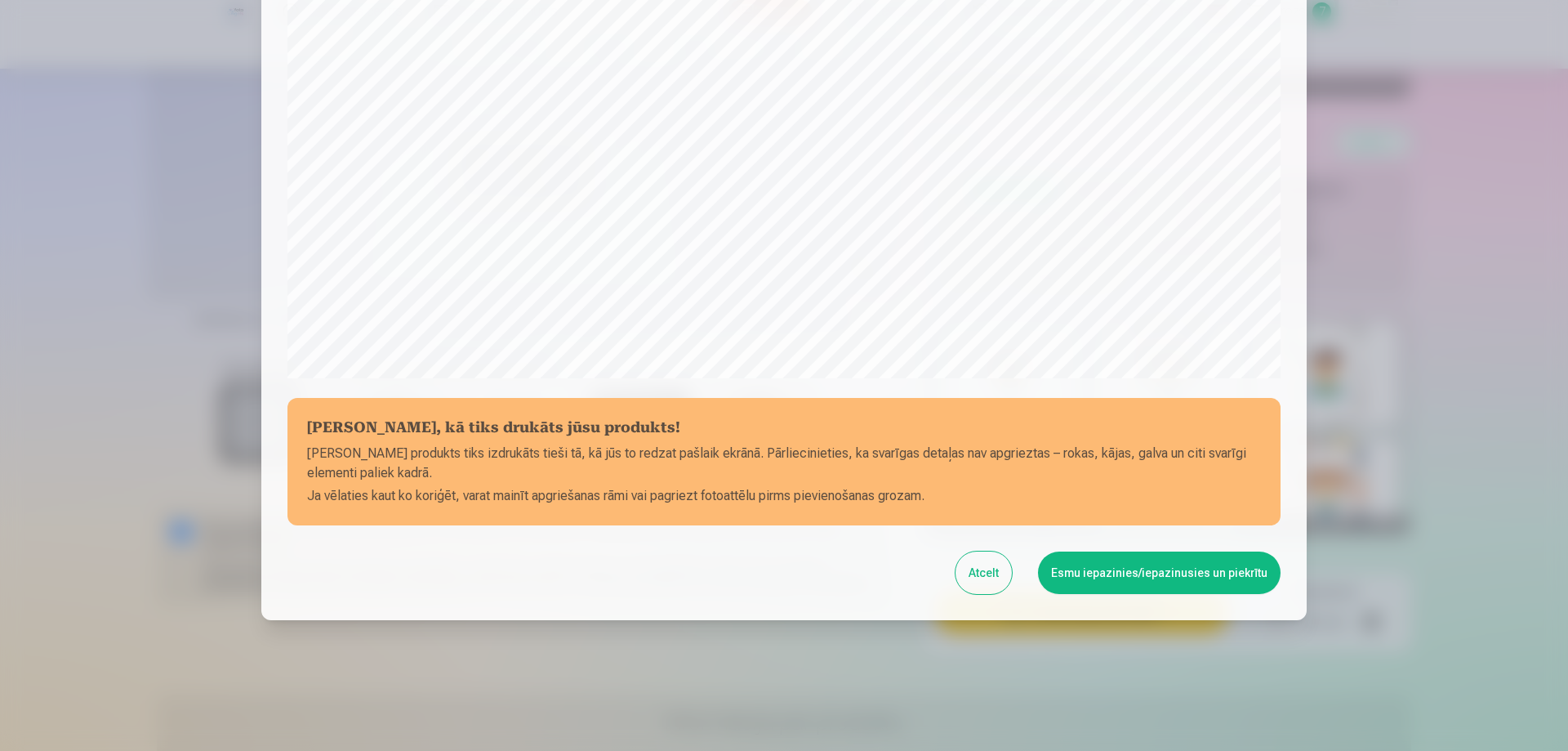
click at [1131, 575] on button "Esmu iepazinies/iepazinusies un piekrītu" at bounding box center [1159, 573] width 243 height 43
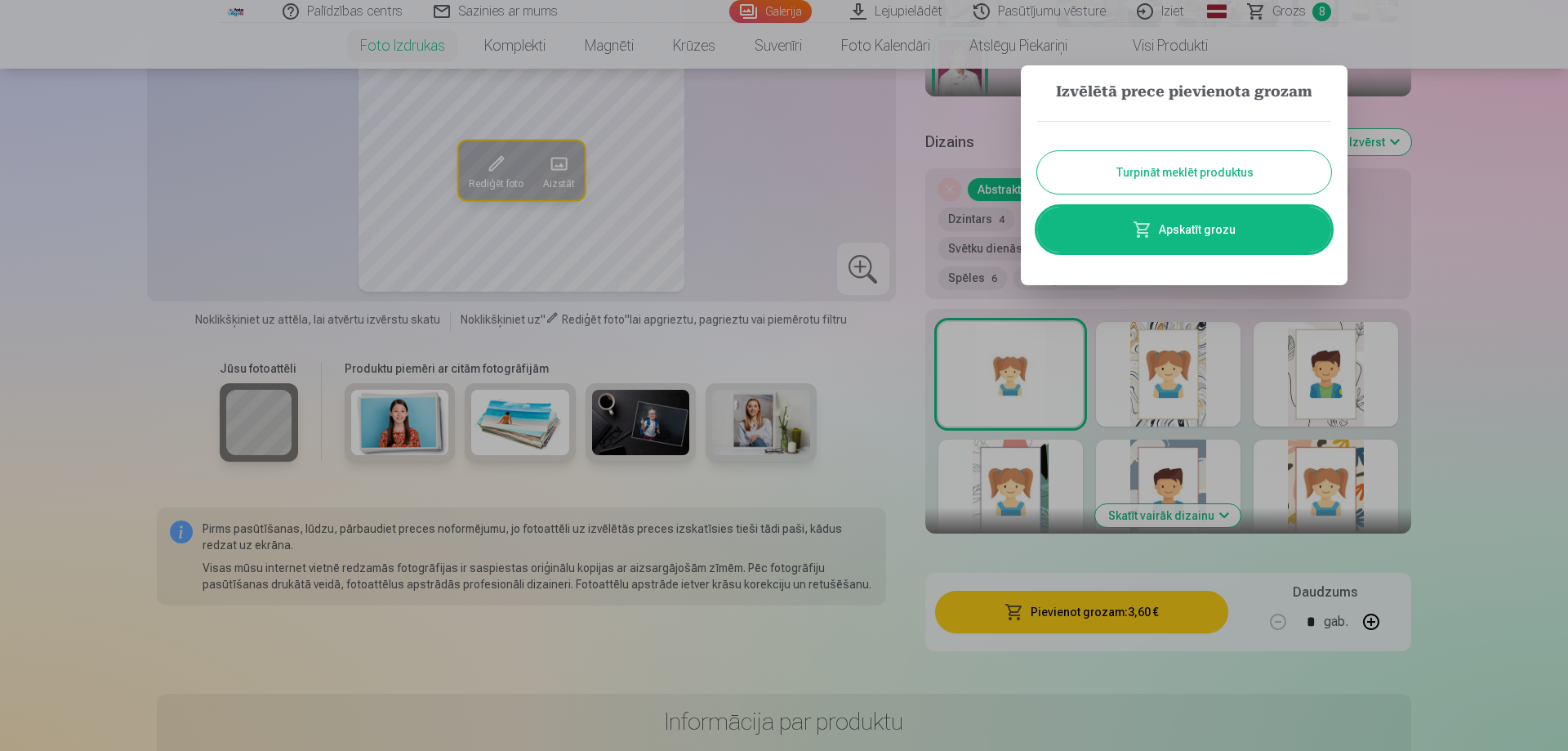
click at [1214, 174] on button "Turpināt meklēt produktus" at bounding box center [1183, 173] width 294 height 43
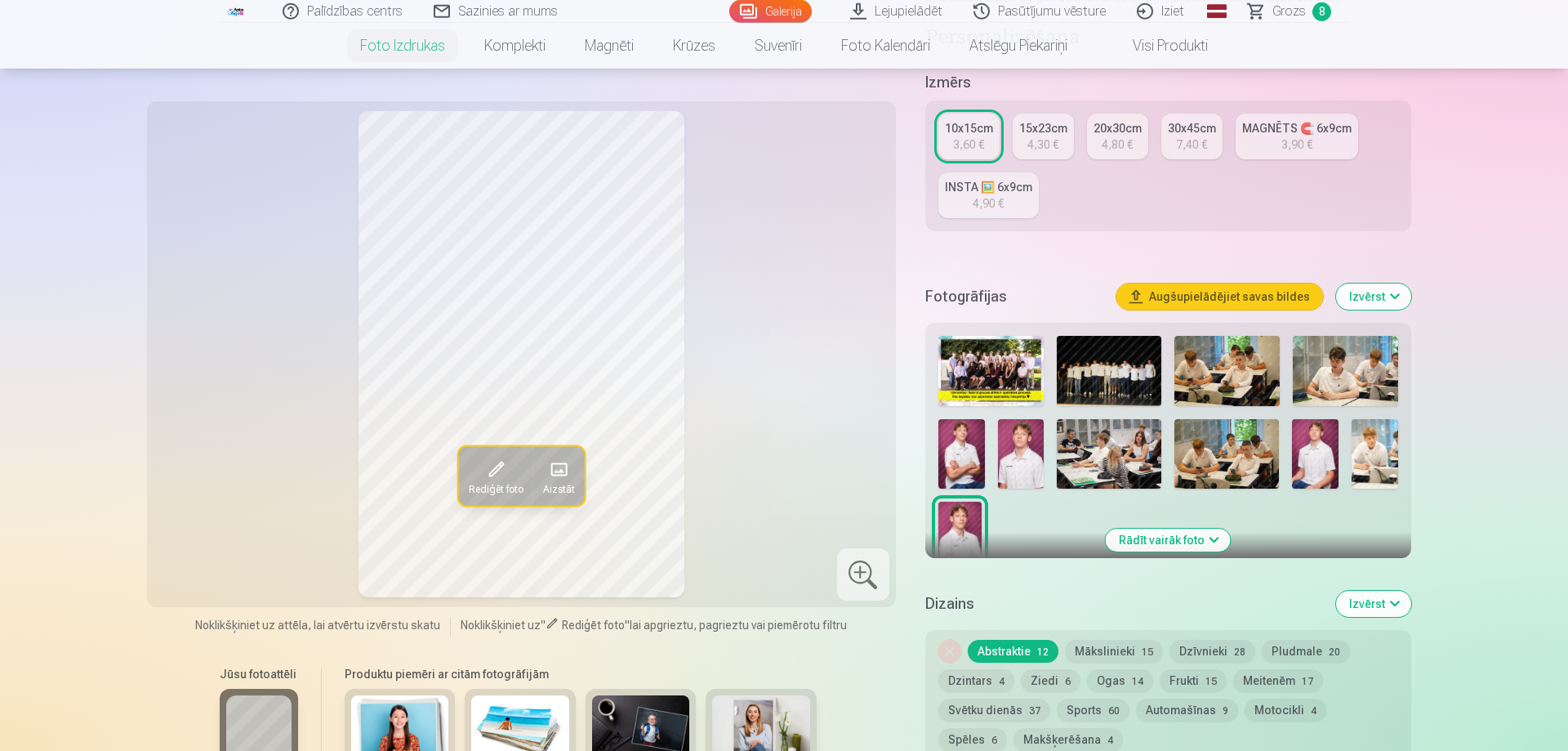
scroll to position [250, 0]
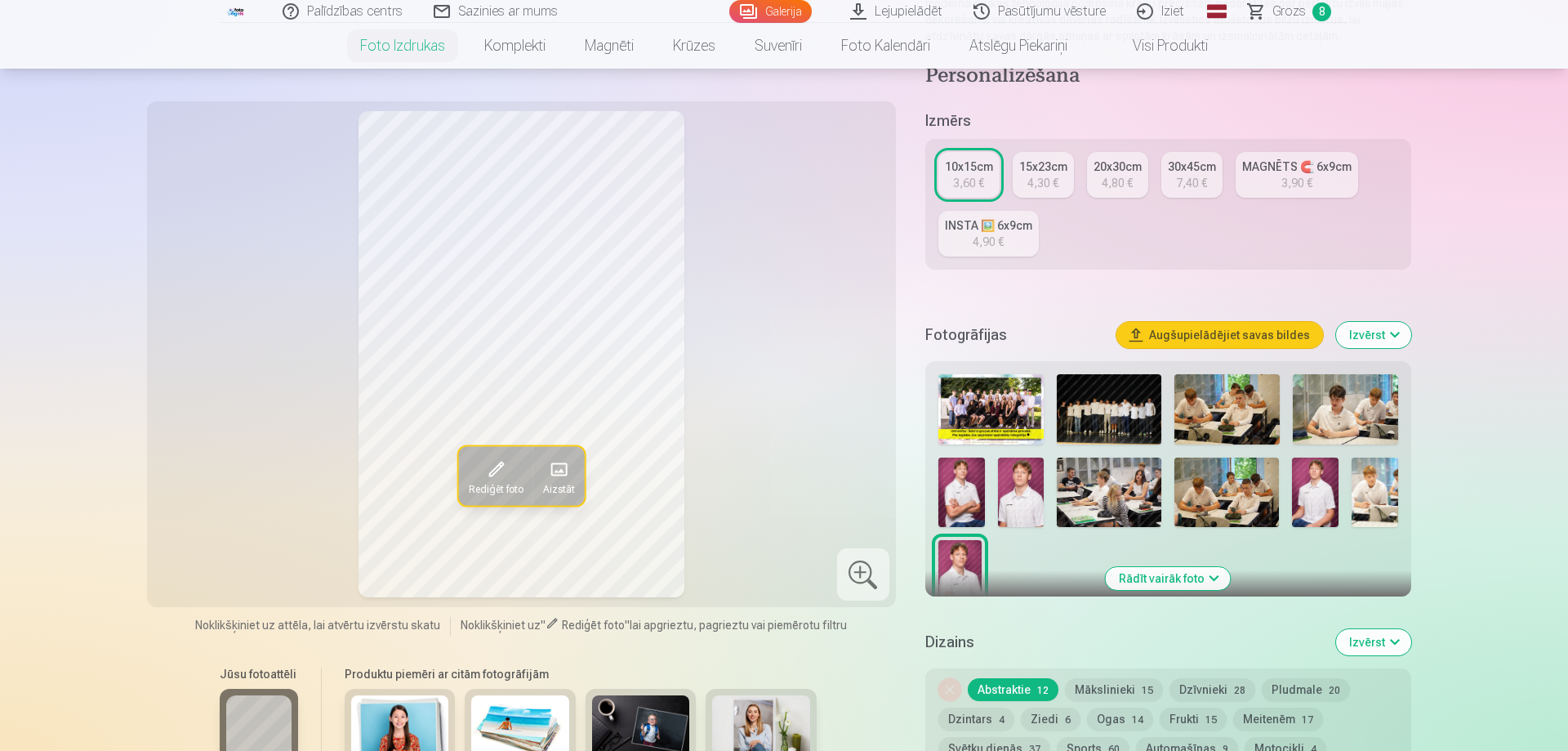
click at [1200, 398] on img at bounding box center [1227, 409] width 105 height 70
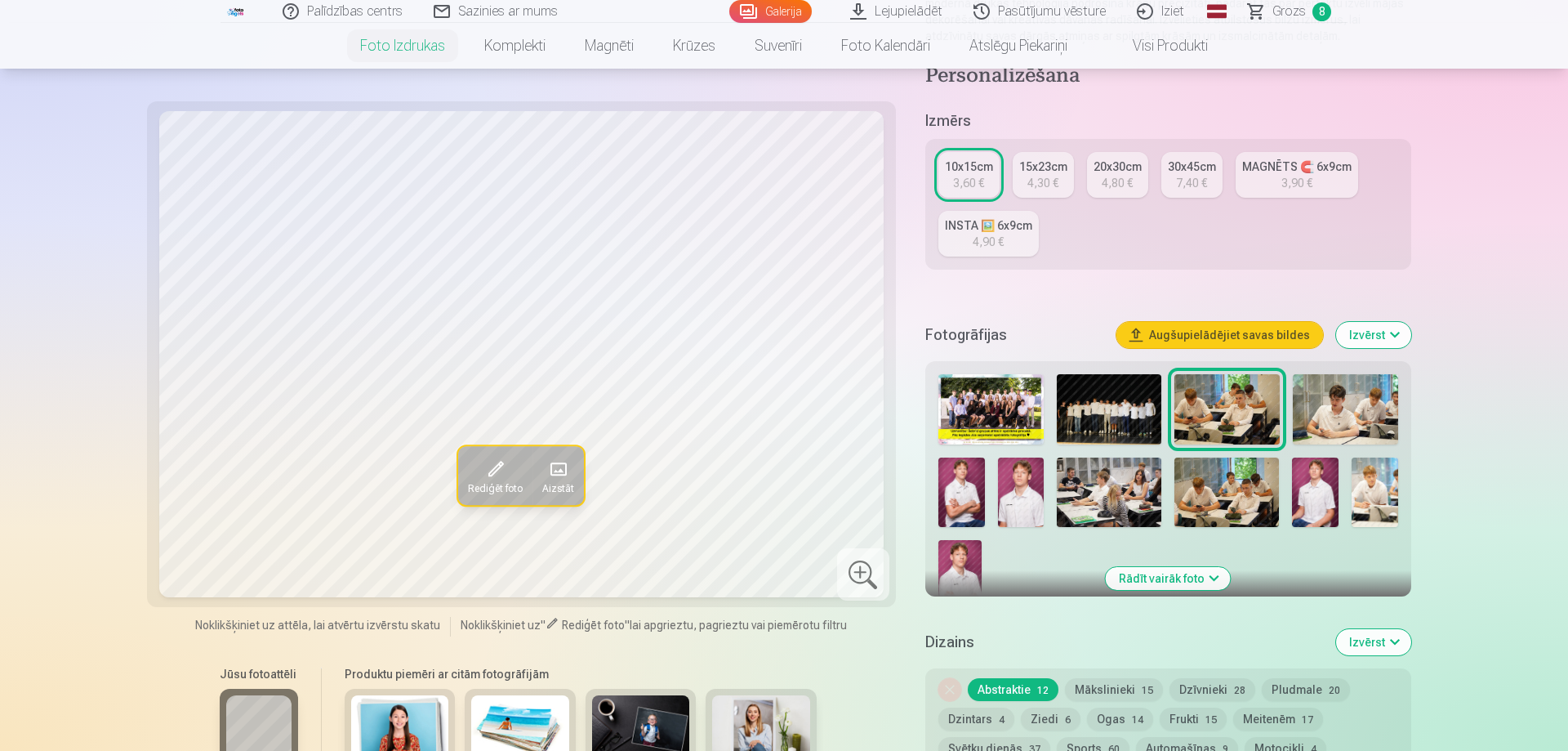
click at [1233, 499] on img at bounding box center [1226, 492] width 104 height 69
click at [1346, 397] on img at bounding box center [1345, 409] width 105 height 70
click at [1247, 485] on img at bounding box center [1226, 492] width 104 height 69
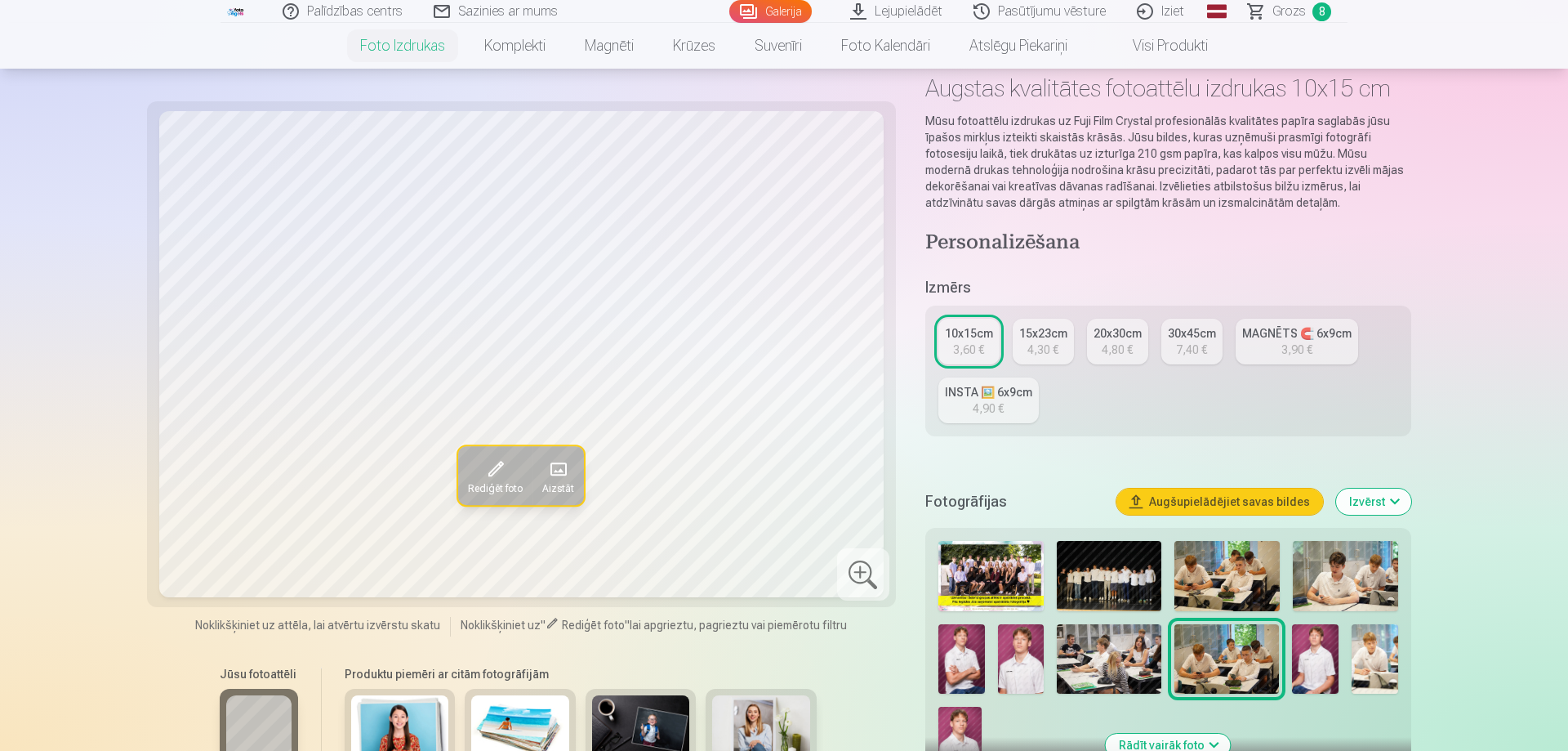
scroll to position [0, 0]
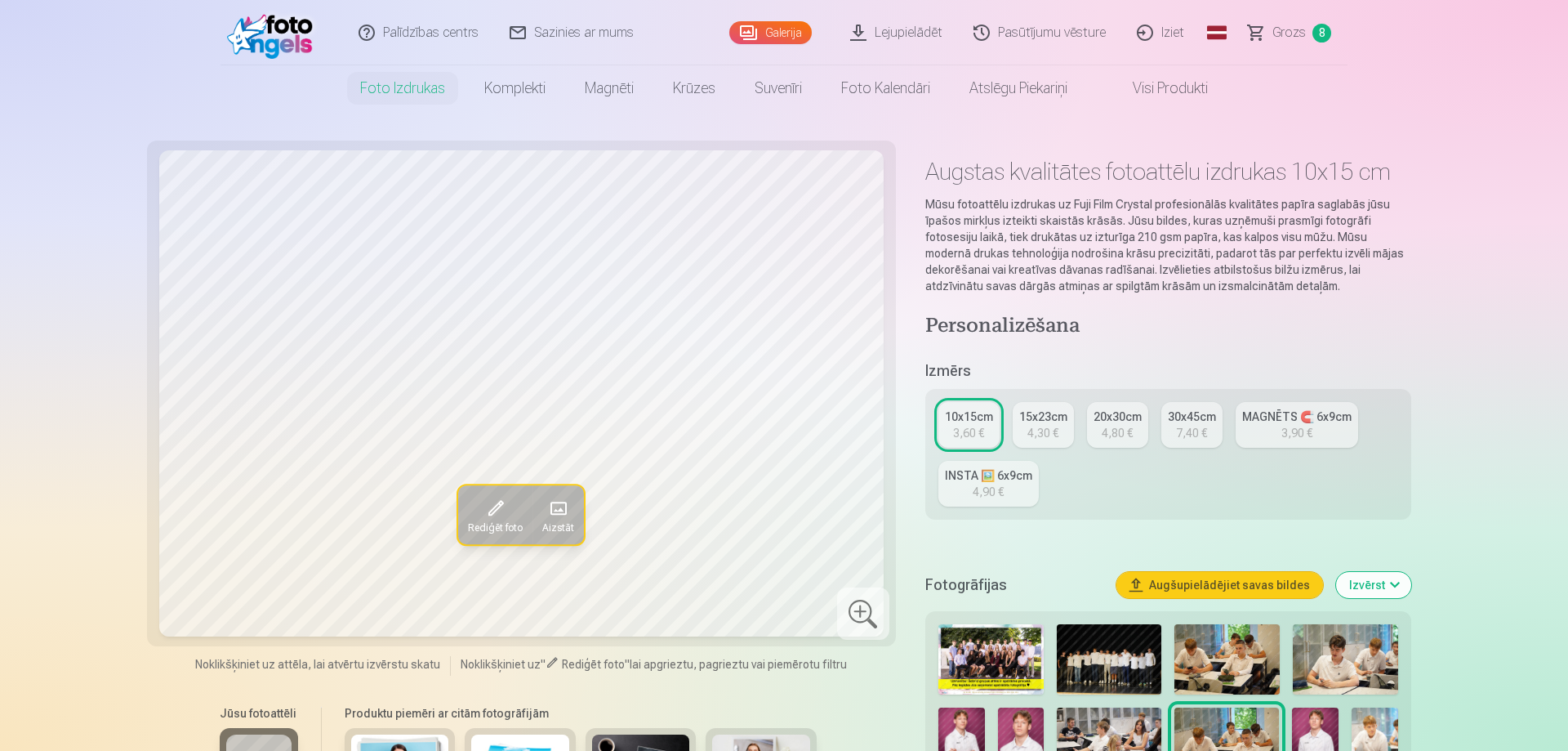
click at [1291, 30] on span "Grozs" at bounding box center [1288, 33] width 34 height 20
click at [1112, 671] on img at bounding box center [1109, 659] width 105 height 70
click at [1029, 428] on div "4,30 €" at bounding box center [1043, 433] width 31 height 16
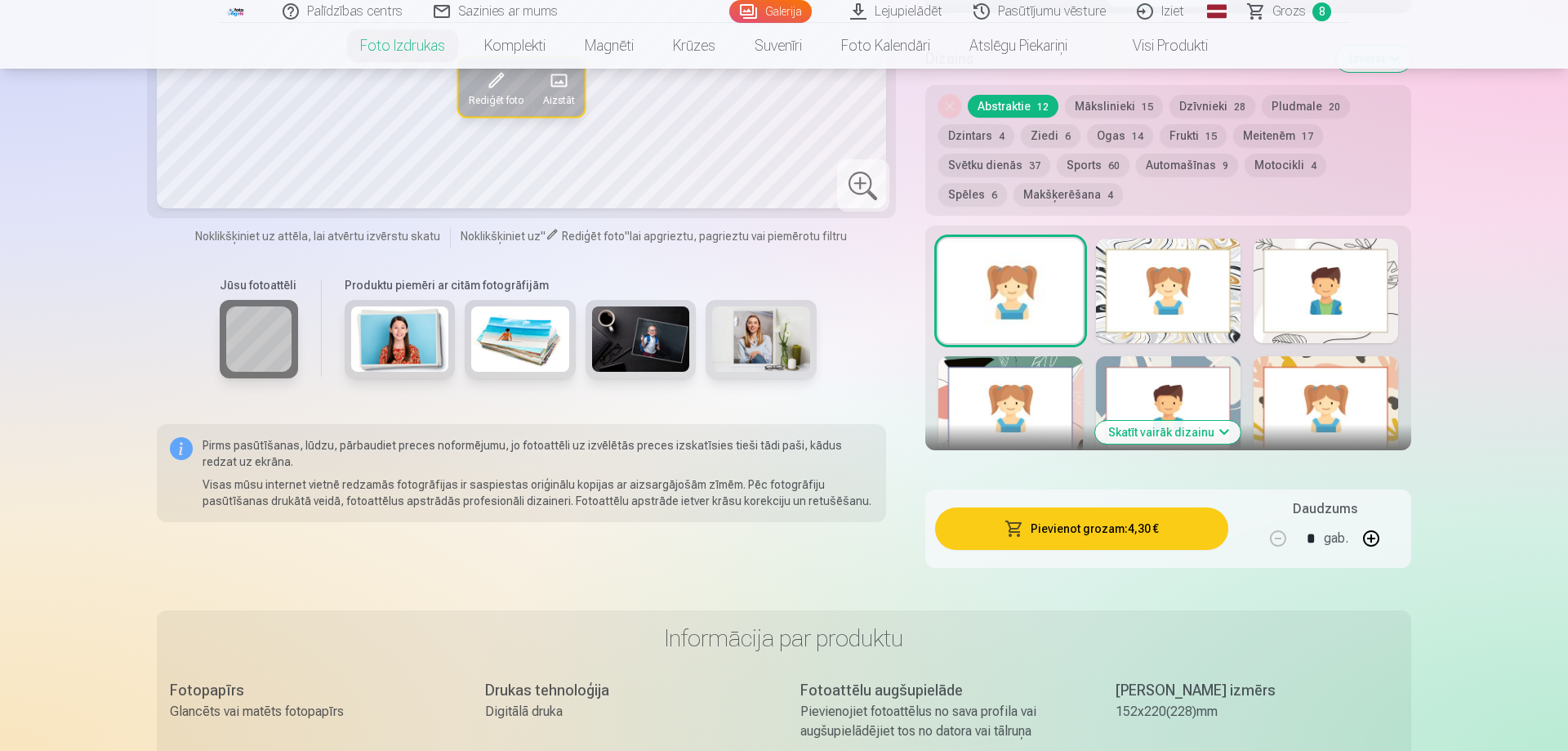
scroll to position [1083, 0]
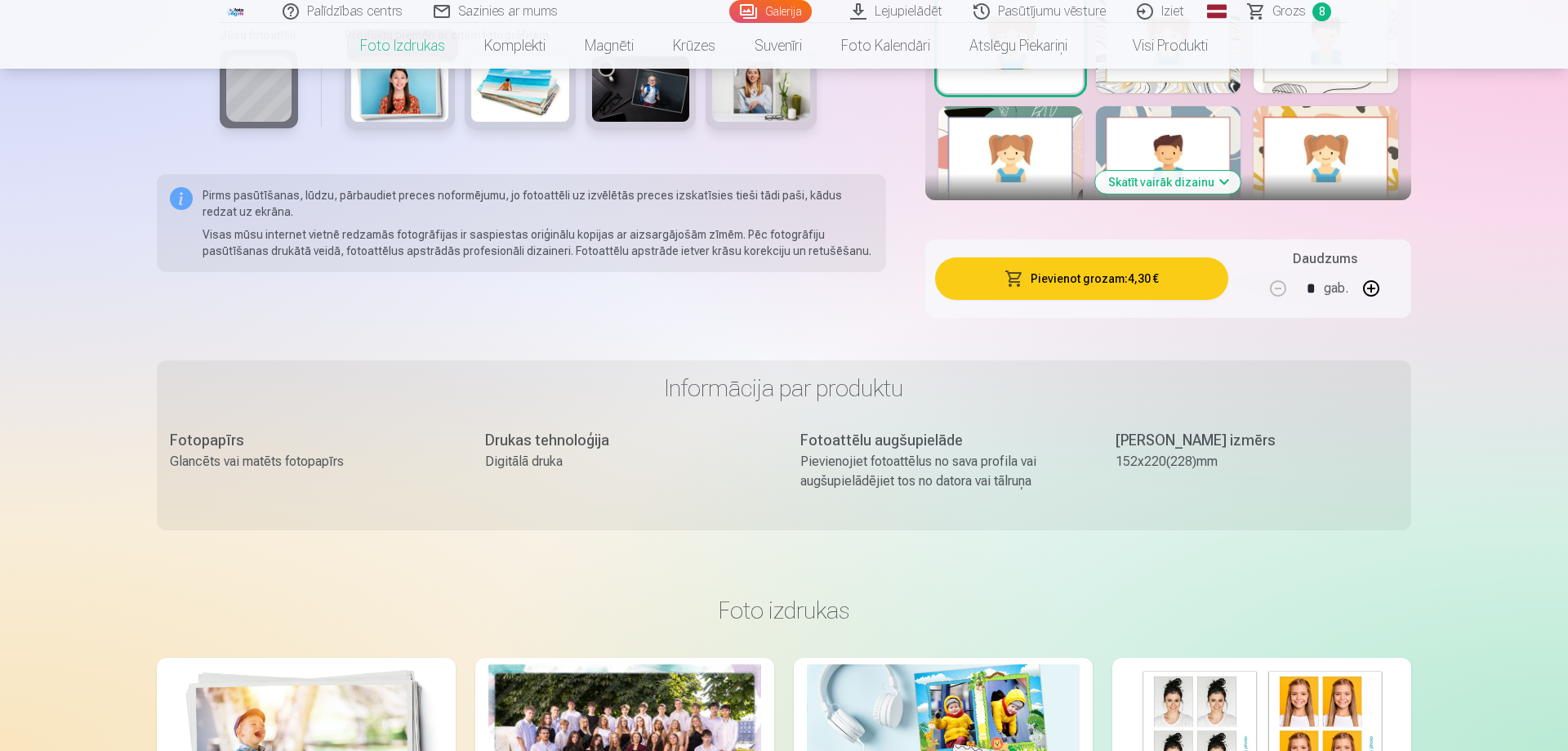
click at [1091, 278] on button "Pievienot grozam : 4,30 €" at bounding box center [1081, 279] width 293 height 43
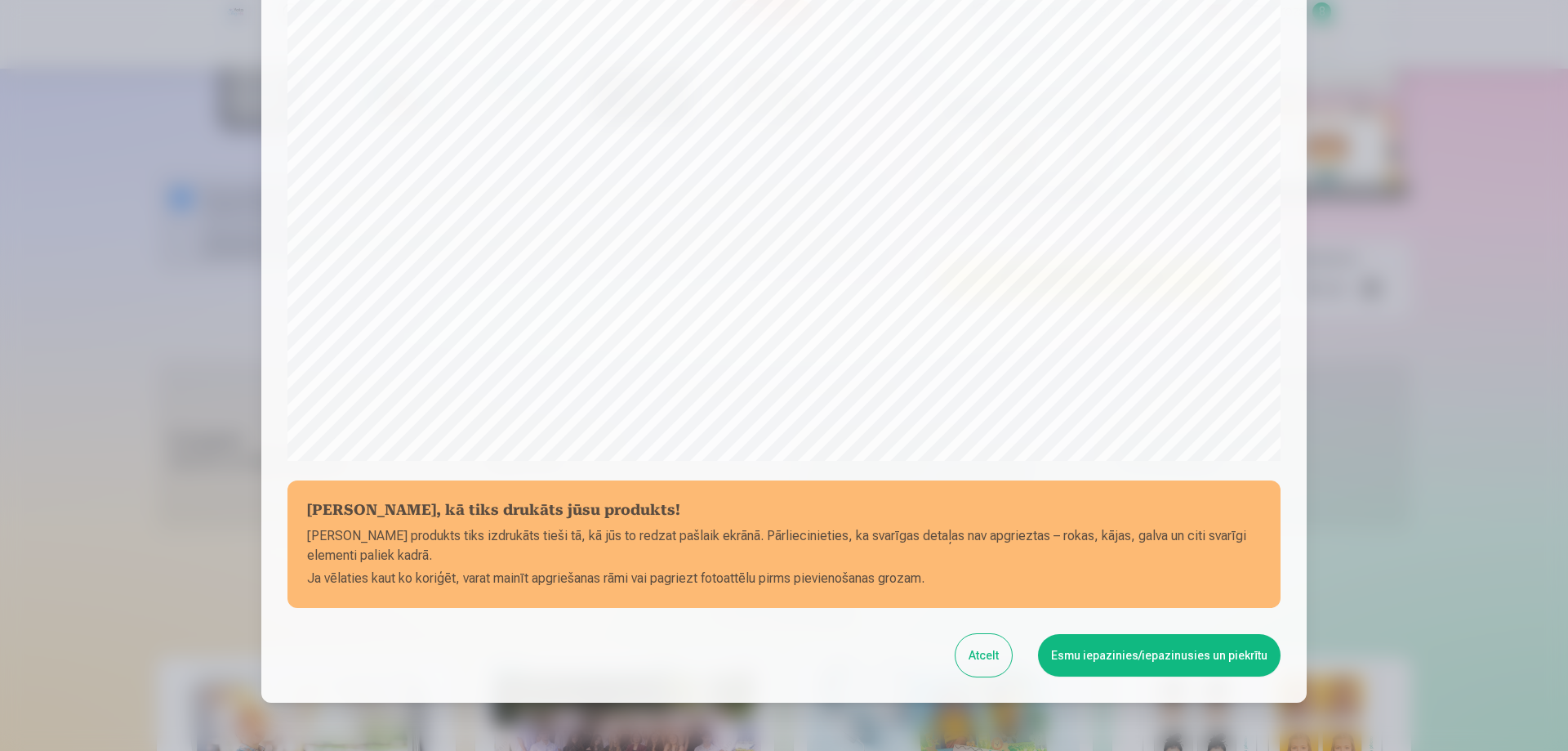
scroll to position [425, 0]
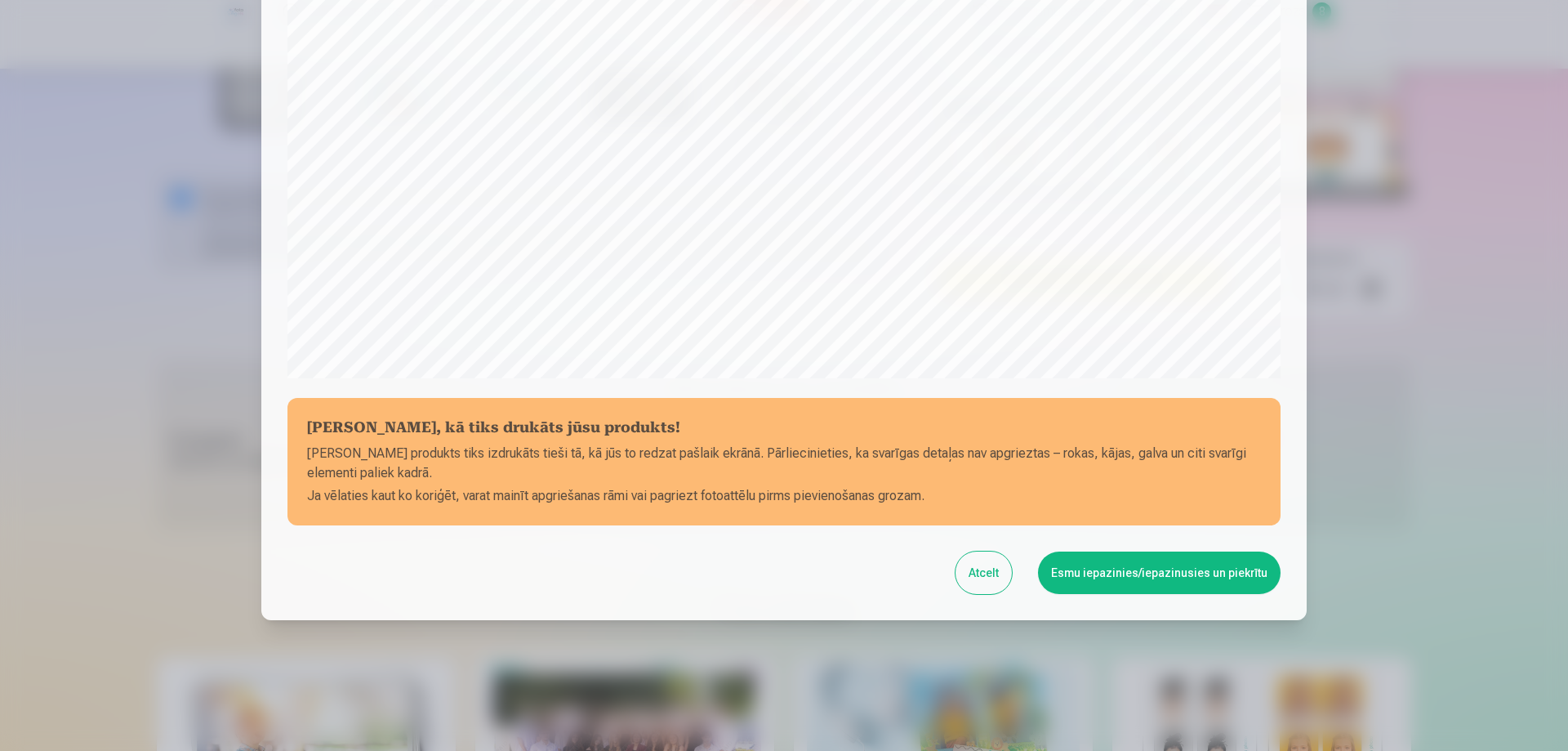
click at [1184, 566] on button "Esmu iepazinies/iepazinusies un piekrītu" at bounding box center [1159, 573] width 243 height 43
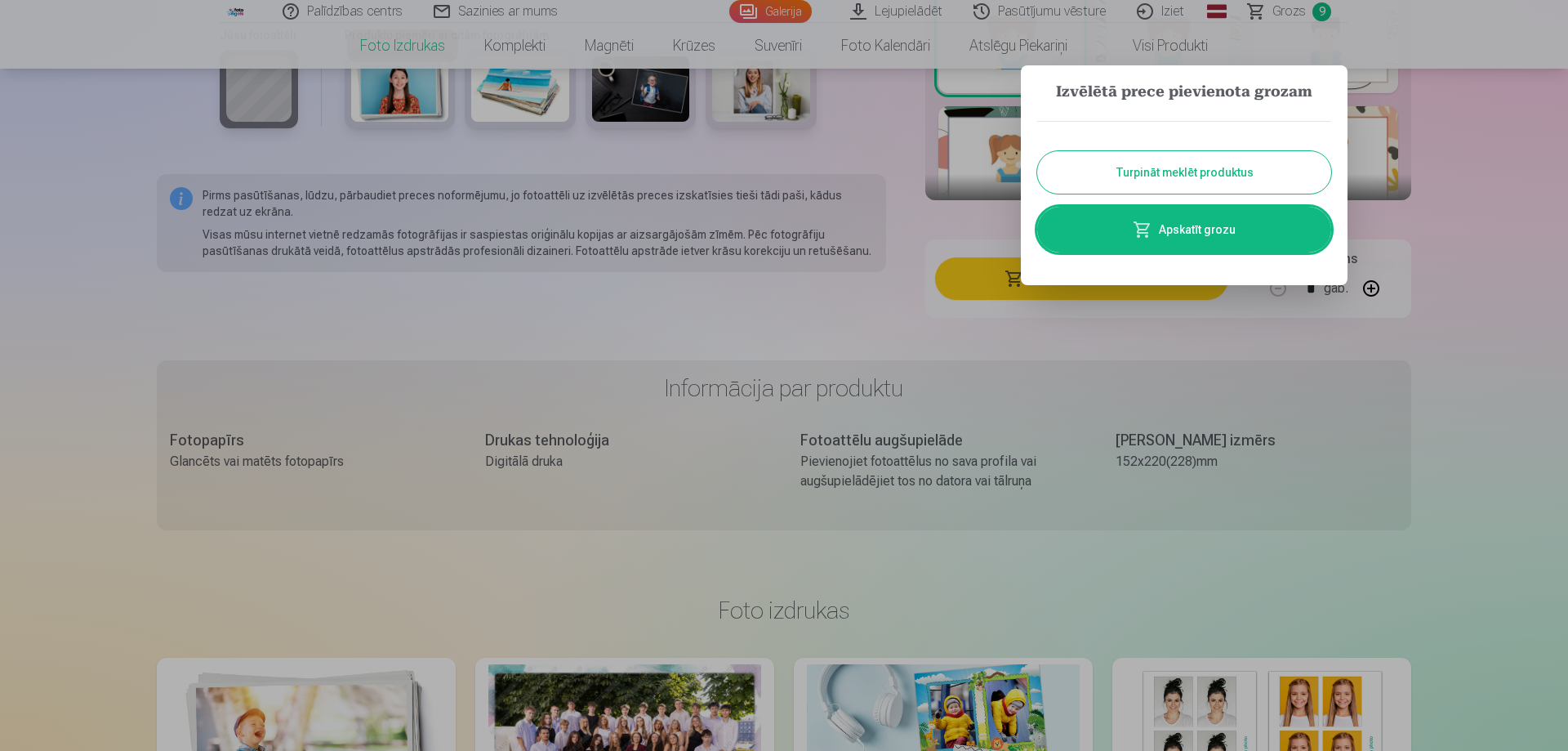
click at [1196, 229] on link "Apskatīt grozu" at bounding box center [1183, 229] width 294 height 46
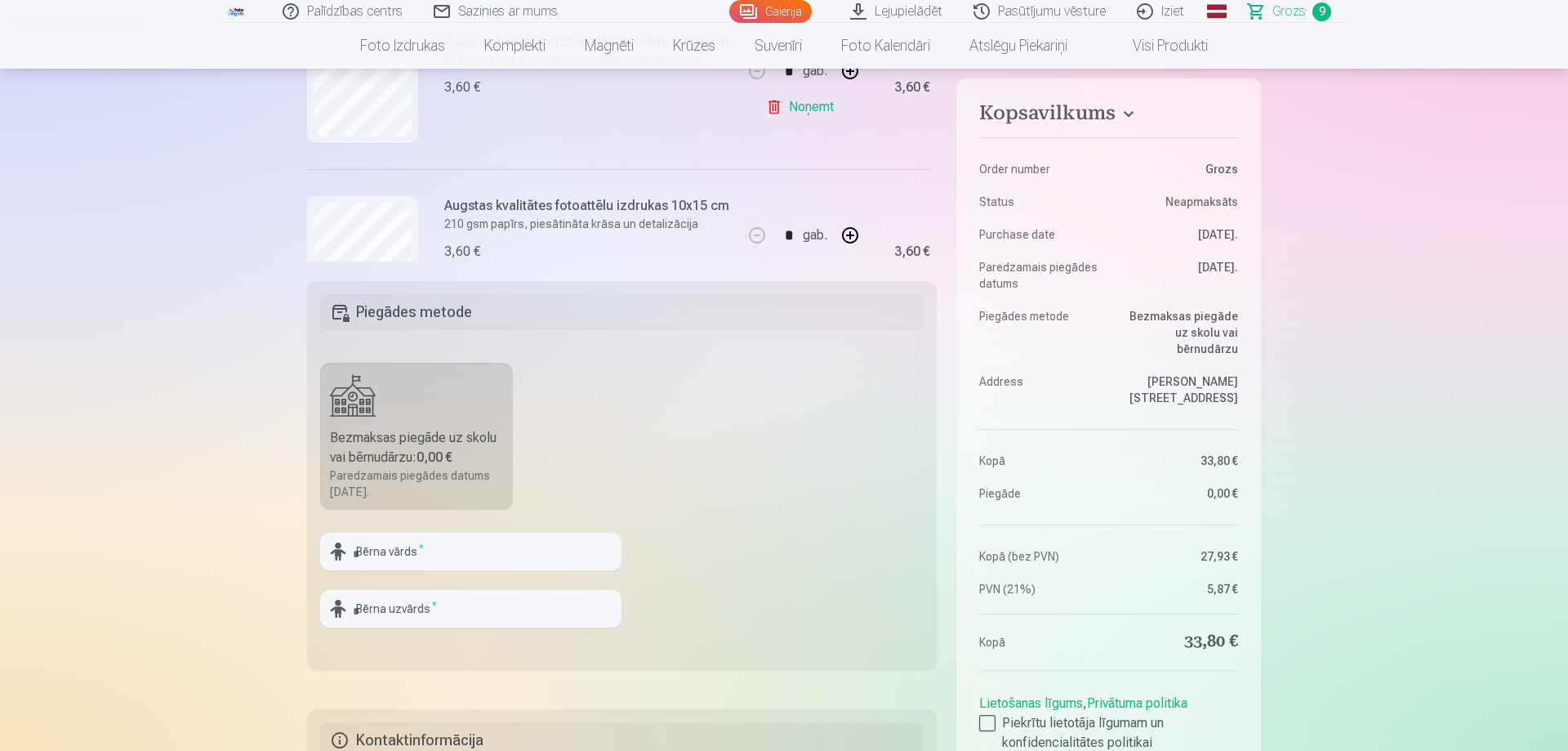
scroll to position [1029, 0]
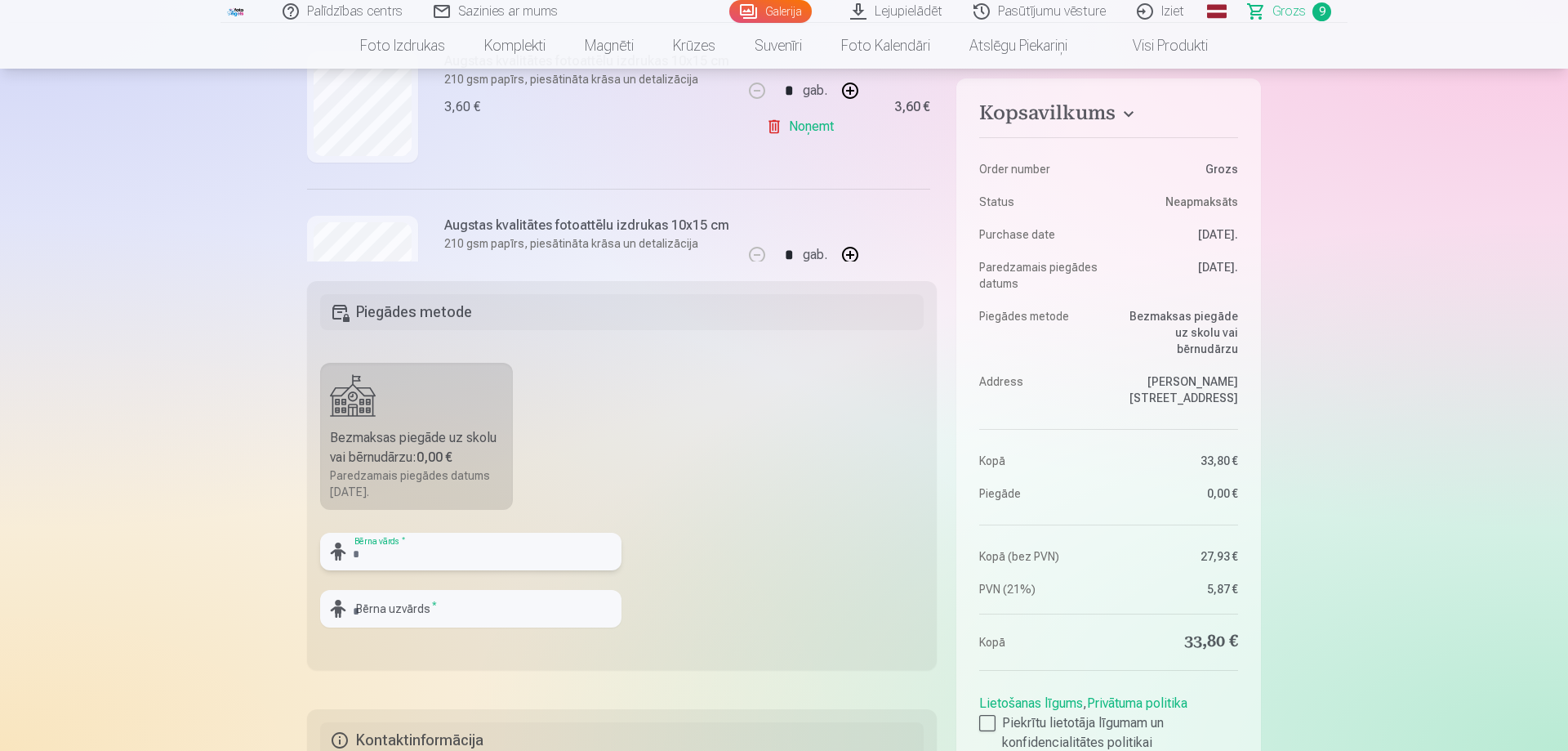
click at [519, 550] on input "text" at bounding box center [470, 551] width 301 height 38
type input "******"
click at [561, 613] on input "text" at bounding box center [470, 609] width 301 height 38
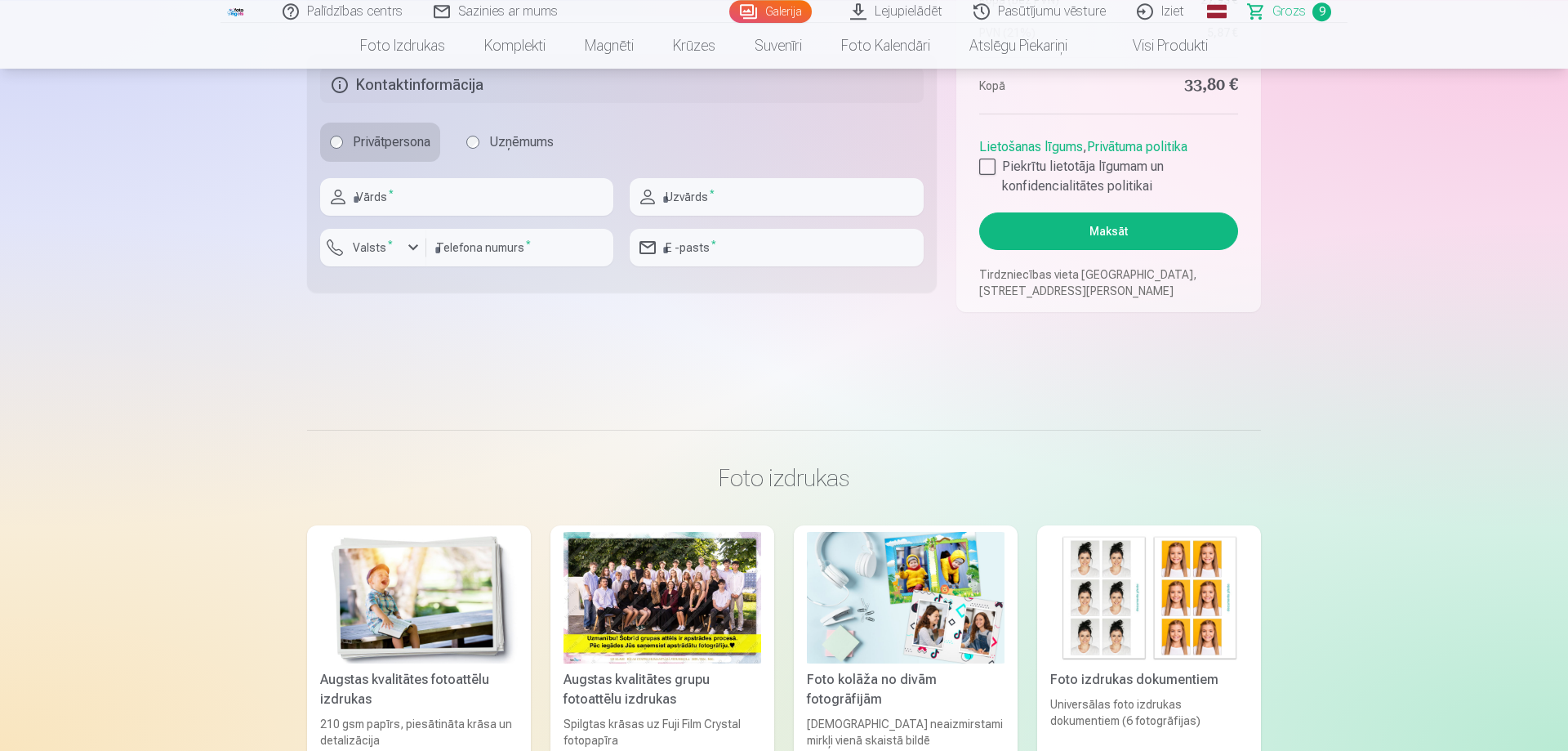
scroll to position [750, 0]
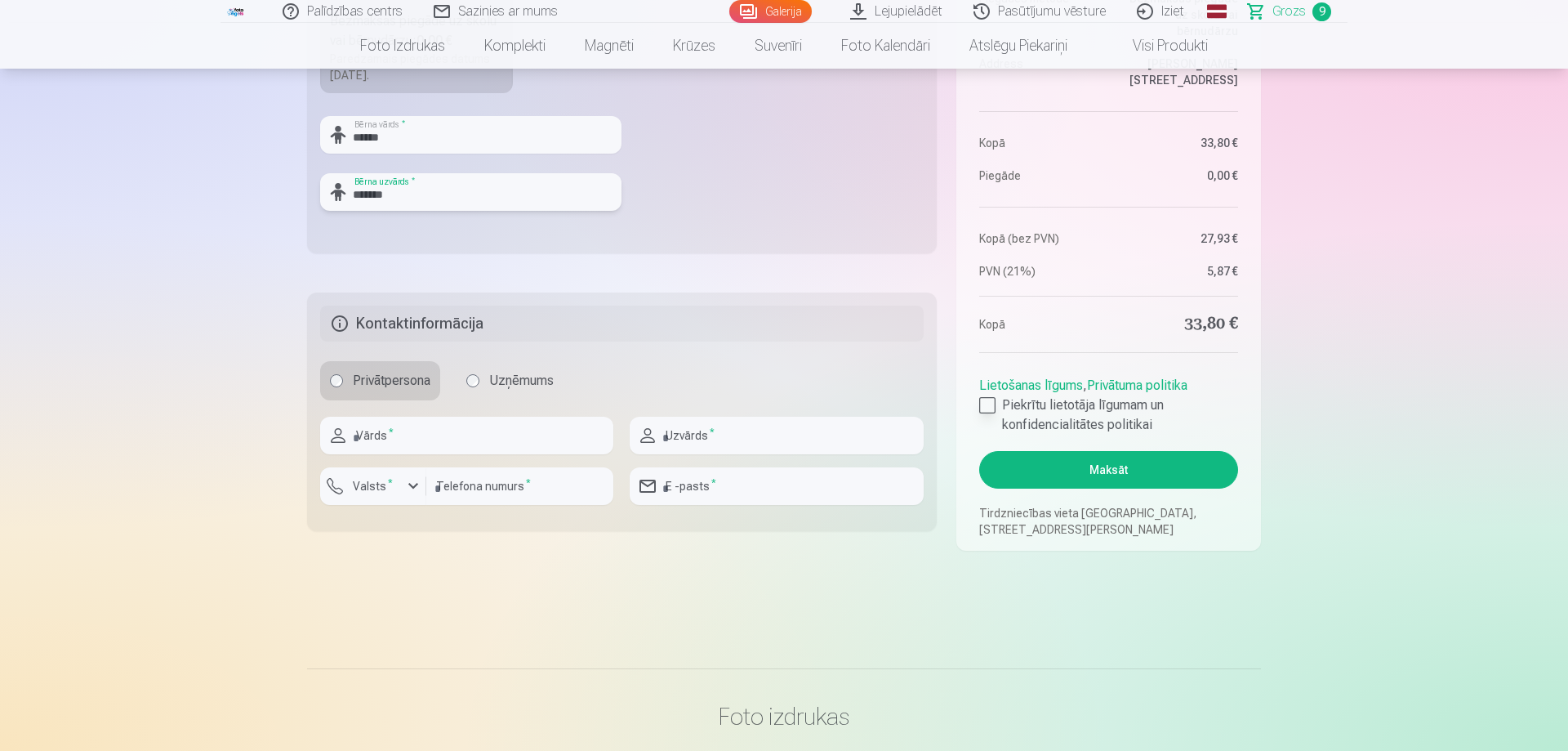
type input "*******"
click at [985, 406] on div at bounding box center [988, 406] width 16 height 16
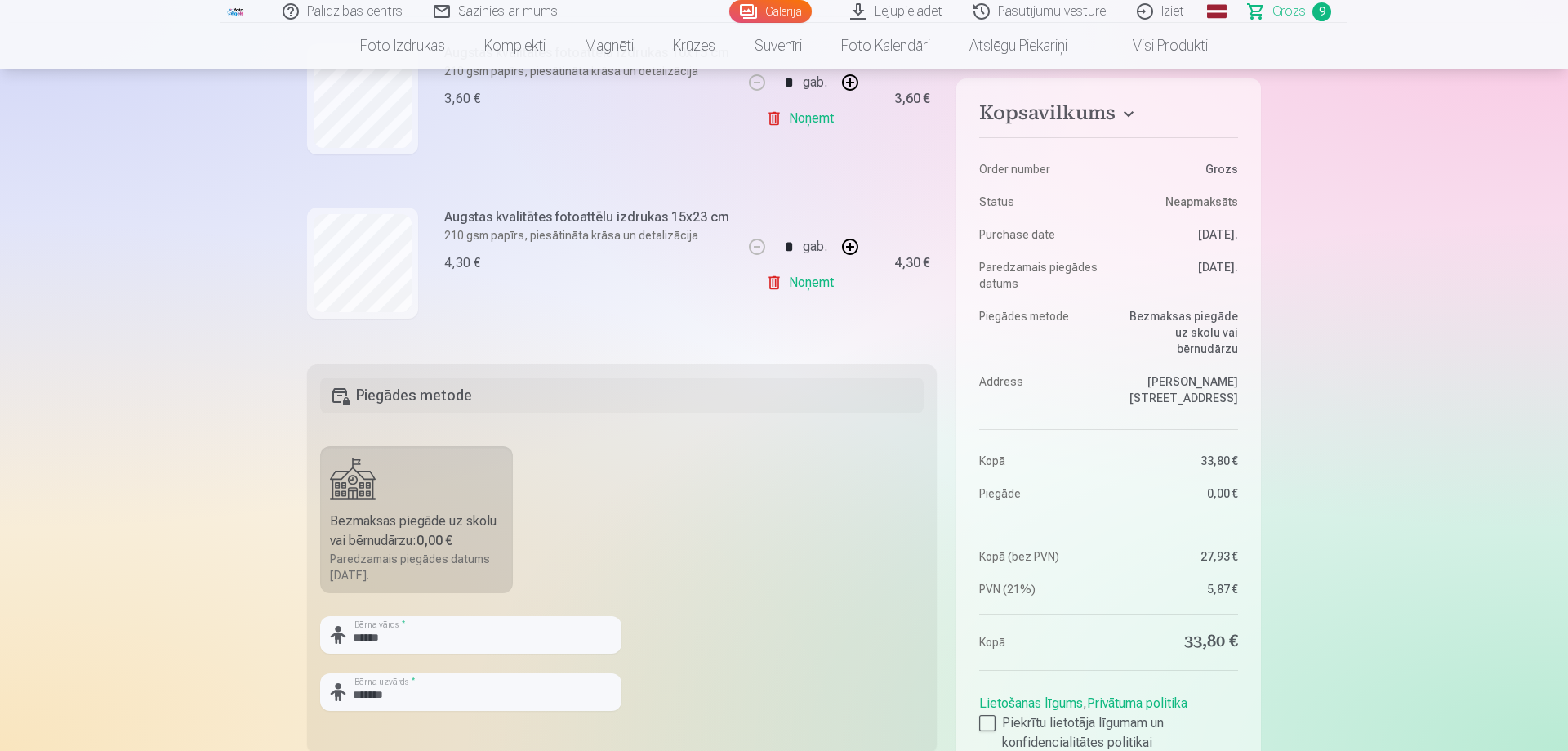
scroll to position [0, 0]
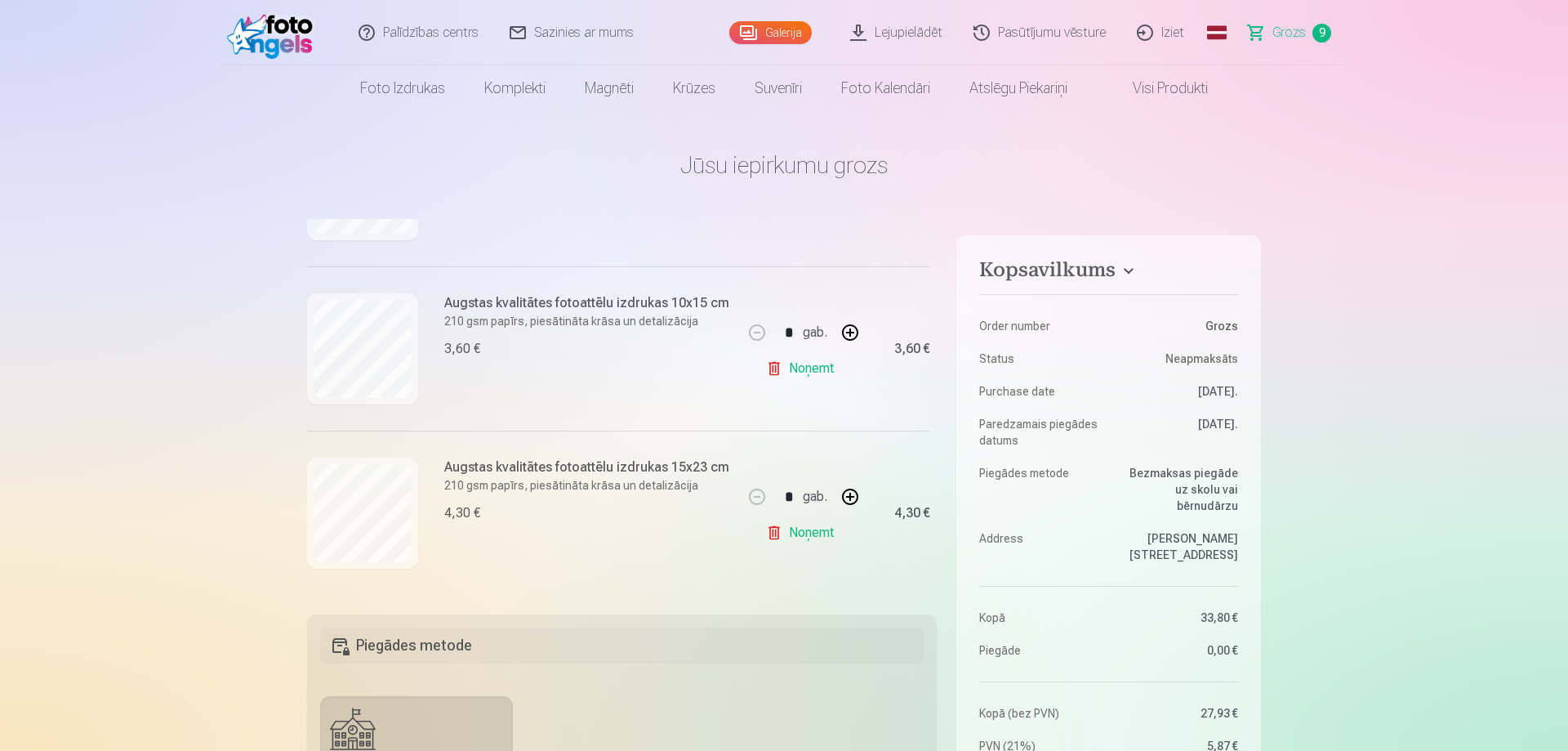
click at [1297, 35] on span "Grozs" at bounding box center [1288, 33] width 34 height 20
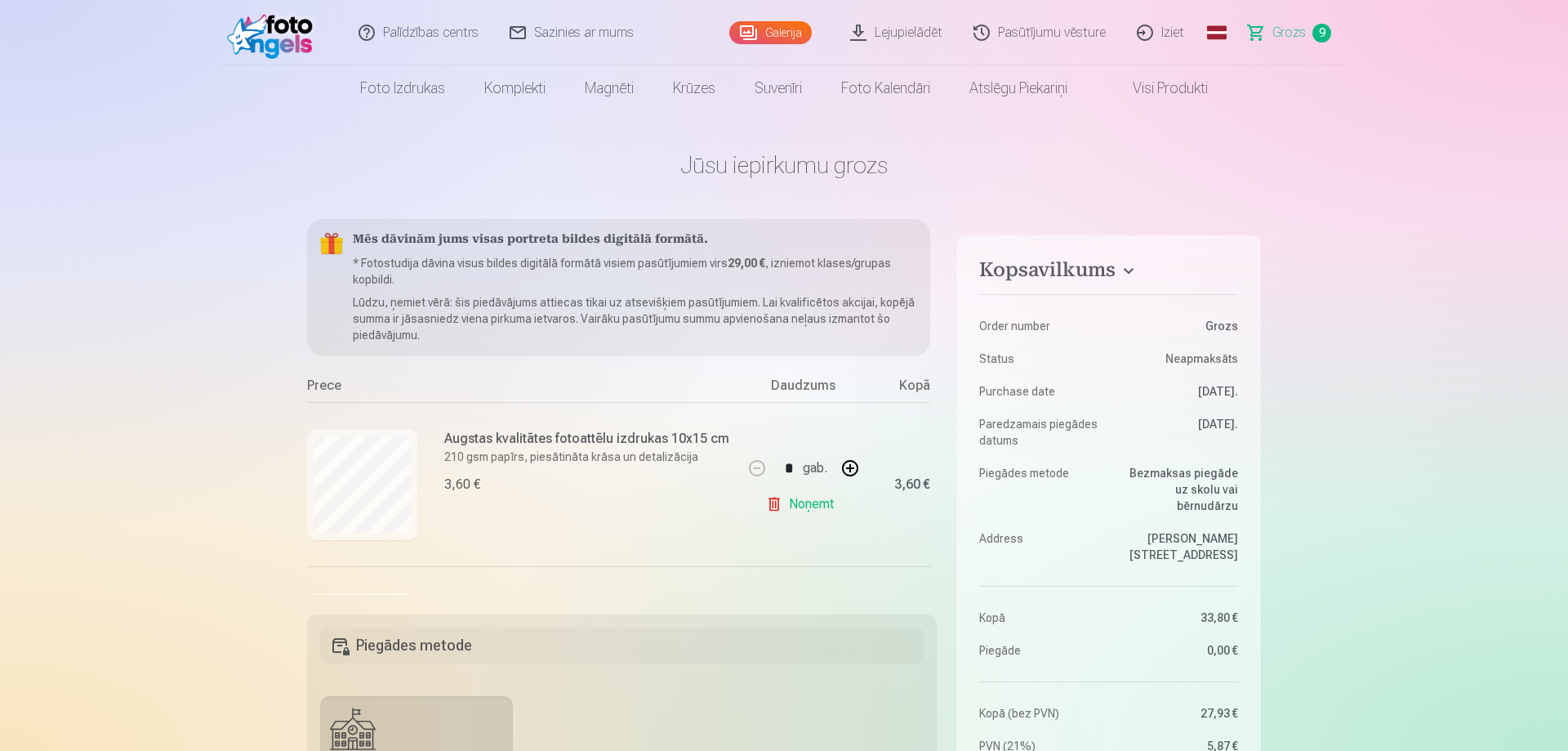
click at [771, 33] on link "Galerija" at bounding box center [770, 33] width 82 height 23
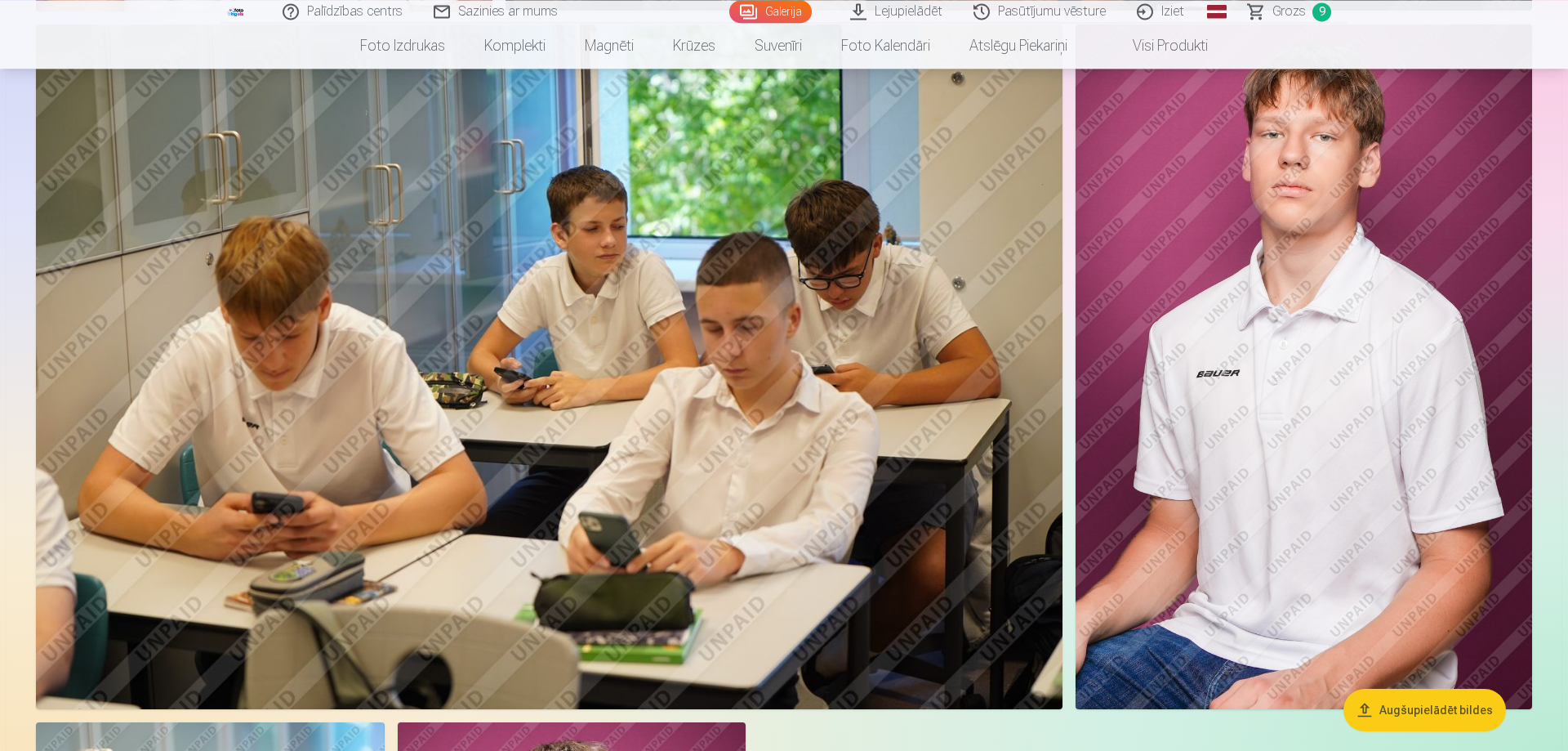
scroll to position [4499, 0]
